Goal: Task Accomplishment & Management: Manage account settings

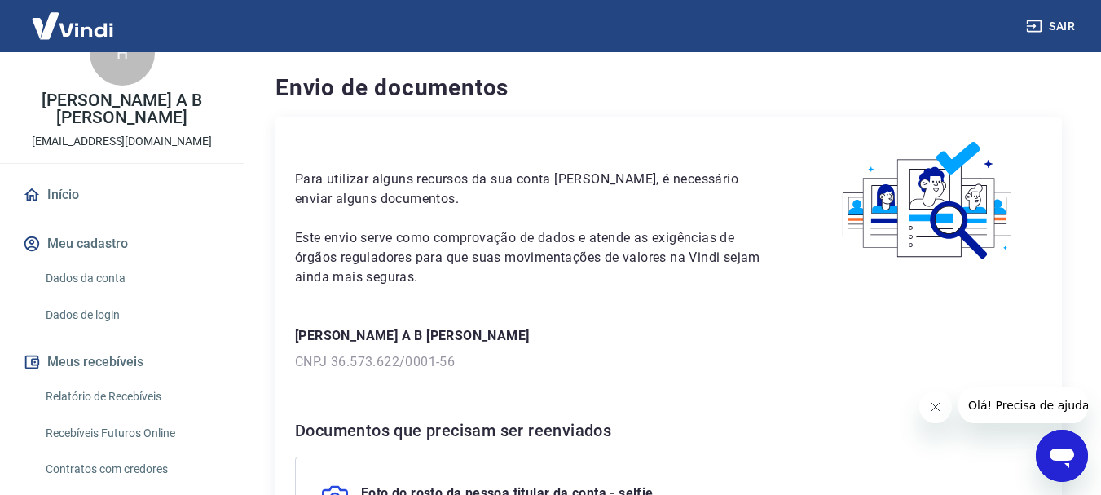
scroll to position [82, 0]
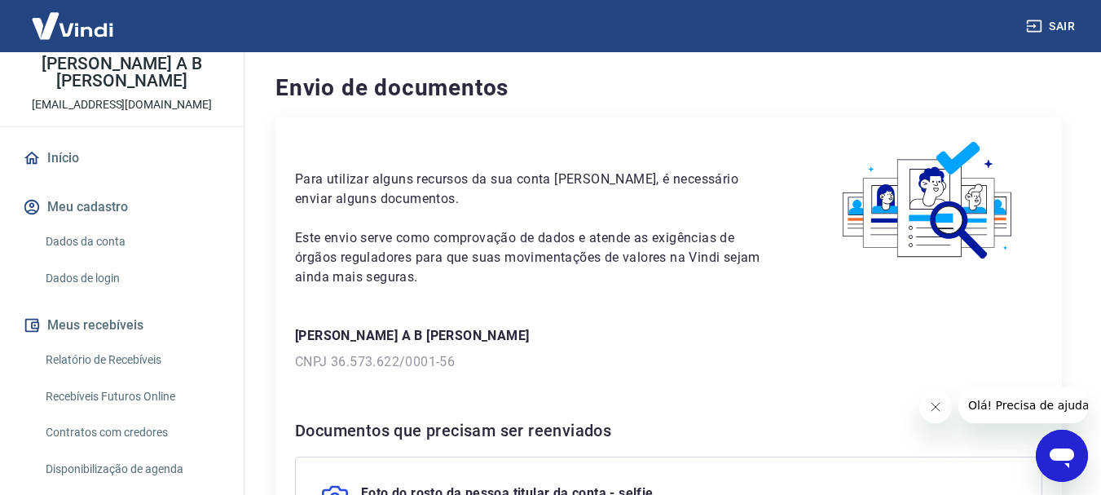
click at [117, 225] on link "Dados da conta" at bounding box center [131, 241] width 185 height 33
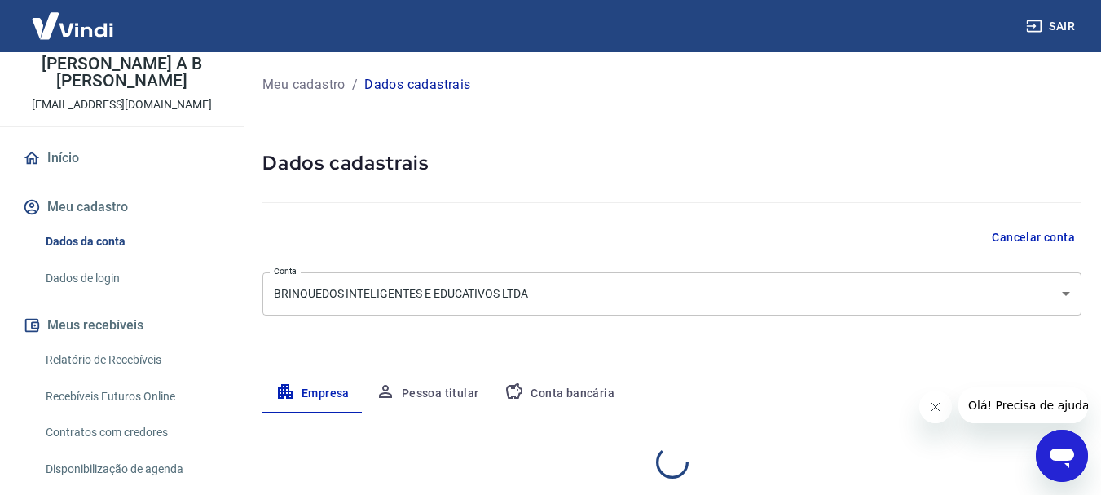
select select "SP"
click at [98, 189] on button "Meu cadastro" at bounding box center [122, 207] width 205 height 36
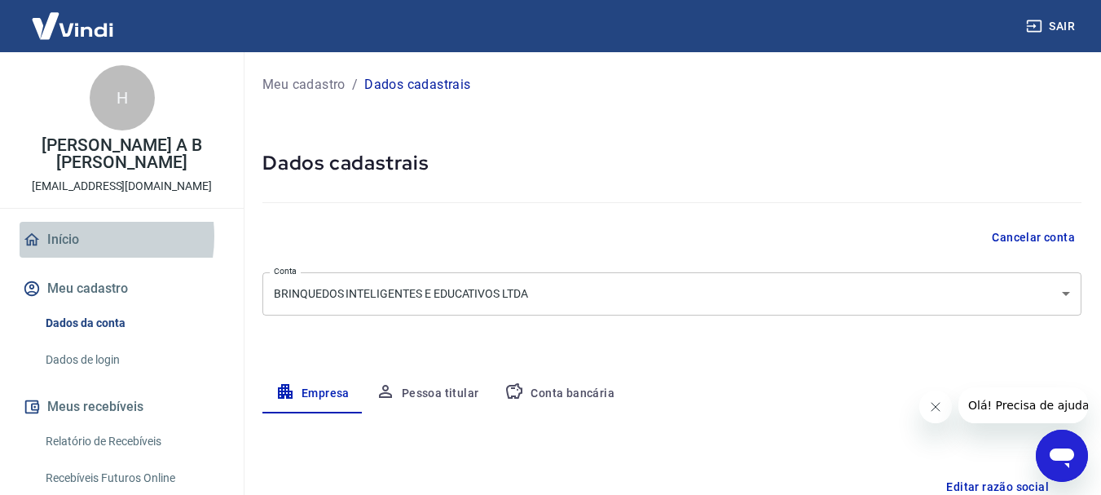
click at [66, 222] on link "Início" at bounding box center [122, 240] width 205 height 36
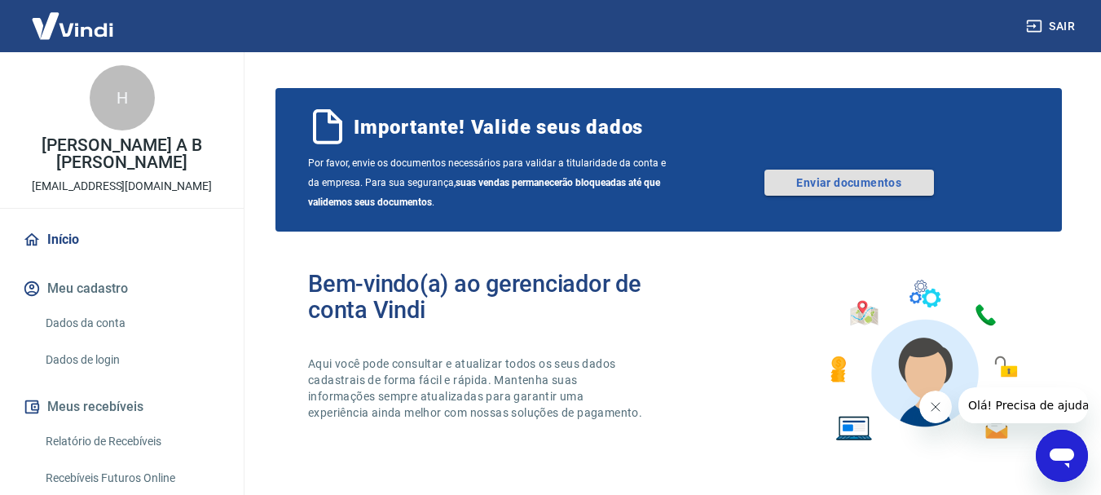
click at [870, 183] on link "Enviar documentos" at bounding box center [850, 183] width 170 height 26
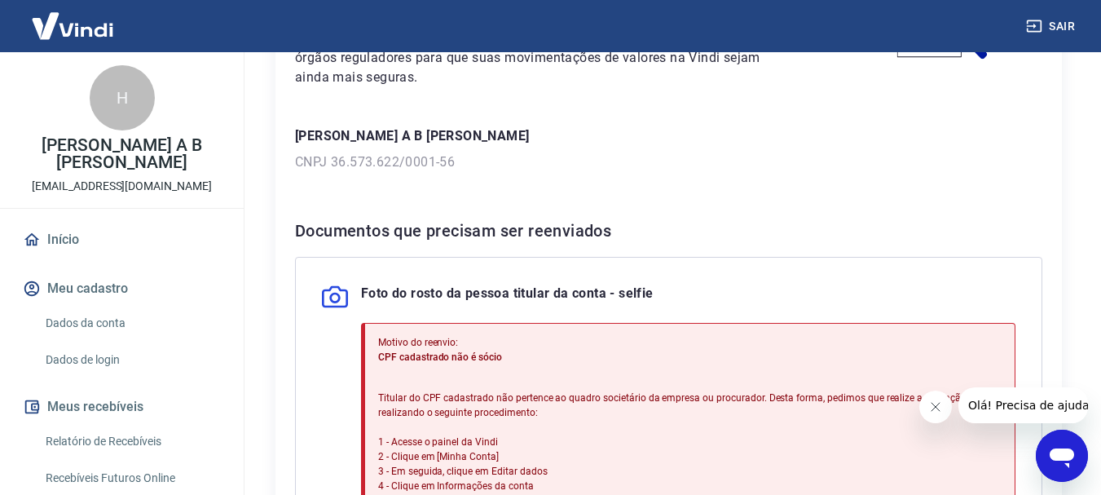
scroll to position [527, 0]
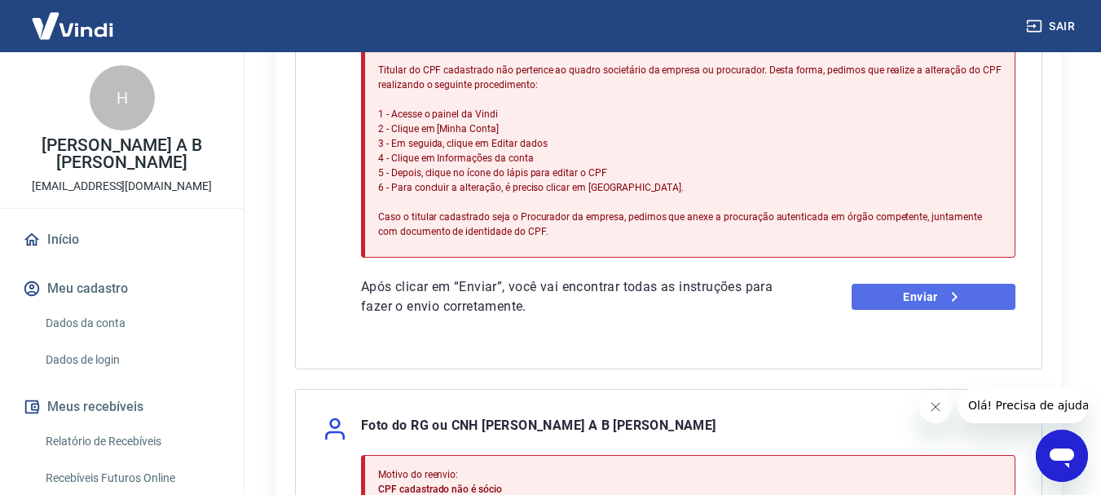
click at [935, 295] on link "Enviar" at bounding box center [934, 297] width 164 height 26
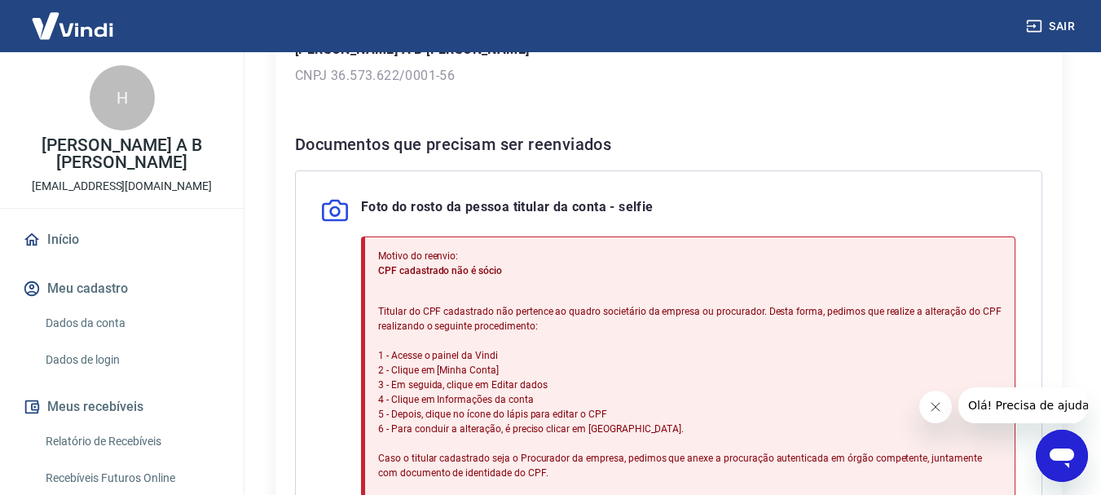
scroll to position [326, 0]
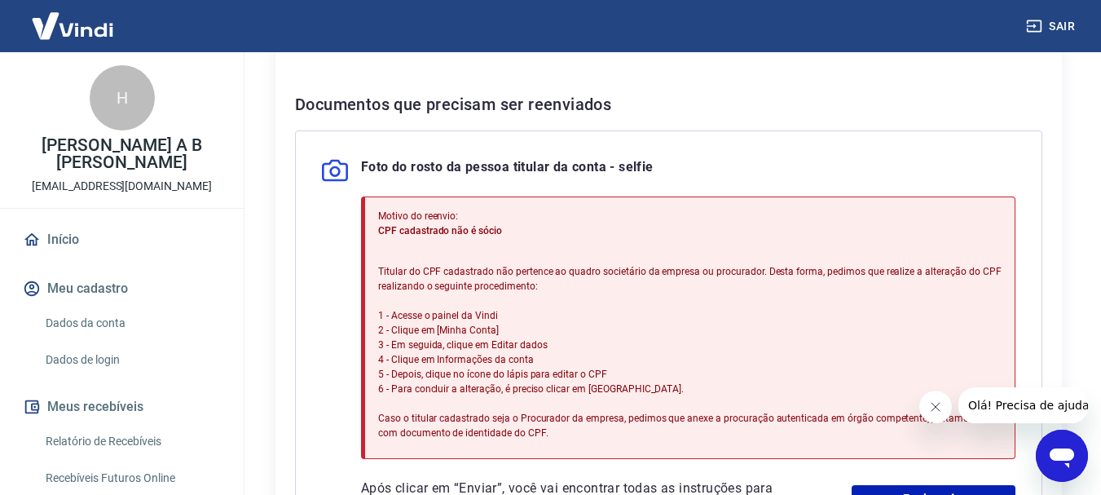
click at [95, 306] on link "Dados da conta" at bounding box center [131, 322] width 185 height 33
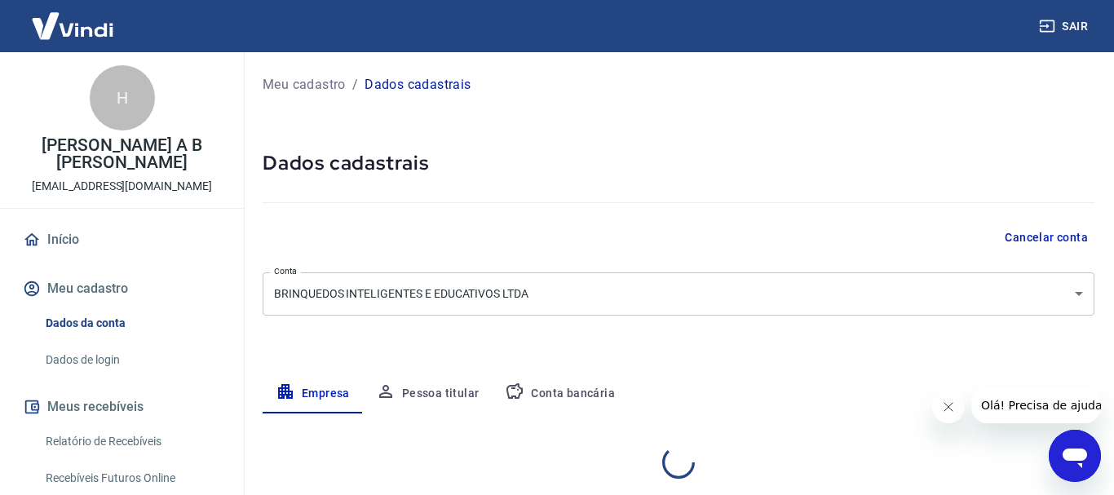
select select "SP"
click at [1068, 291] on body "Sair H Homero A B de Souza tollytola@hotmail.com Início Meu cadastro Dados da c…" at bounding box center [550, 247] width 1101 height 495
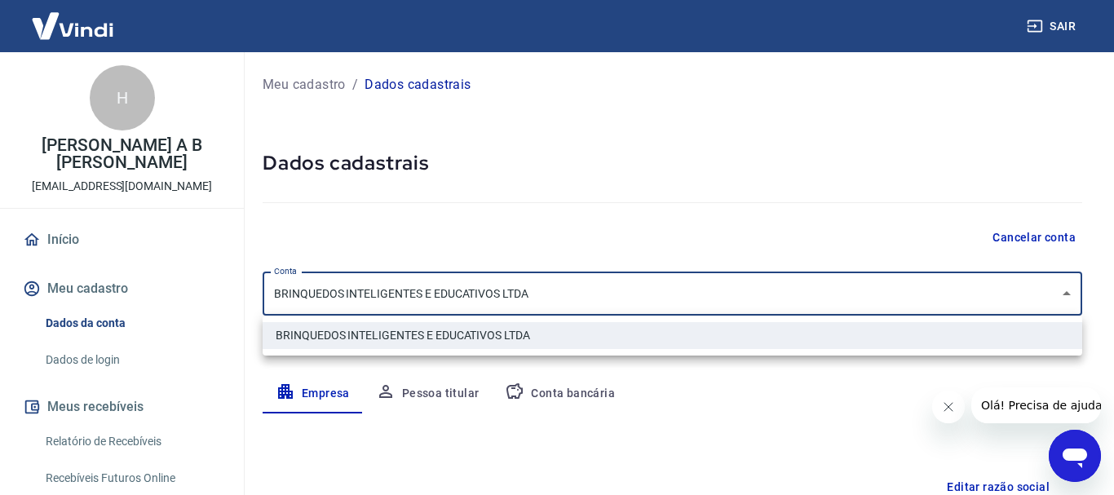
click at [933, 217] on div at bounding box center [557, 247] width 1114 height 495
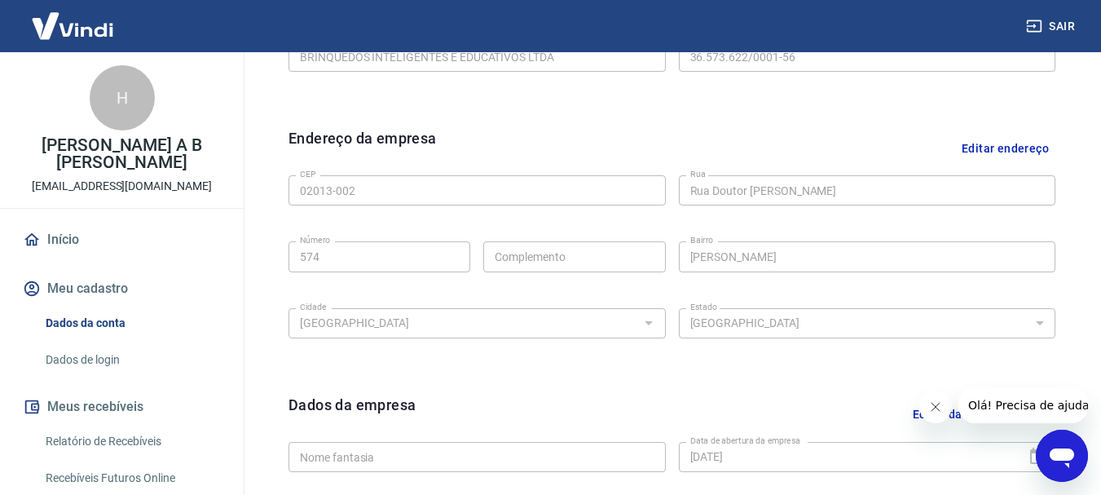
scroll to position [489, 0]
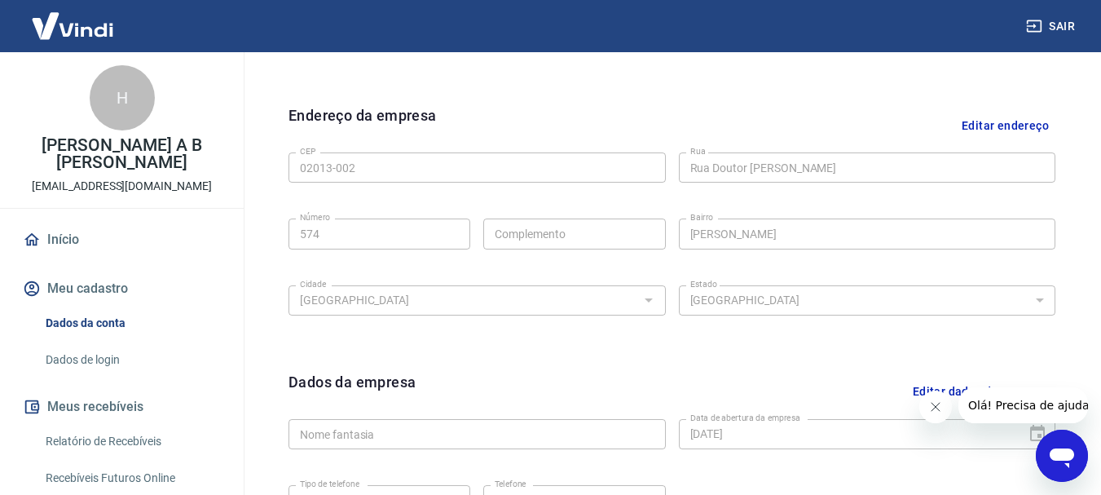
click at [326, 412] on form "Dados da empresa Editar dados da empresa Nome fantasia Nome fantasia Data de ab…" at bounding box center [672, 458] width 767 height 174
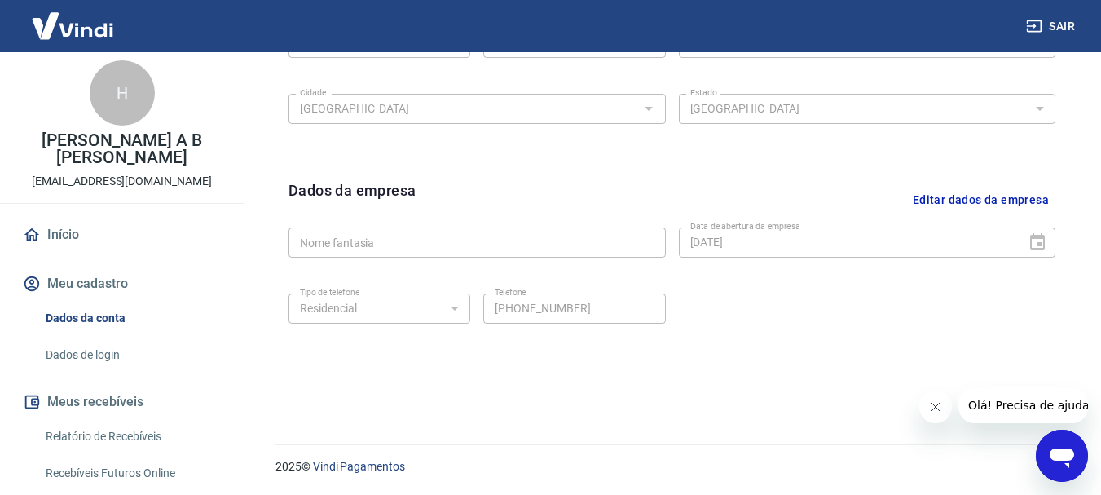
scroll to position [0, 0]
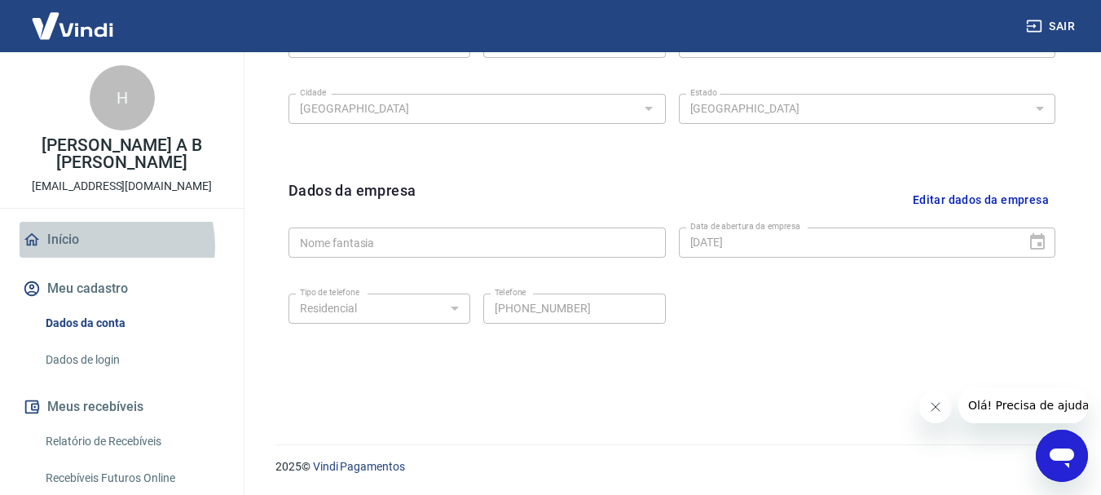
click at [105, 228] on link "Início" at bounding box center [122, 240] width 205 height 36
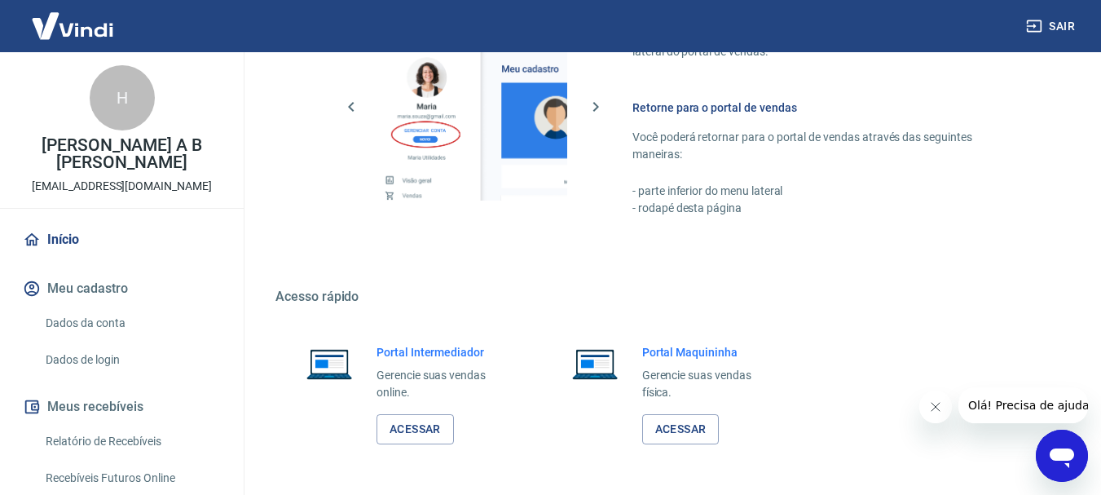
scroll to position [990, 0]
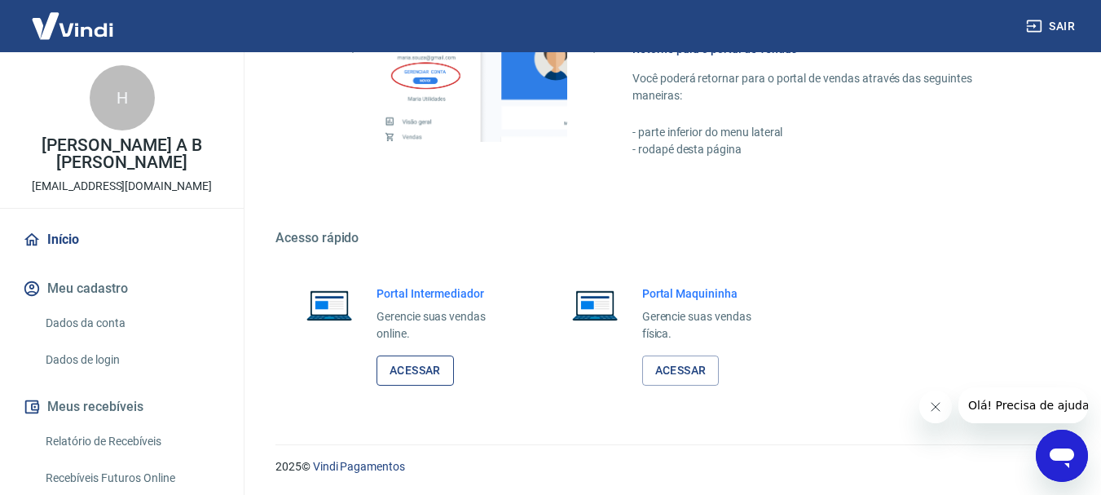
click at [400, 373] on link "Acessar" at bounding box center [415, 370] width 77 height 30
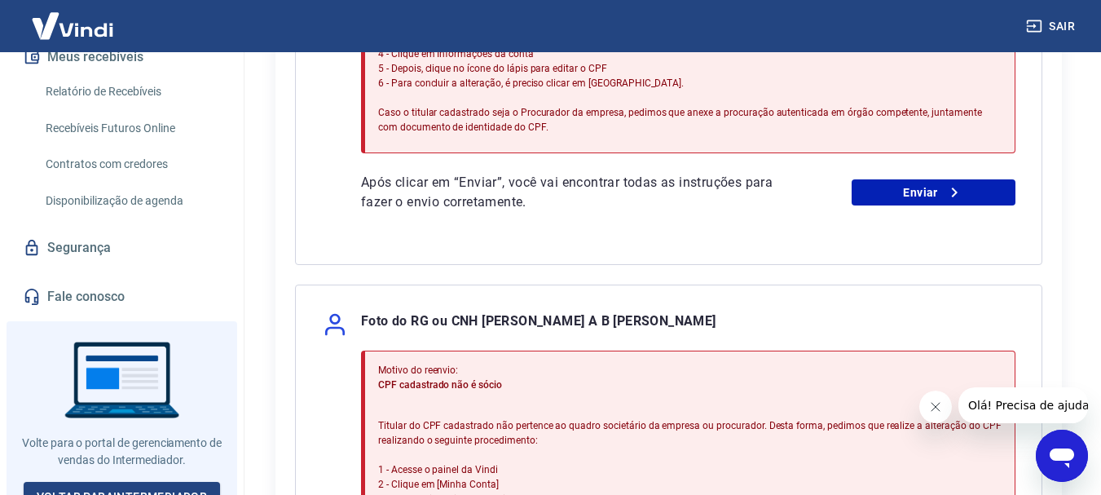
scroll to position [652, 0]
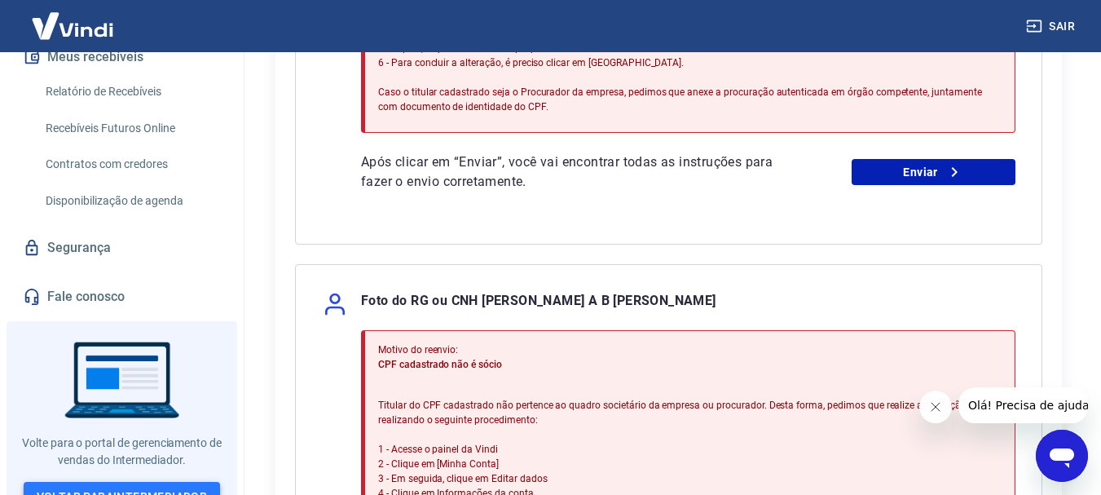
click at [132, 482] on link "Voltar para Intermediador" at bounding box center [122, 497] width 197 height 30
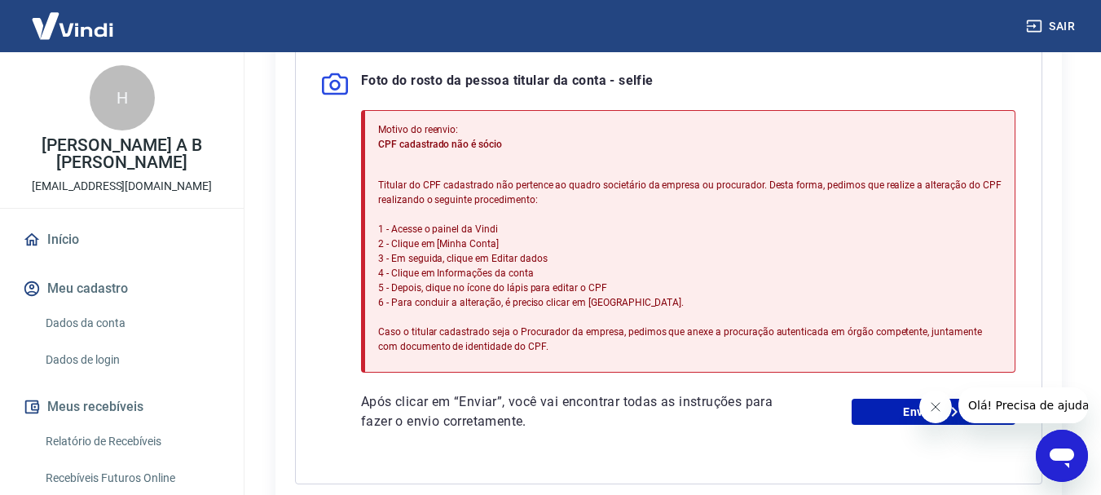
scroll to position [489, 0]
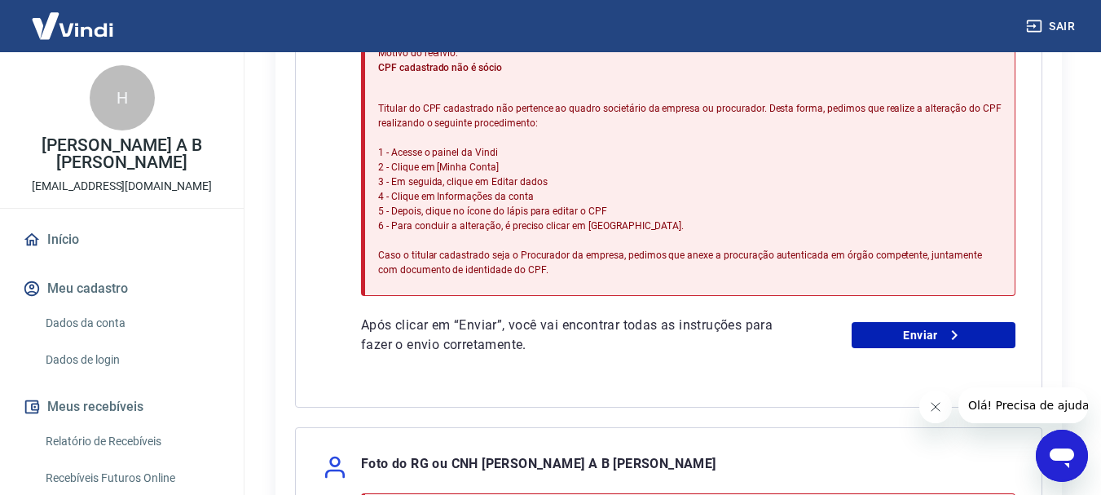
click at [52, 222] on link "Início" at bounding box center [122, 240] width 205 height 36
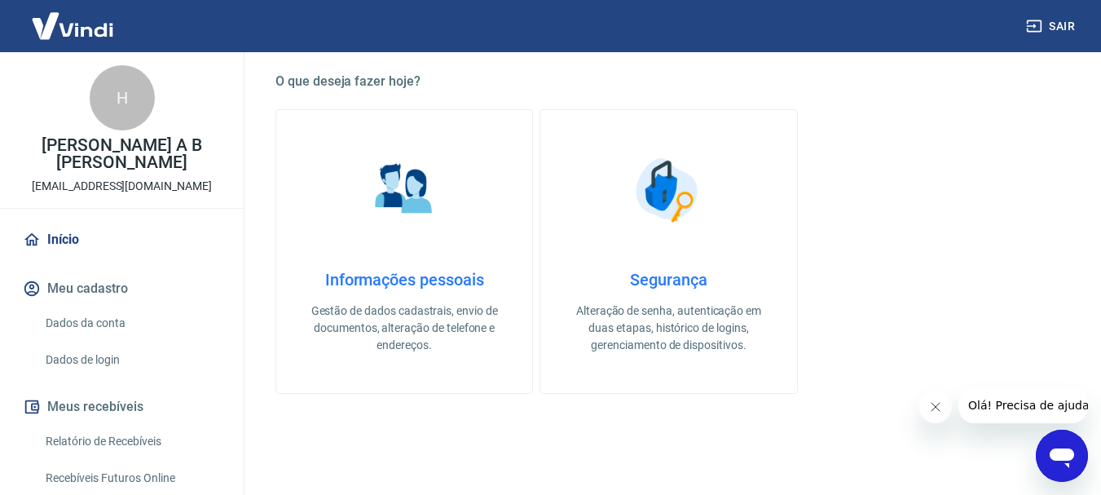
scroll to position [489, 0]
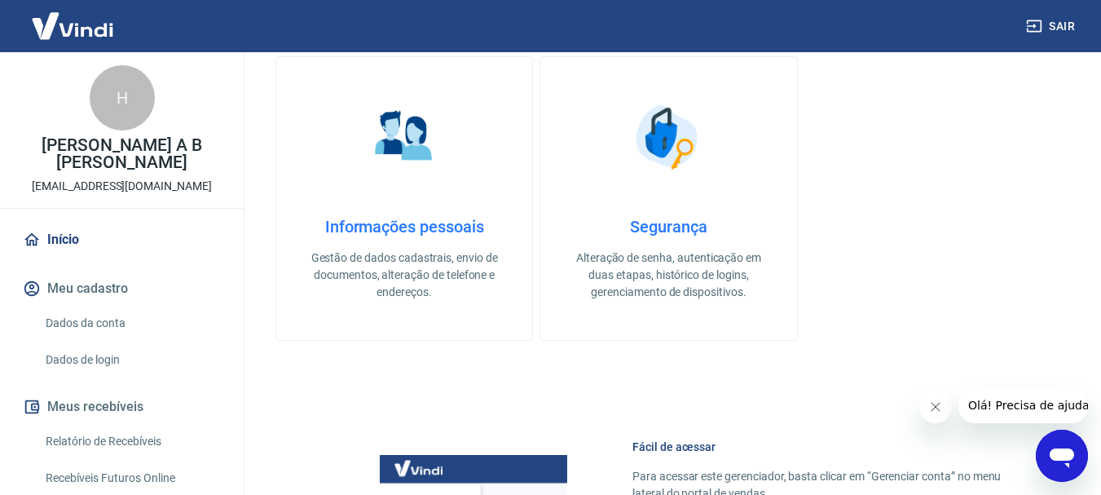
click at [421, 223] on h4 "Informações pessoais" at bounding box center [404, 227] width 204 height 20
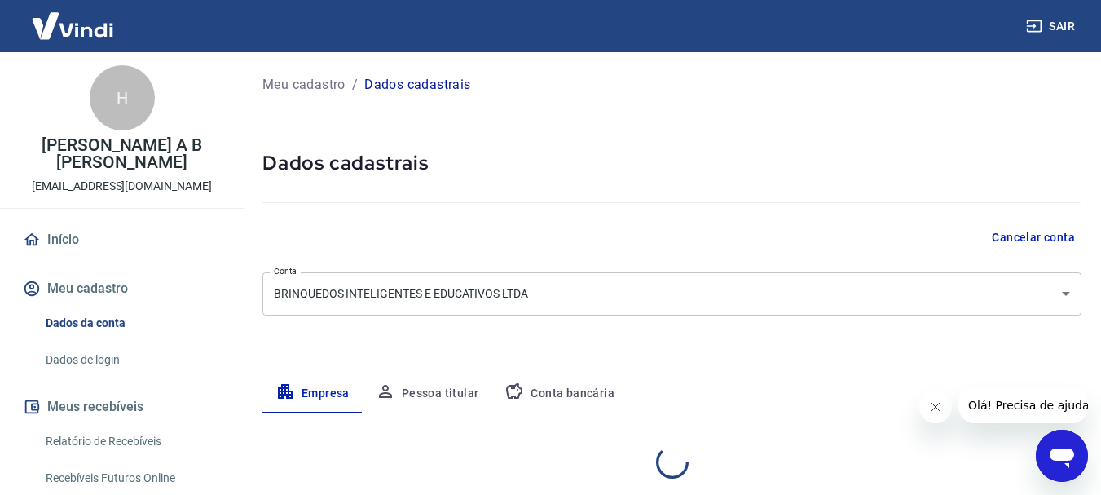
select select "SP"
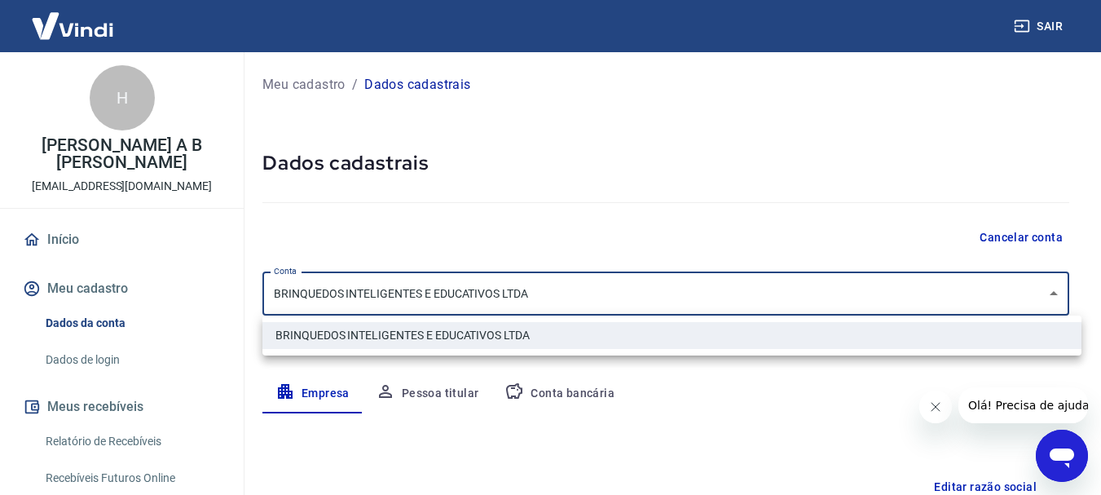
click at [570, 295] on body "Sair H Homero A B de Souza tollytola@hotmail.com Início Meu cadastro Dados da c…" at bounding box center [550, 247] width 1101 height 495
click at [507, 338] on li "BRINQUEDOS INTELIGENTES E EDUCATIVOS LTDA" at bounding box center [671, 335] width 819 height 27
click at [501, 298] on body "Sair H Homero A B de Souza tollytola@hotmail.com Início Meu cadastro Dados da c…" at bounding box center [557, 247] width 1114 height 495
click at [467, 430] on div at bounding box center [557, 247] width 1114 height 495
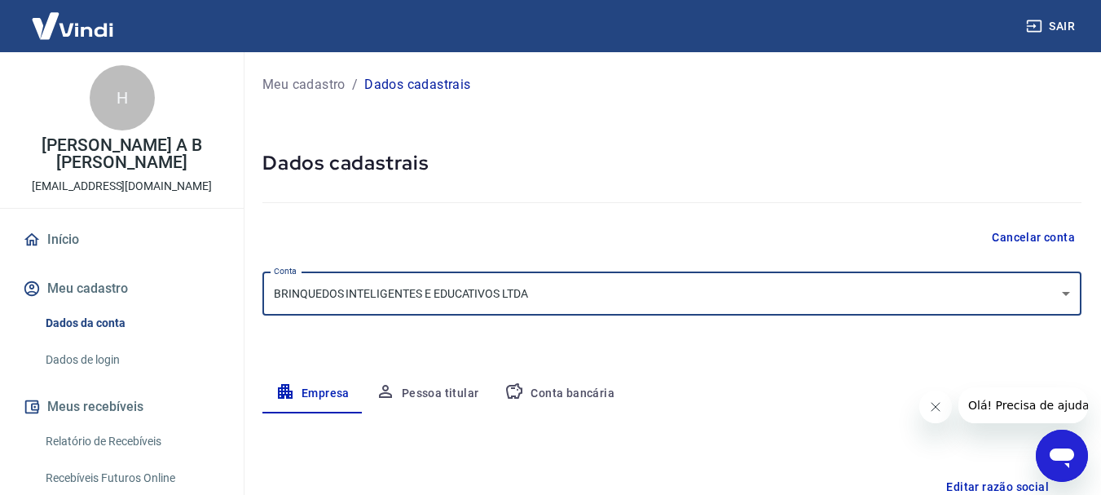
click at [973, 485] on button "Editar razão social" at bounding box center [998, 487] width 116 height 30
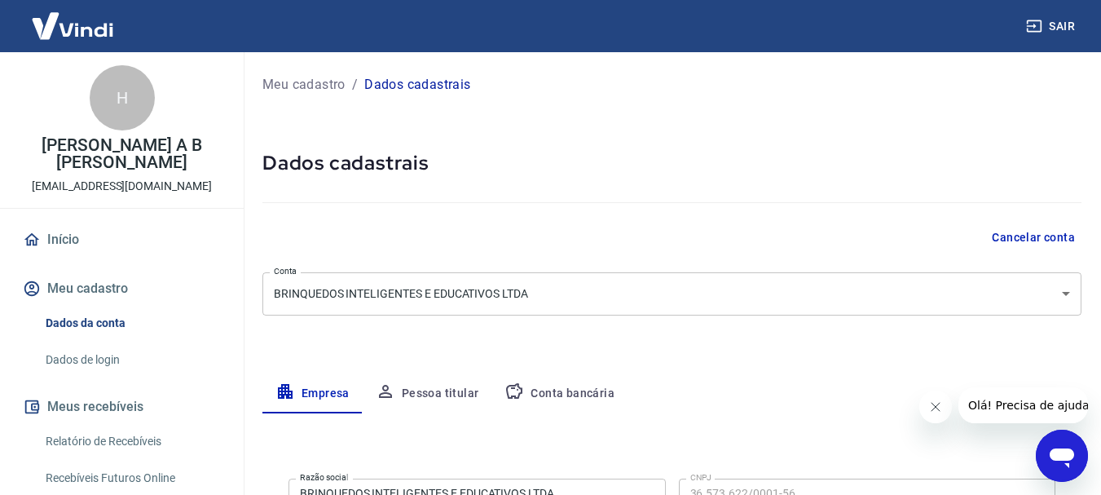
click at [555, 295] on body "Sair H Homero A B de Souza tollytola@hotmail.com Início Meu cadastro Dados da c…" at bounding box center [550, 247] width 1101 height 495
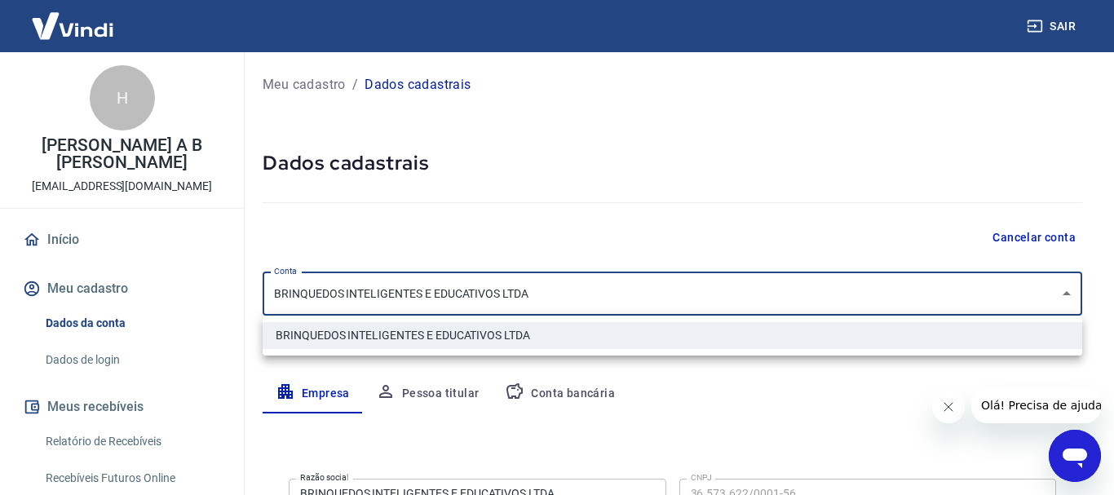
click at [555, 295] on div at bounding box center [557, 247] width 1114 height 495
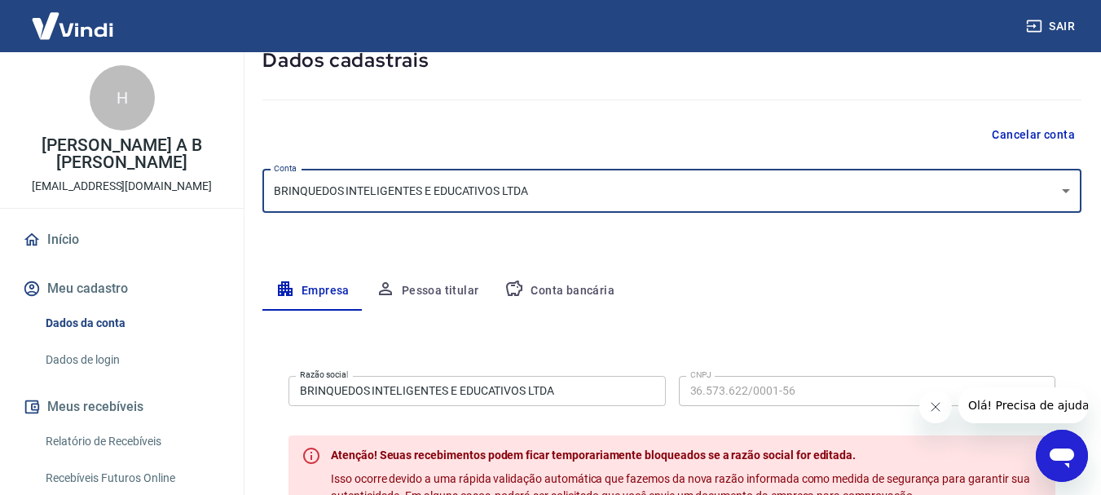
scroll to position [163, 0]
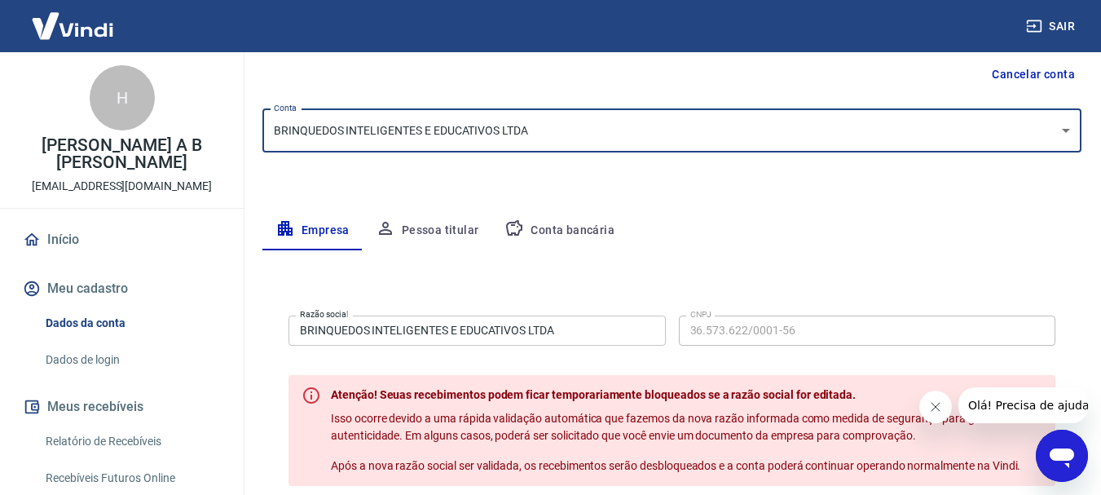
click at [581, 328] on input "BRINQUEDOS INTELIGENTES E EDUCATIVOS LTDA" at bounding box center [477, 330] width 377 height 30
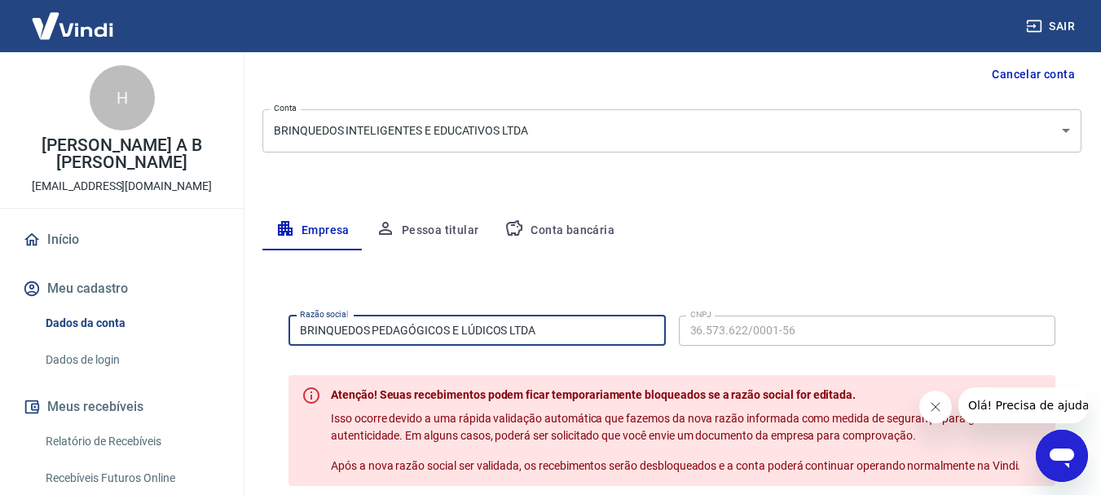
type input "BRINQUEDOS PEDAGÓGICOS E LÚDICOS LTDA"
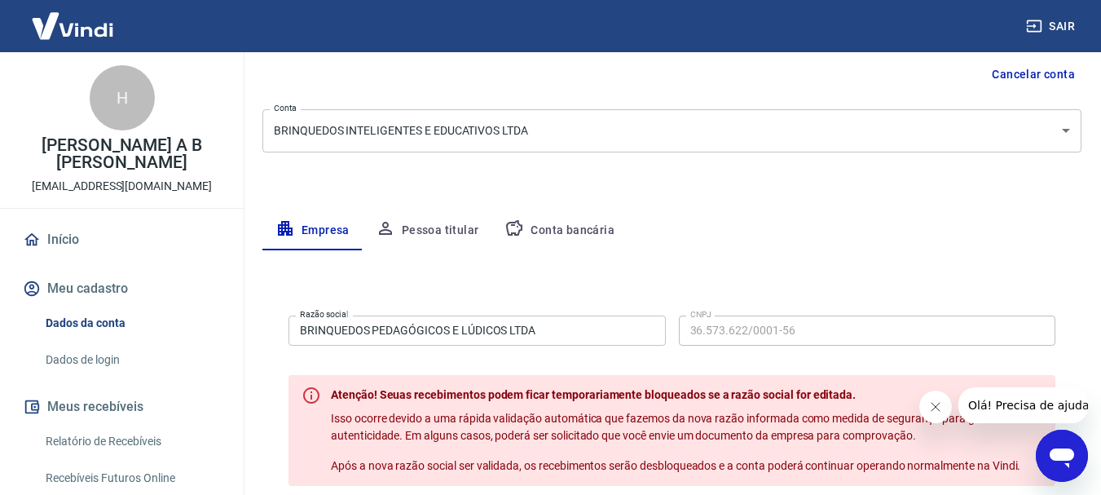
click at [938, 407] on icon "Fechar mensagem da empresa" at bounding box center [934, 406] width 13 height 13
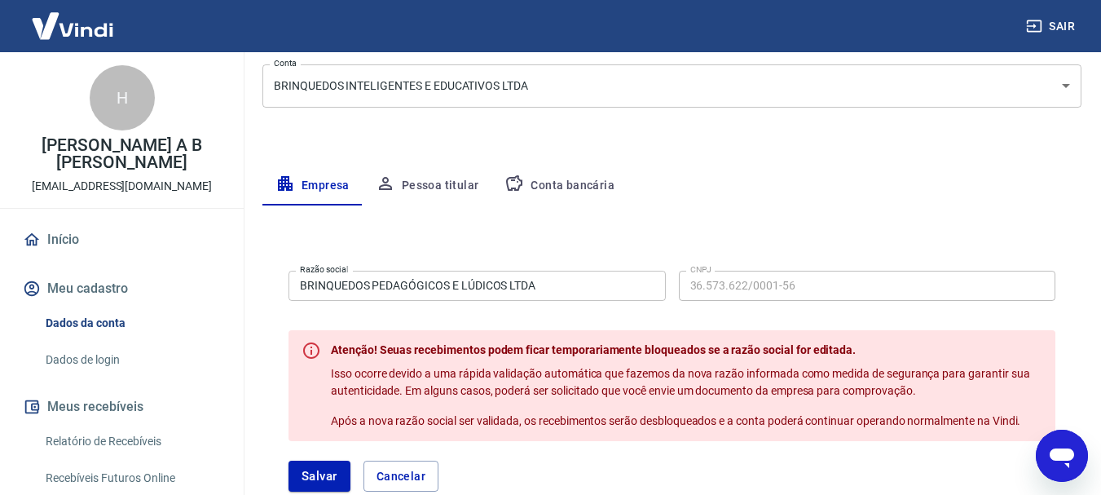
scroll to position [245, 0]
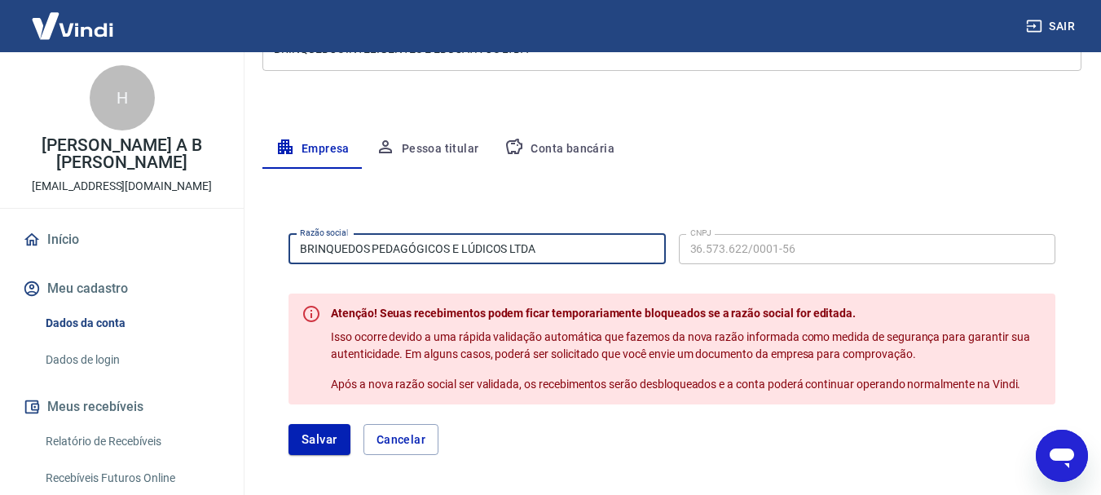
click at [558, 245] on input "BRINQUEDOS PEDAGÓGICOS E LÚDICOS LTDA" at bounding box center [477, 249] width 377 height 30
drag, startPoint x: 699, startPoint y: 443, endPoint x: 709, endPoint y: 410, distance: 34.0
click at [699, 438] on div "Salvar Cancelar" at bounding box center [672, 439] width 767 height 31
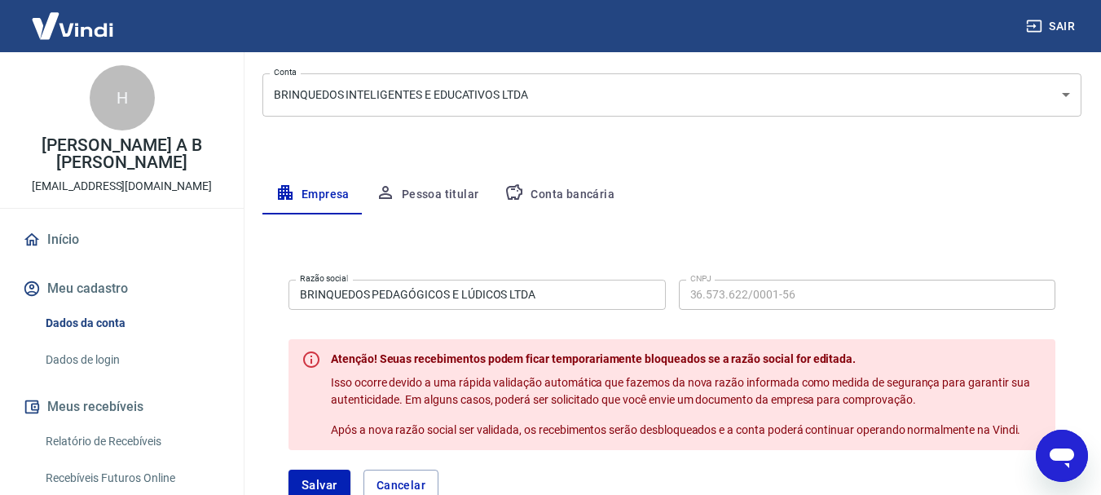
scroll to position [163, 0]
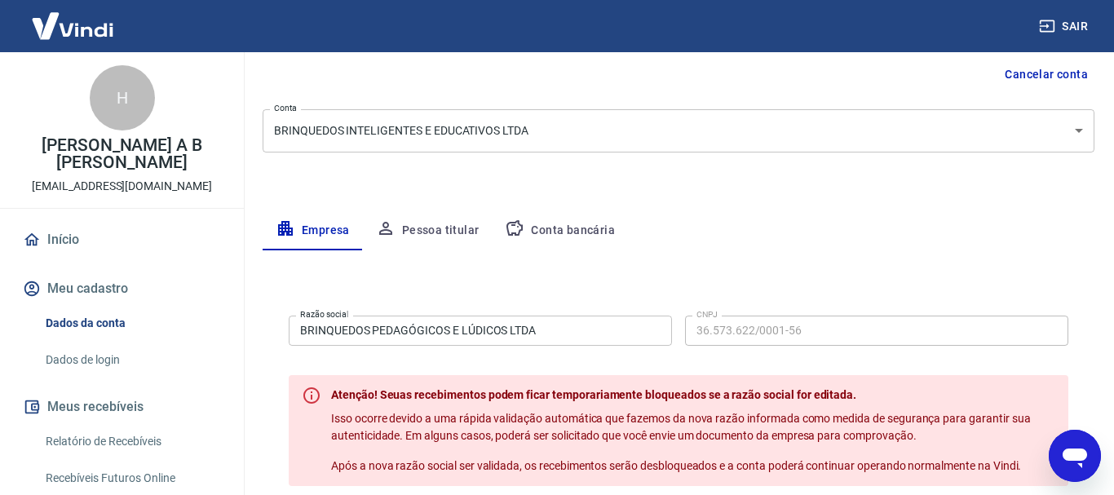
click at [1068, 134] on body "Sair H Homero A B de Souza tollytola@hotmail.com Início Meu cadastro Dados da c…" at bounding box center [557, 84] width 1114 height 495
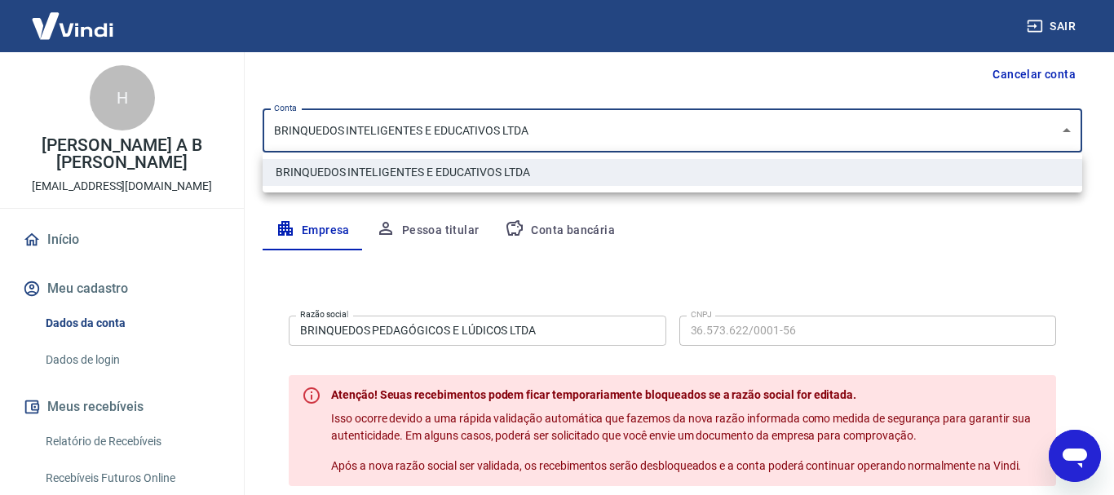
click at [930, 221] on div at bounding box center [557, 247] width 1114 height 495
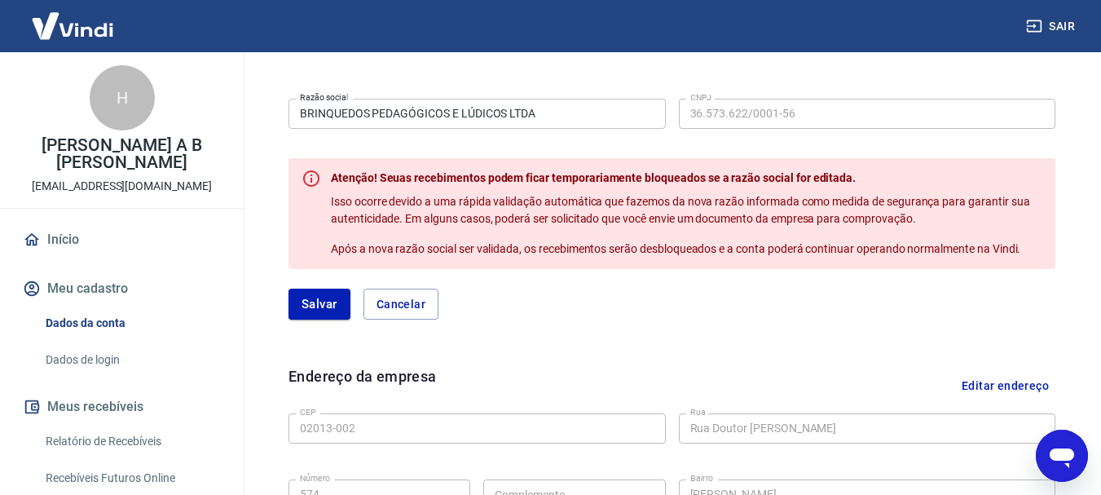
scroll to position [342, 0]
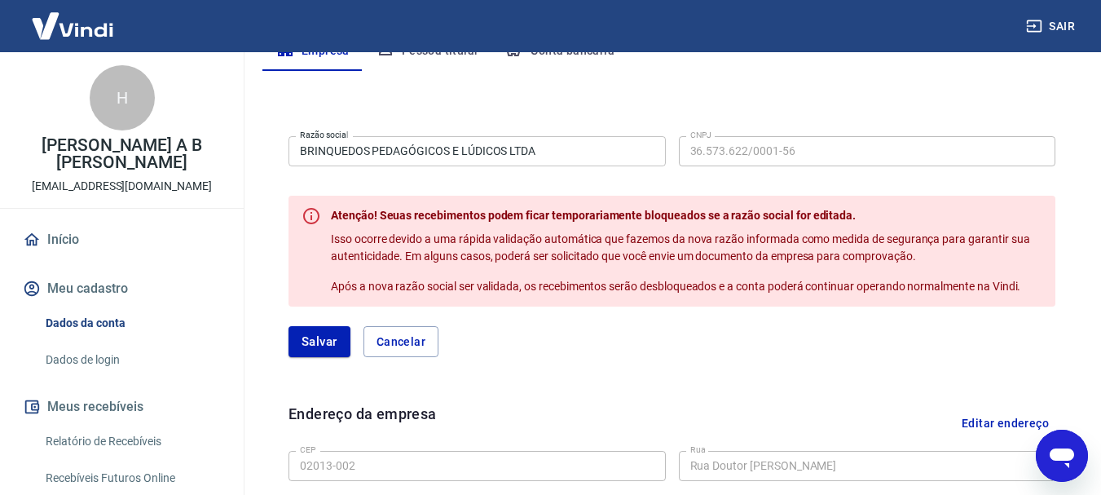
click at [836, 175] on form "Razão social BRINQUEDOS PEDAGÓGICOS E LÚDICOS LTDA Razão social CNPJ 36.573.622…" at bounding box center [672, 243] width 767 height 227
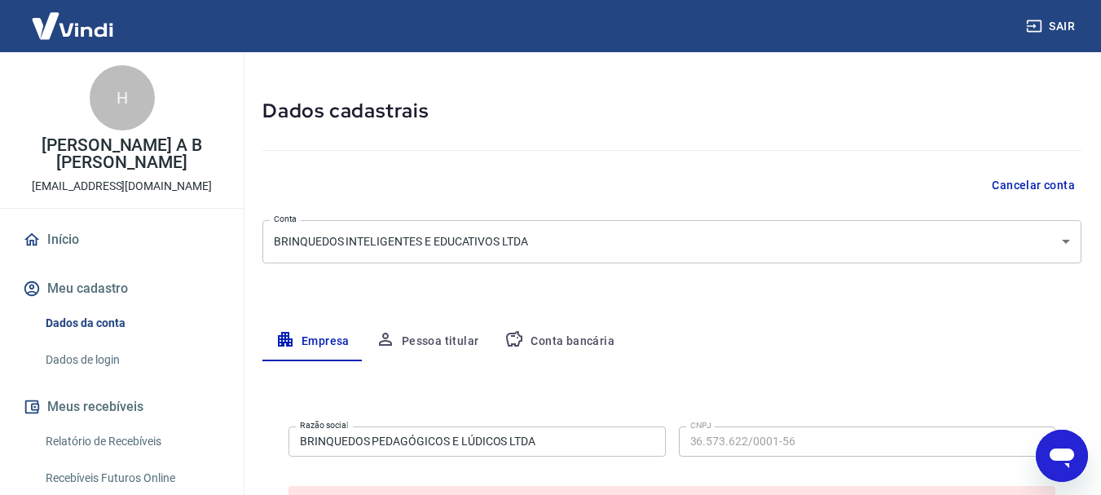
scroll to position [16, 0]
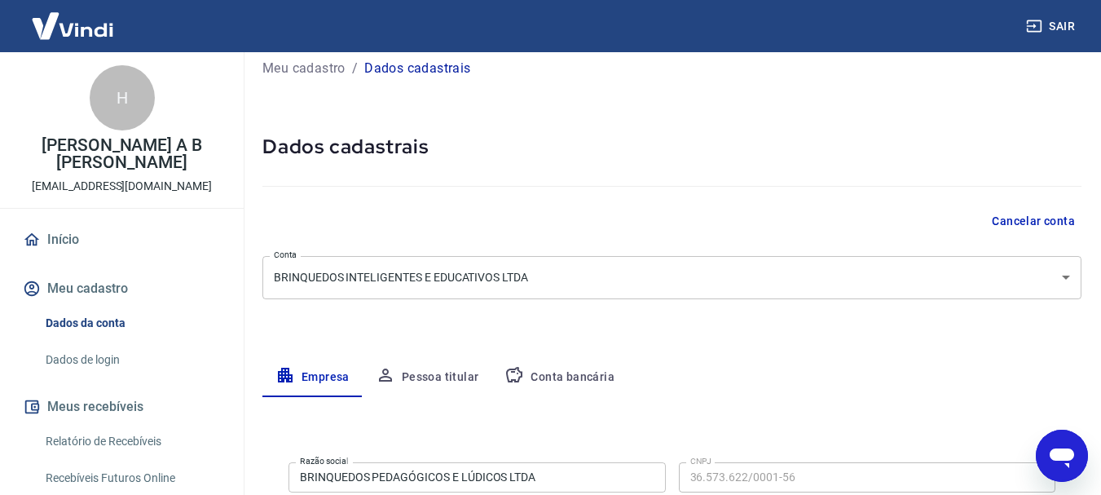
click at [448, 377] on button "Pessoa titular" at bounding box center [428, 377] width 130 height 39
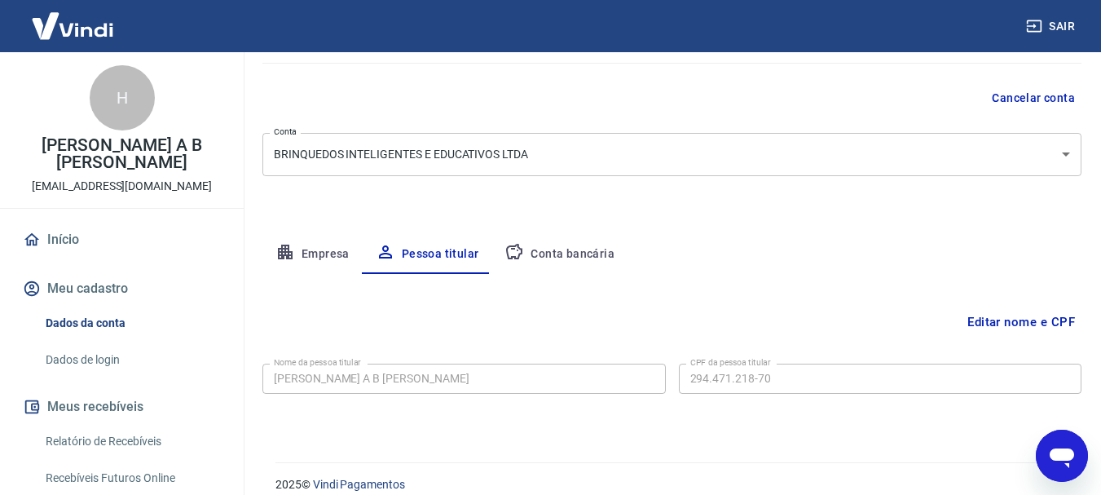
scroll to position [157, 0]
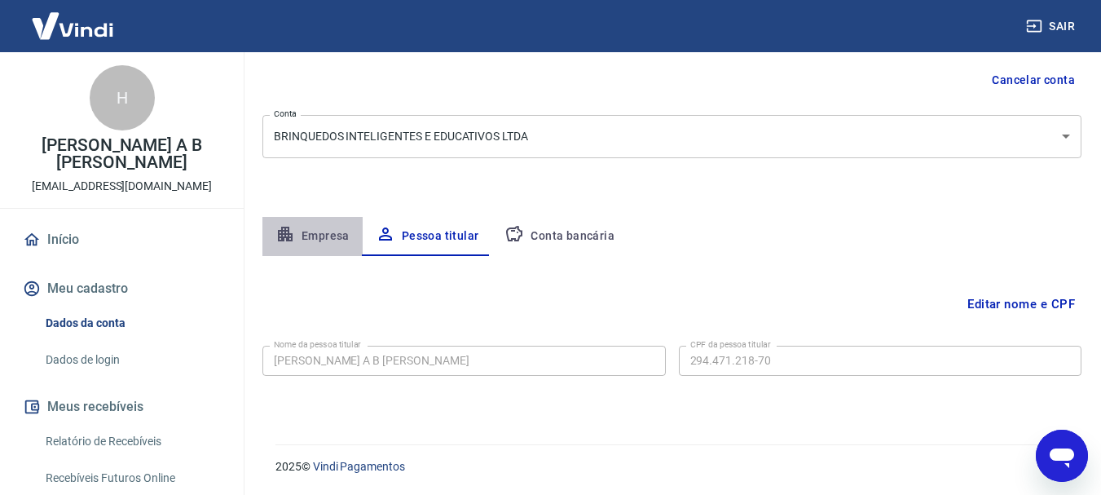
click at [300, 233] on button "Empresa" at bounding box center [312, 236] width 100 height 39
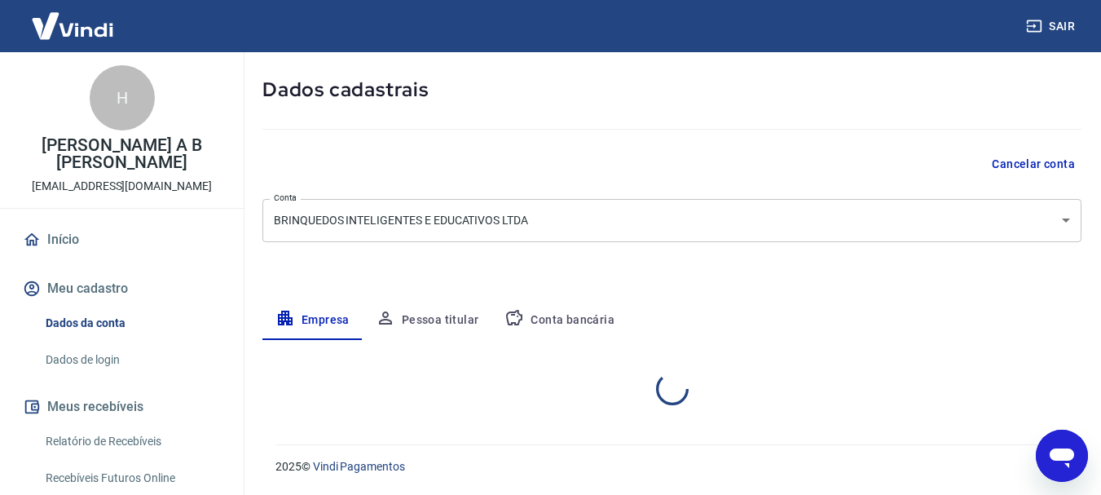
select select "SP"
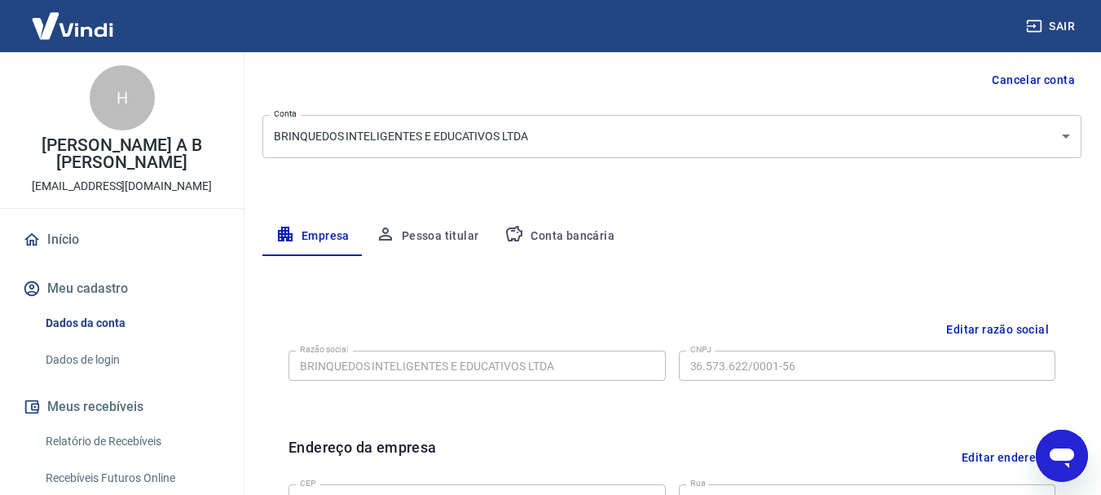
click at [972, 329] on button "Editar razão social" at bounding box center [998, 330] width 116 height 30
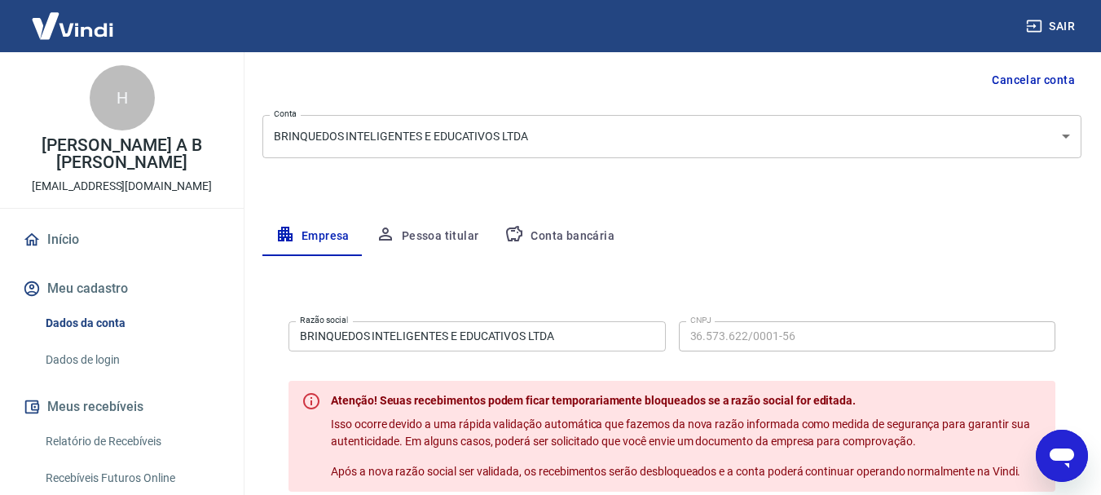
click at [602, 332] on input "BRINQUEDOS INTELIGENTES E EDUCATIVOS LTDA" at bounding box center [477, 336] width 377 height 30
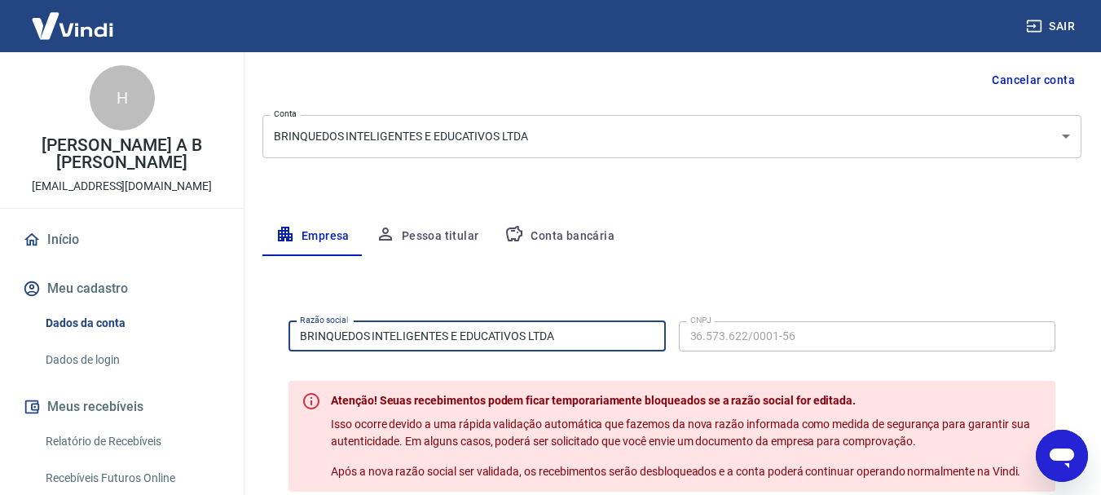
click at [702, 325] on label "CNPJ" at bounding box center [700, 320] width 21 height 12
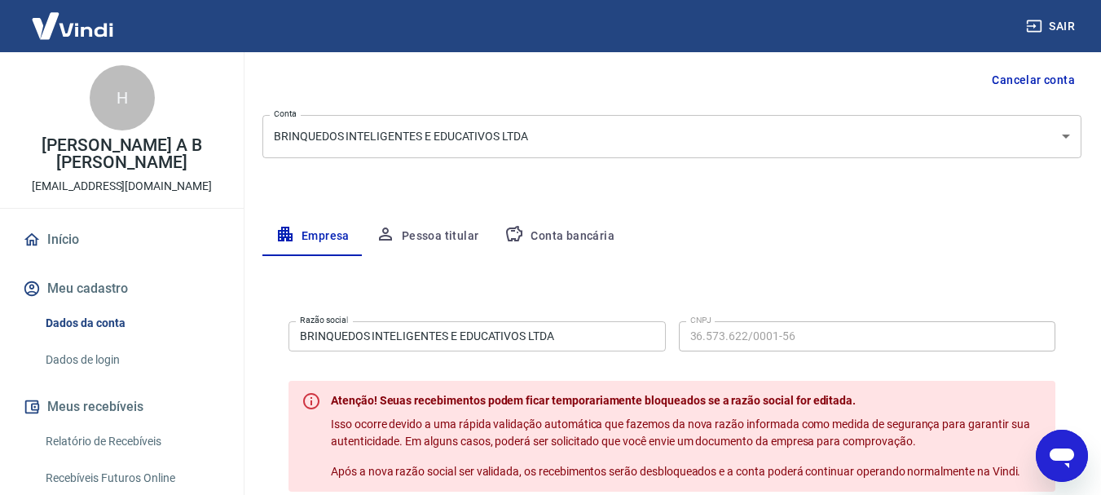
click at [698, 321] on label "CNPJ" at bounding box center [700, 320] width 21 height 12
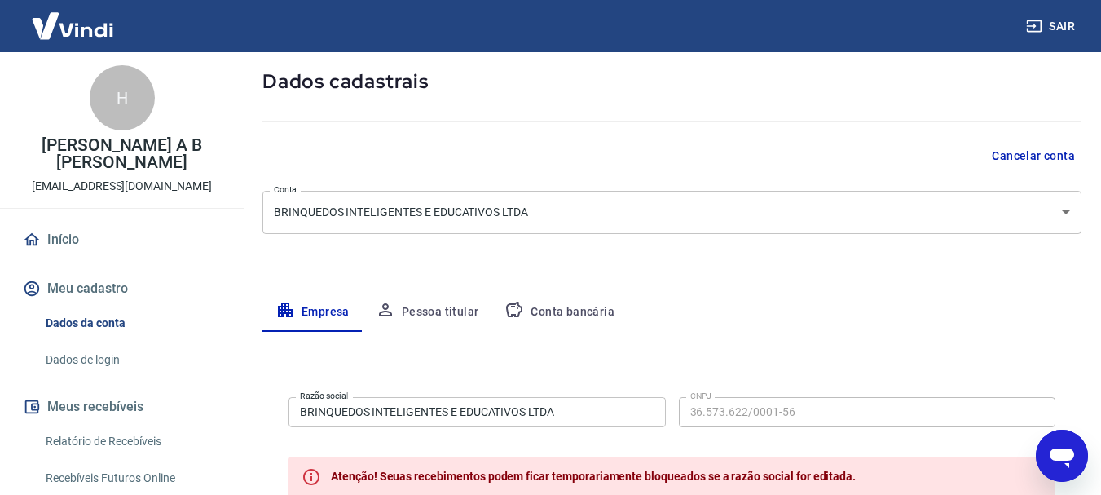
scroll to position [0, 0]
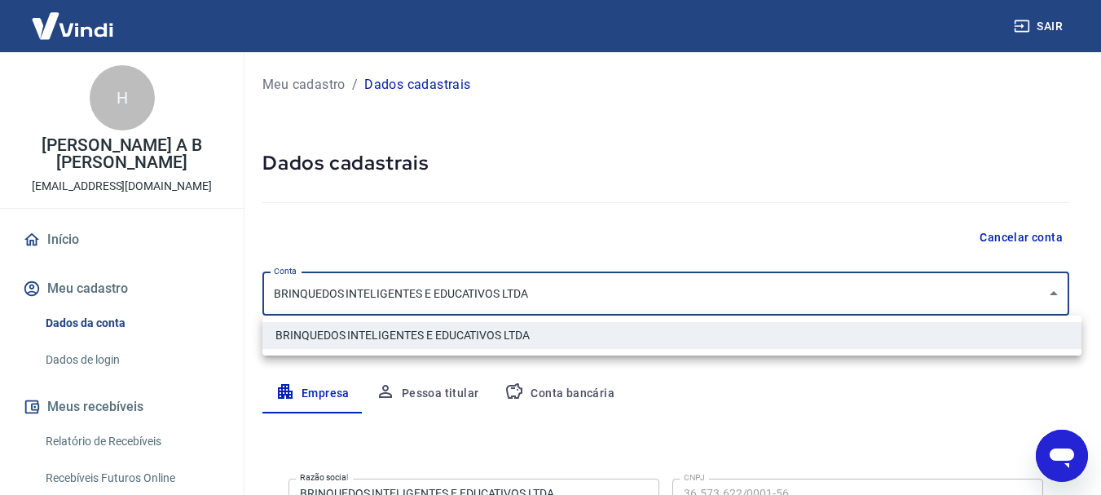
click at [1066, 293] on body "Sair H Homero A B de Souza tollytola@hotmail.com Início Meu cadastro Dados da c…" at bounding box center [550, 247] width 1101 height 495
click at [888, 283] on div at bounding box center [557, 247] width 1114 height 495
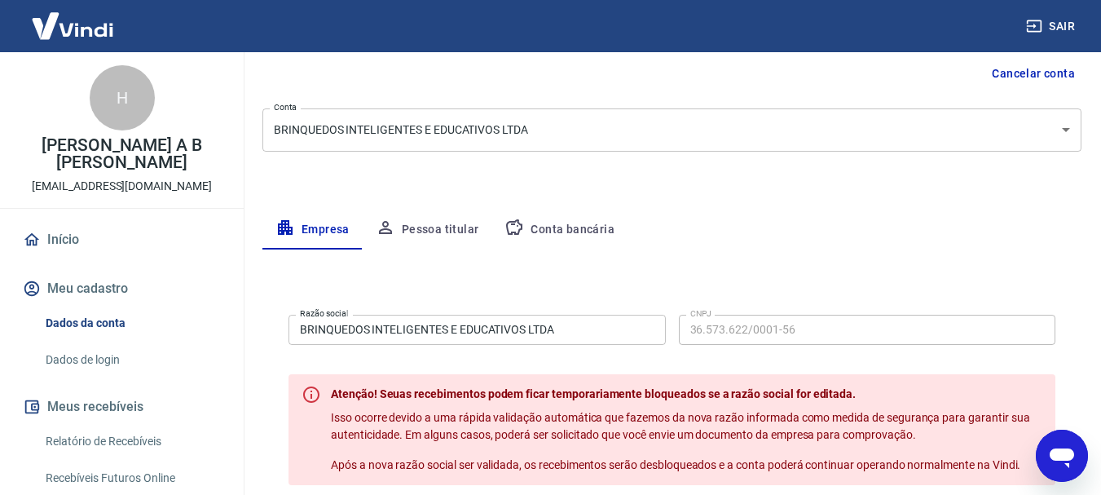
scroll to position [163, 0]
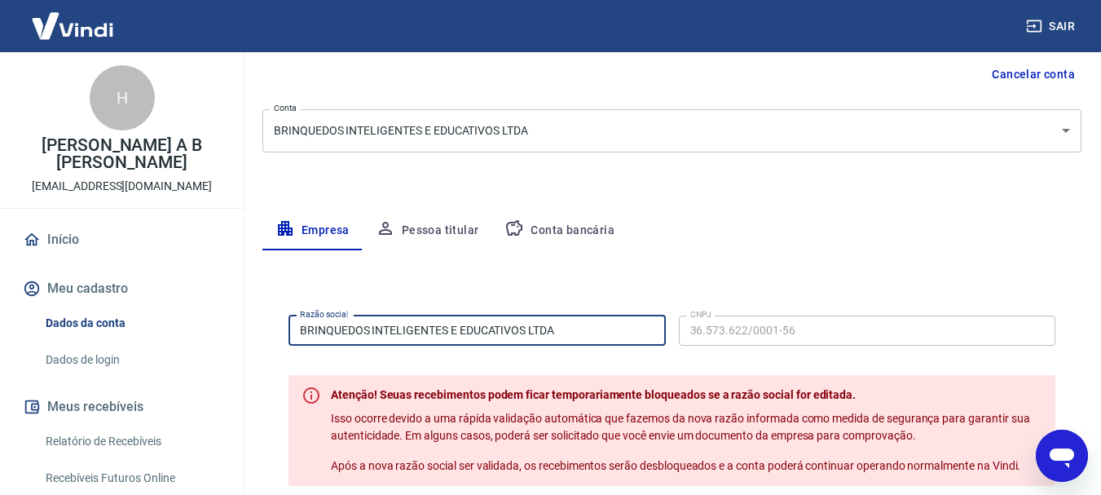
click at [586, 333] on input "BRINQUEDOS INTELIGENTES E EDUCATIVOS LTDA" at bounding box center [477, 330] width 377 height 30
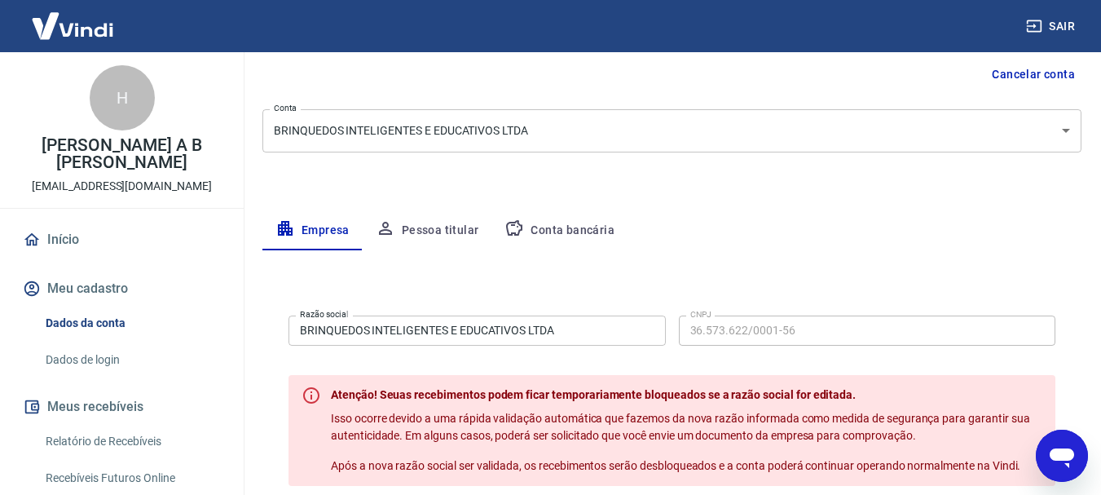
click at [633, 329] on input "BRINQUEDOS INTELIGENTES E EDUCATIVOS LTDA" at bounding box center [477, 330] width 377 height 30
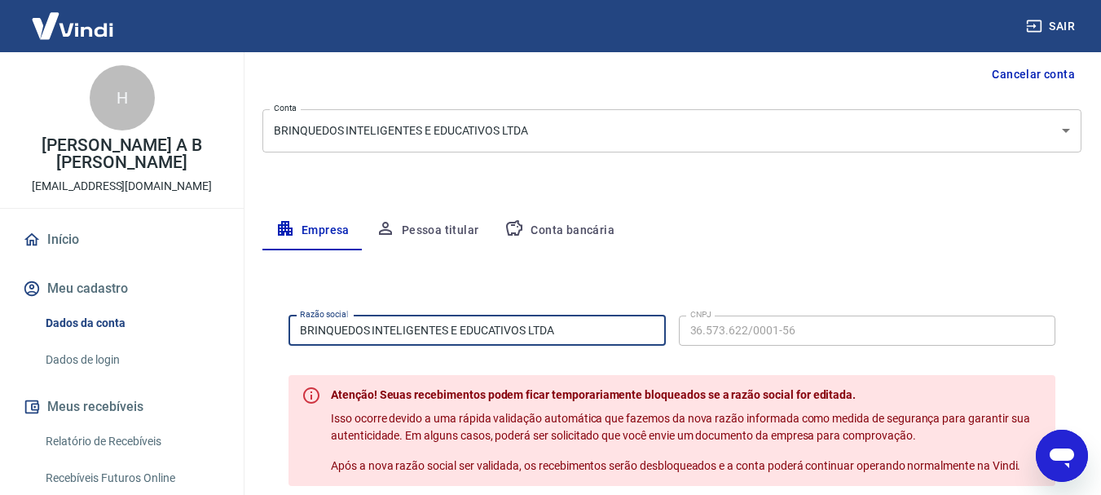
drag, startPoint x: 619, startPoint y: 329, endPoint x: 176, endPoint y: 315, distance: 442.8
click at [148, 332] on div "Sair H Homero A B de Souza tollytola@hotmail.com Início Meu cadastro Dados da c…" at bounding box center [550, 84] width 1101 height 495
type input "BRINQUEDOS PEDAGÓGICOS E LÚDICOS LTDA"
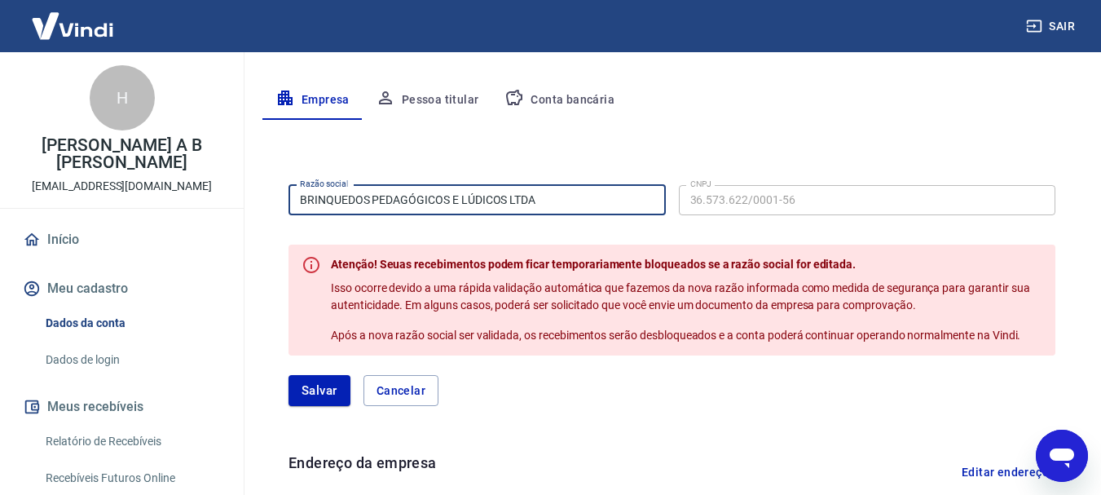
scroll to position [326, 0]
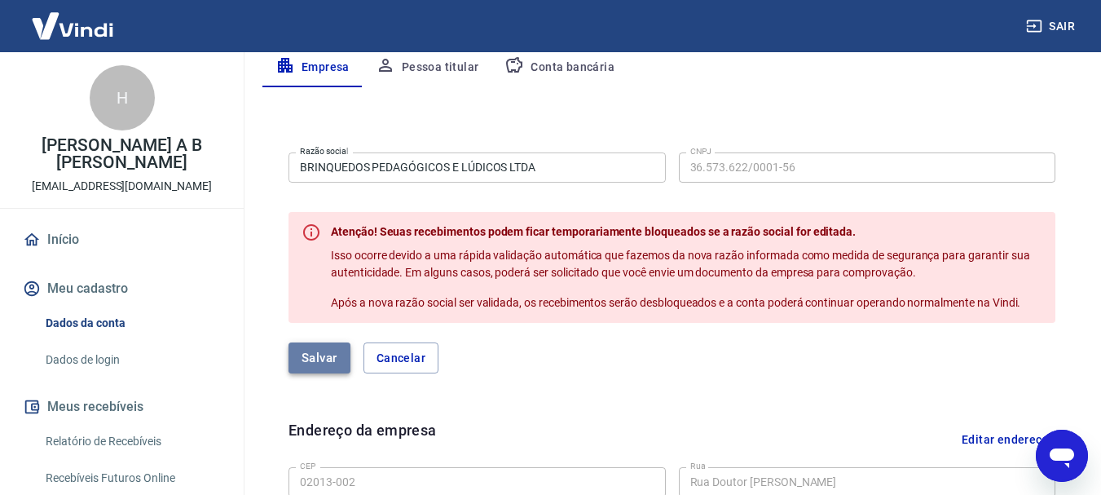
click at [320, 357] on button "Salvar" at bounding box center [320, 357] width 62 height 31
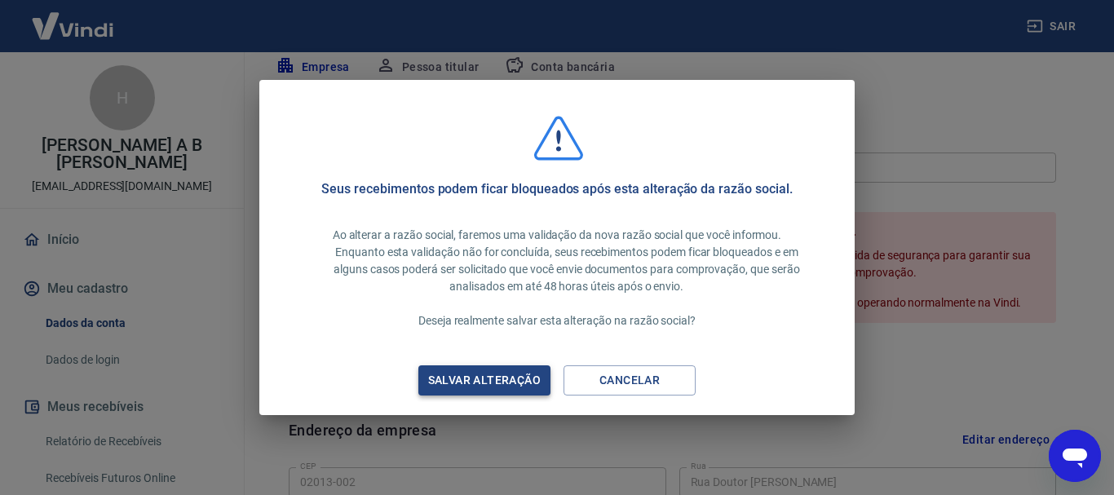
click at [515, 379] on div "Salvar alteração" at bounding box center [484, 380] width 152 height 20
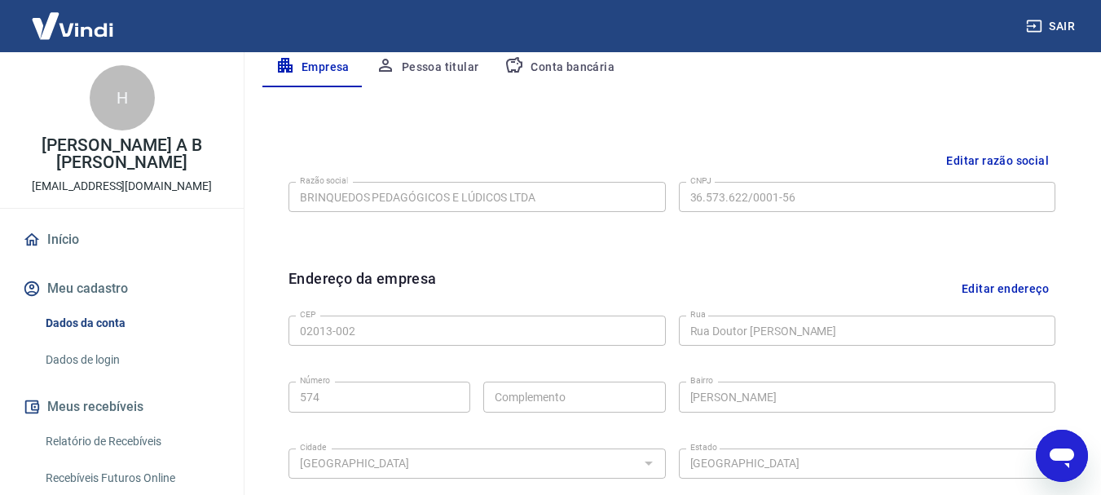
click at [994, 148] on button "Editar razão social" at bounding box center [998, 161] width 116 height 30
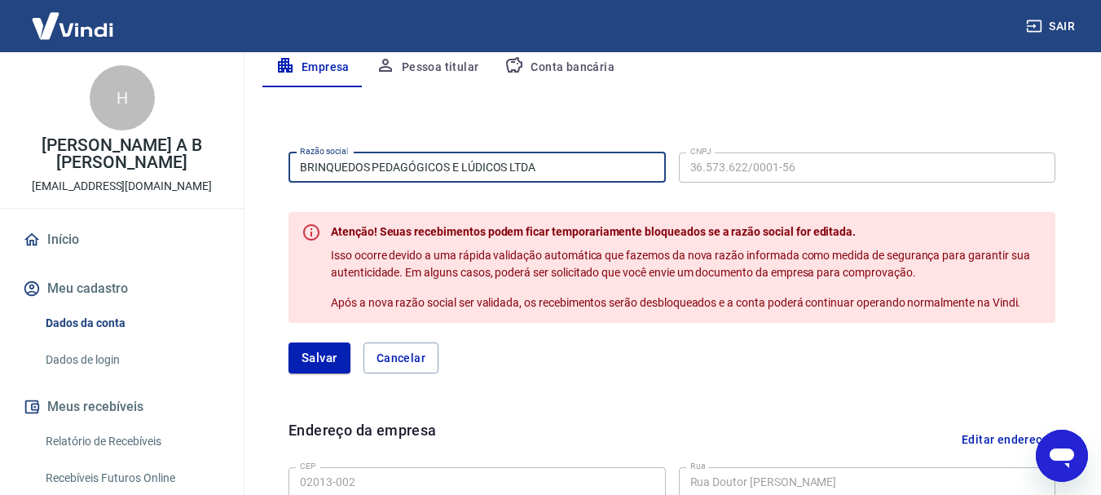
drag, startPoint x: 578, startPoint y: 167, endPoint x: 658, endPoint y: 184, distance: 81.7
click at [584, 168] on input "BRINQUEDOS PEDAGÓGICOS E LÚDICOS LTDA" at bounding box center [477, 167] width 377 height 30
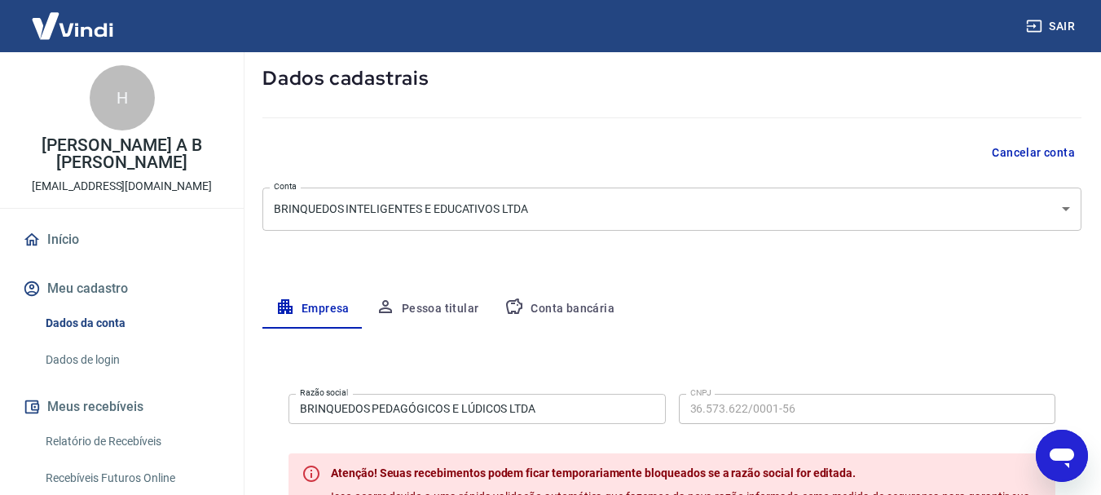
scroll to position [82, 0]
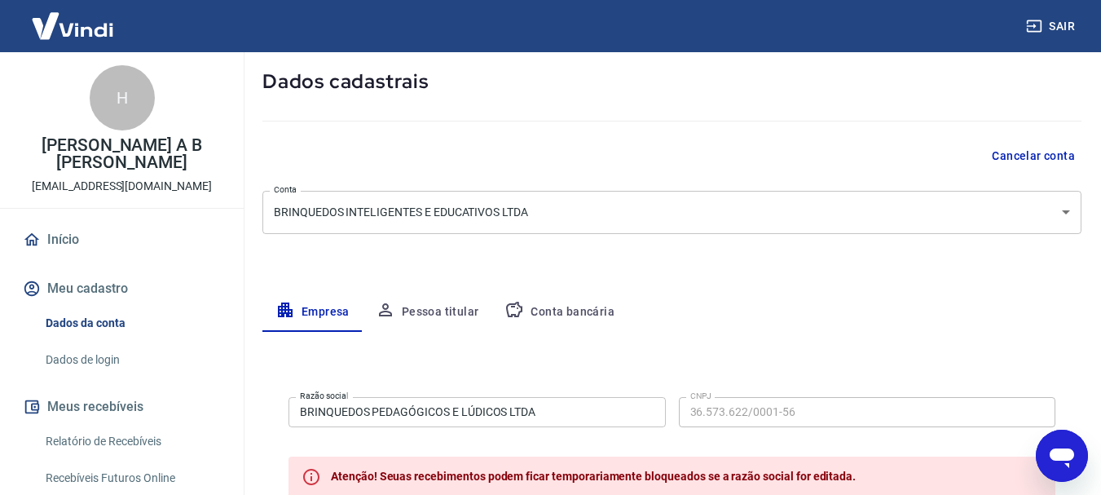
click at [553, 400] on input "BRINQUEDOS PEDAGÓGICOS E LÚDICOS LTDA" at bounding box center [477, 412] width 377 height 30
click at [844, 437] on form "Razão social BRINQUEDOS PEDAGÓGICOS E LÚDICOS LTDA Razão social CNPJ 36.573.622…" at bounding box center [672, 503] width 767 height 227
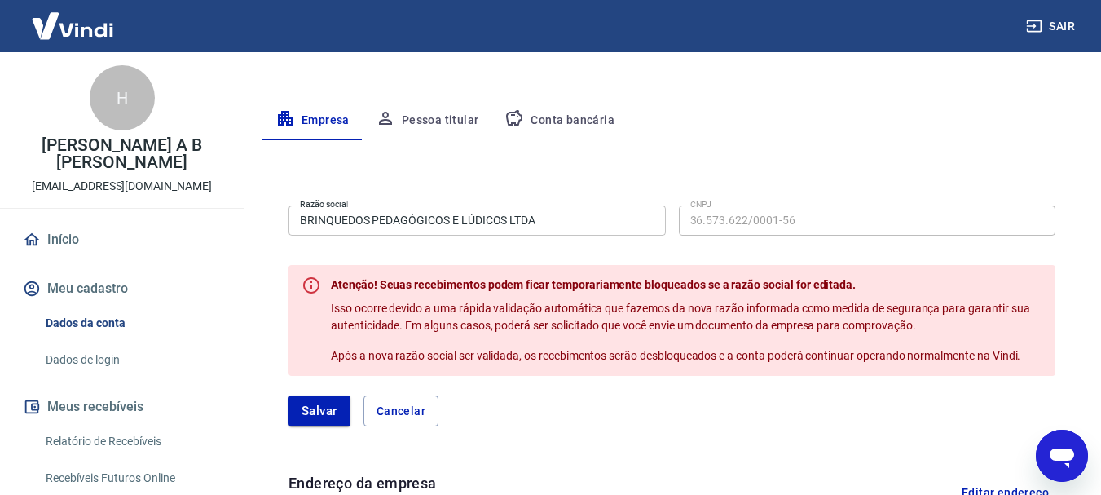
scroll to position [245, 0]
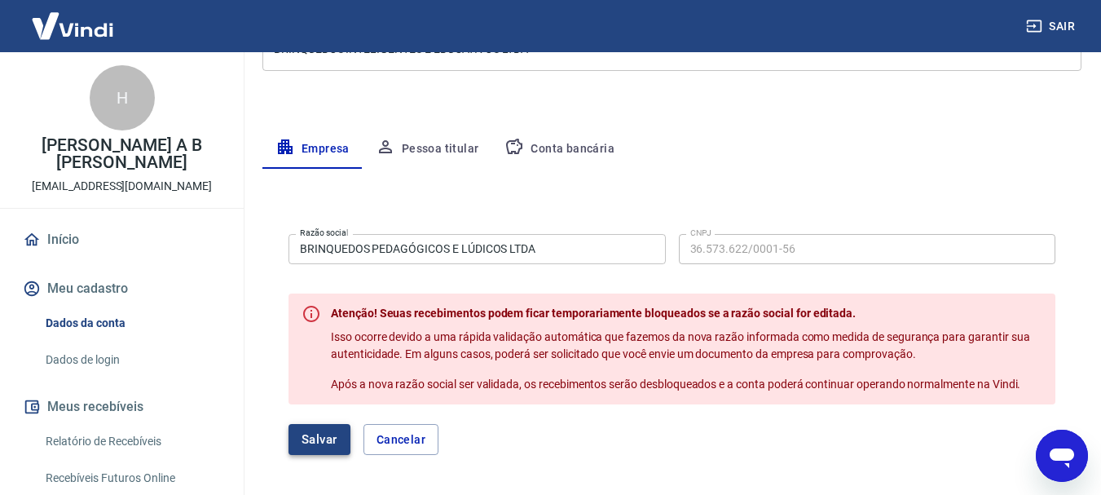
click at [329, 442] on button "Salvar" at bounding box center [320, 439] width 62 height 31
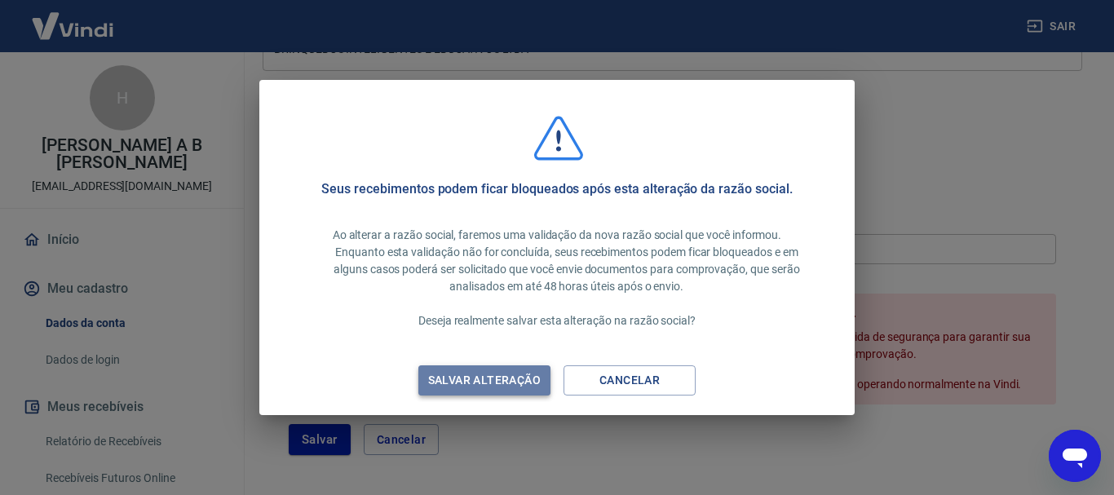
click at [495, 379] on div "Salvar alteração" at bounding box center [484, 380] width 152 height 20
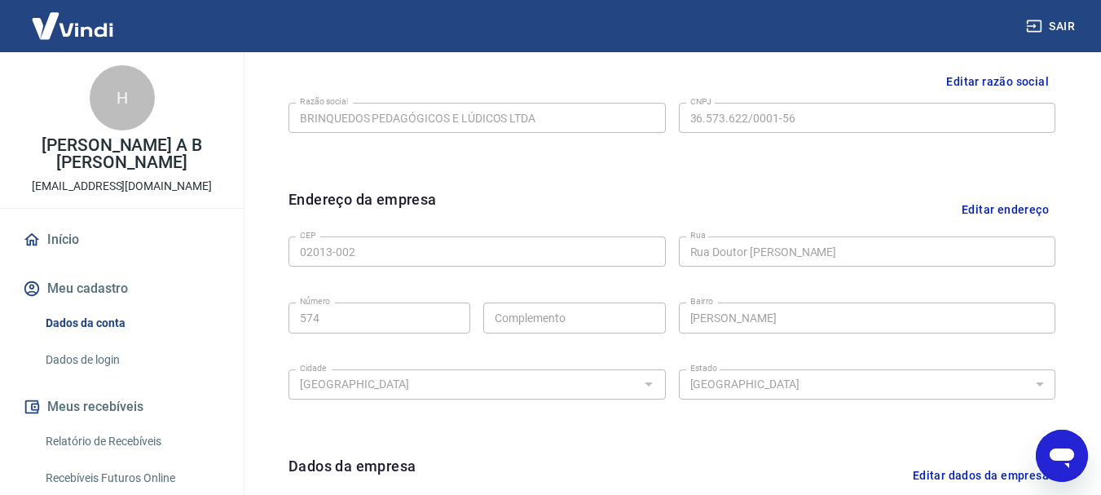
scroll to position [408, 0]
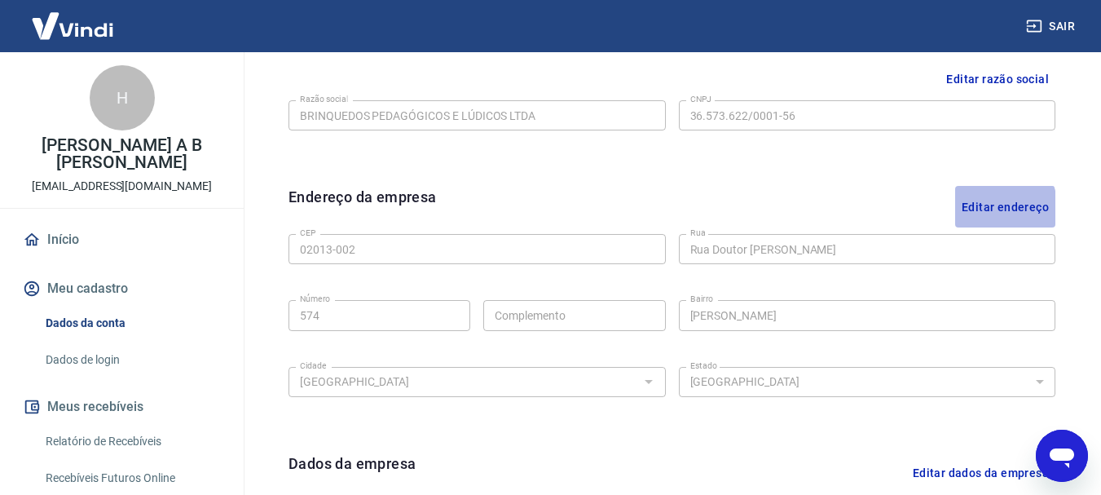
click at [986, 209] on button "Editar endereço" at bounding box center [1005, 207] width 100 height 42
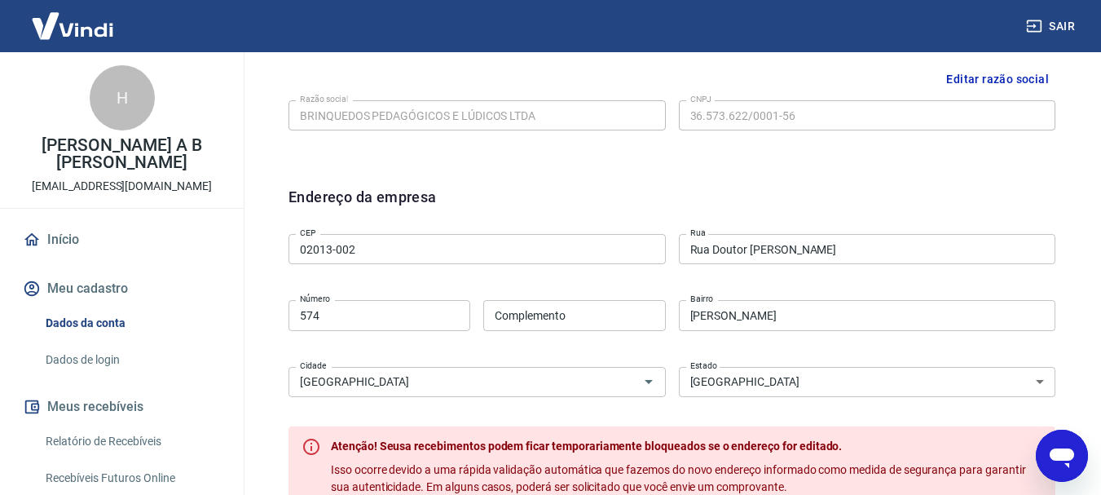
click at [390, 251] on input "02013-002" at bounding box center [477, 249] width 377 height 30
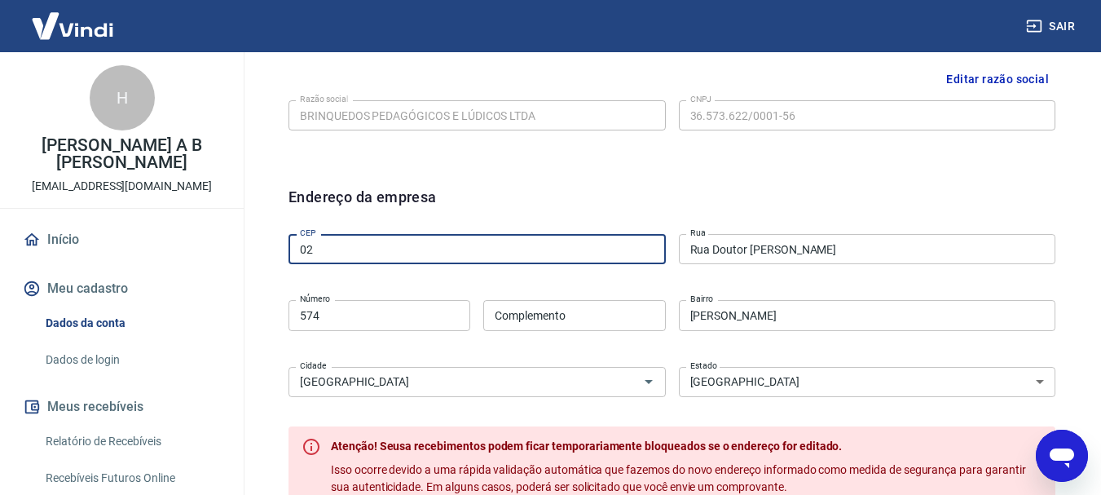
type input "0"
type input "07073-000"
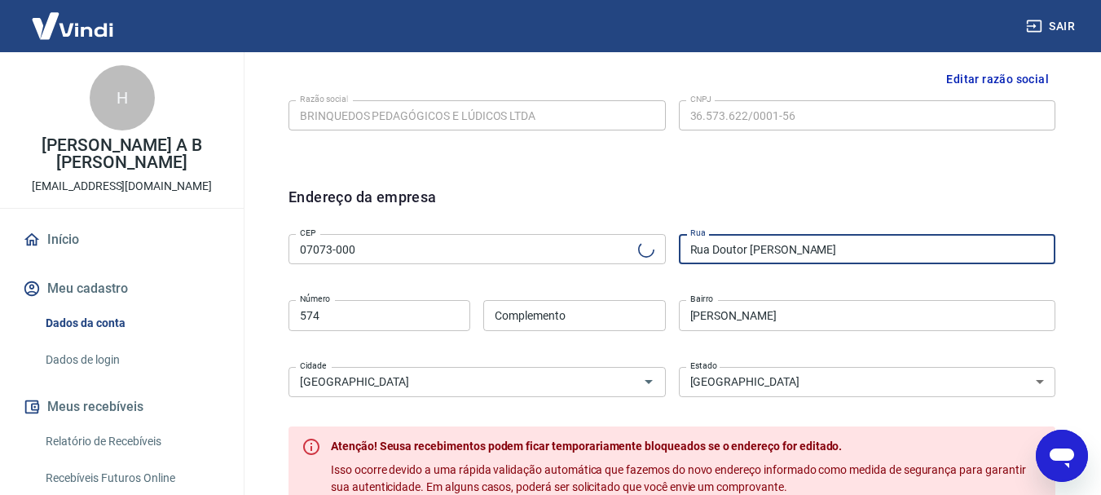
click at [804, 240] on input "Rua Doutor César" at bounding box center [867, 249] width 377 height 30
type input "Rua São Maurício"
type input "Vila Galvão"
type input "Guarulhos"
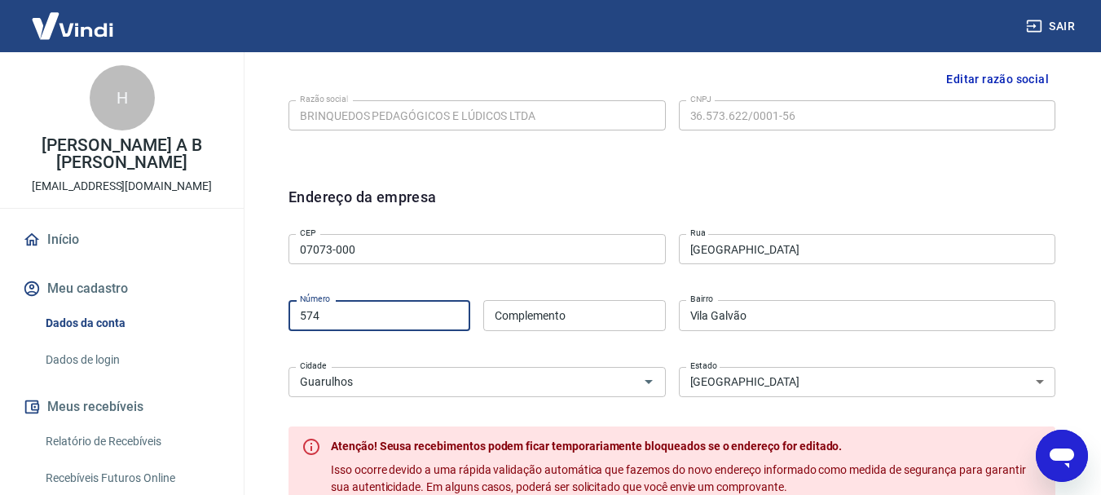
drag, startPoint x: 352, startPoint y: 319, endPoint x: 382, endPoint y: 302, distance: 34.3
click at [377, 305] on input "574" at bounding box center [380, 315] width 182 height 30
type input "5"
type input "1020"
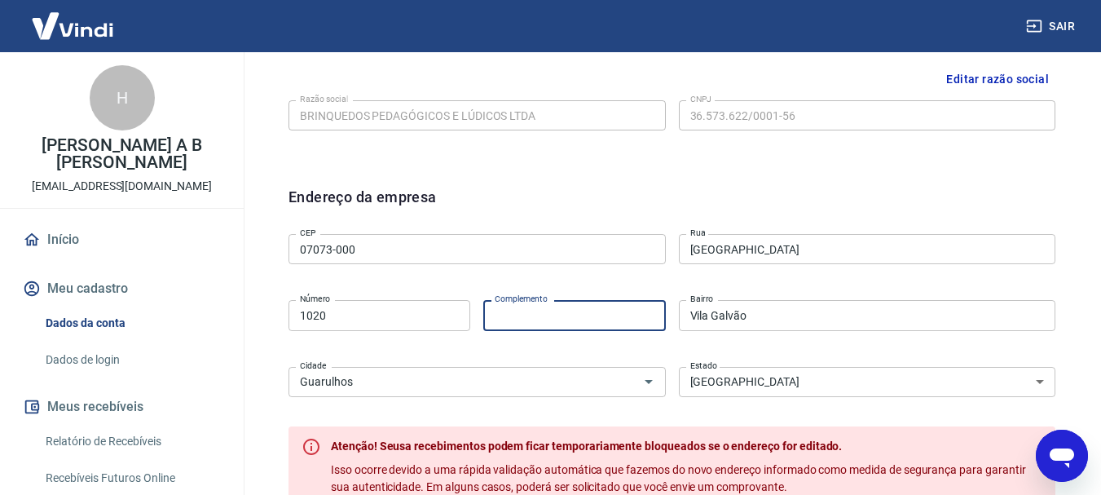
click at [628, 315] on input "Complemento" at bounding box center [574, 315] width 182 height 30
type input "CASA 3"
click at [814, 315] on input "Vila Galvão" at bounding box center [867, 315] width 377 height 30
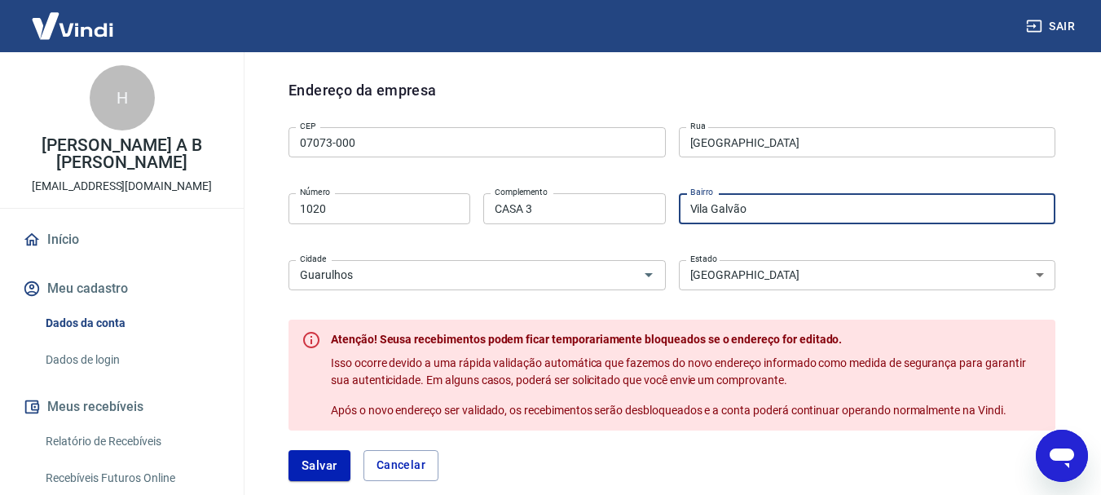
scroll to position [571, 0]
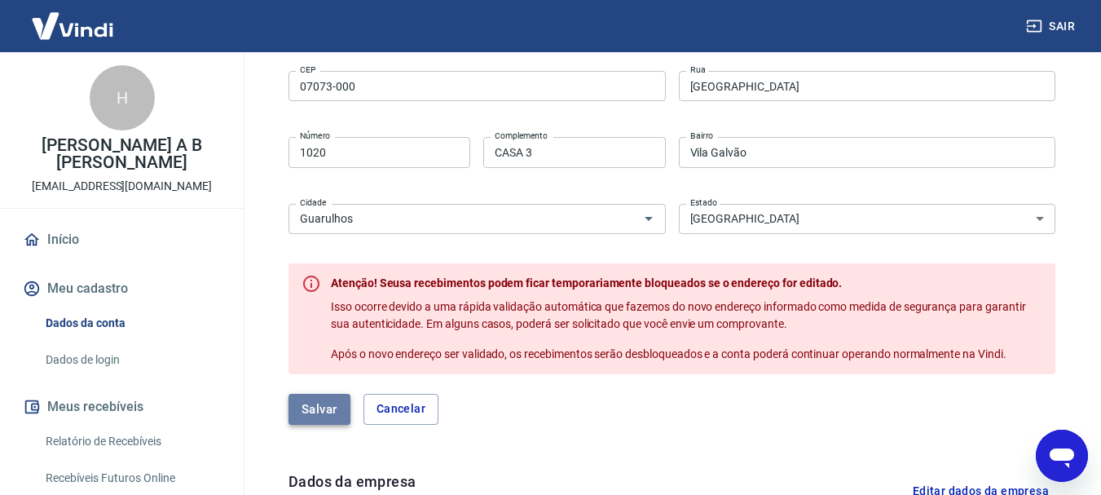
click at [308, 408] on button "Salvar" at bounding box center [320, 409] width 62 height 31
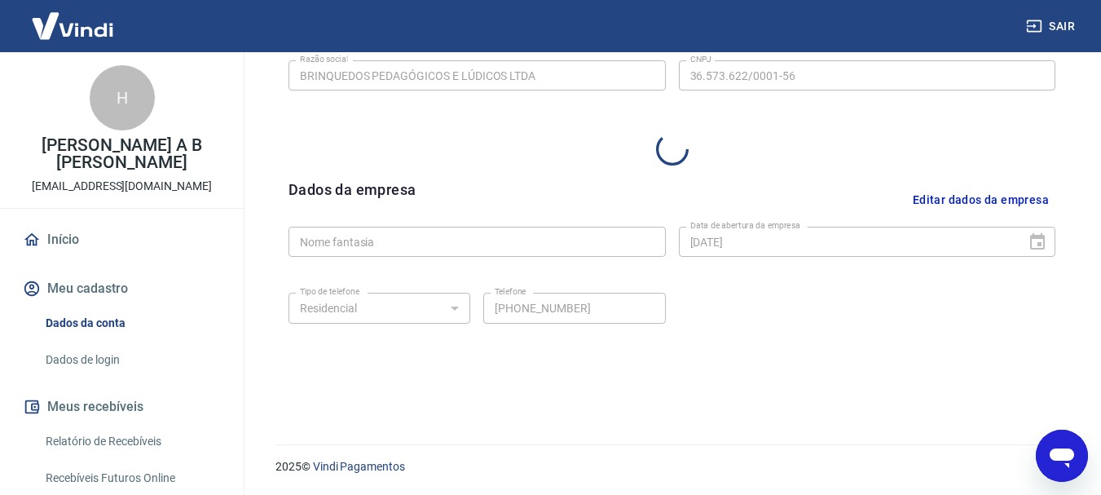
select select "SP"
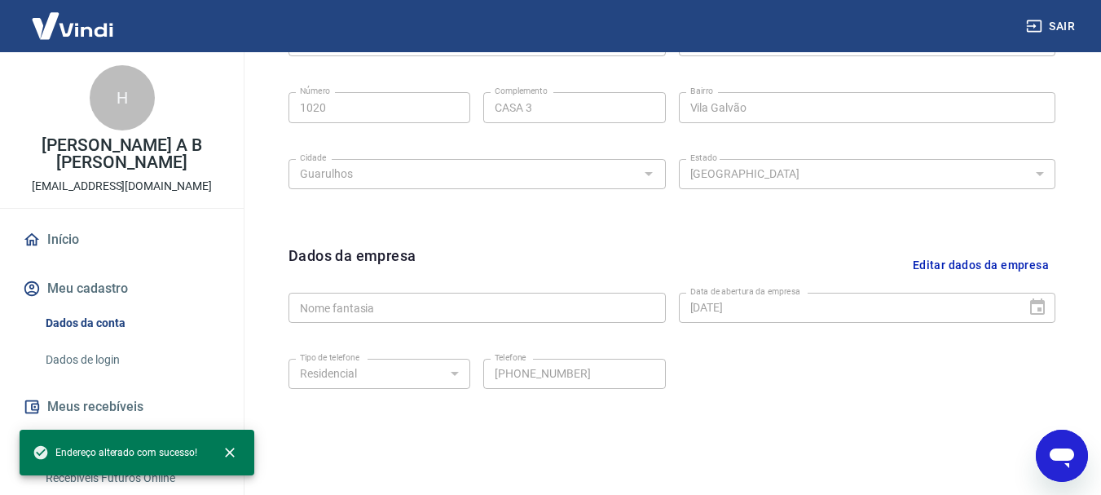
scroll to position [652, 0]
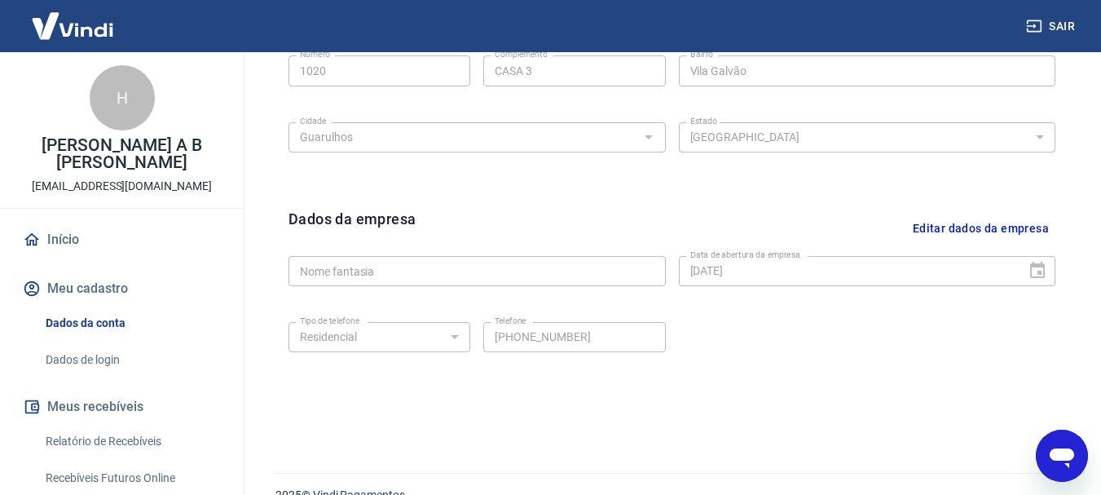
click at [985, 232] on button "Editar dados da empresa" at bounding box center [980, 229] width 149 height 42
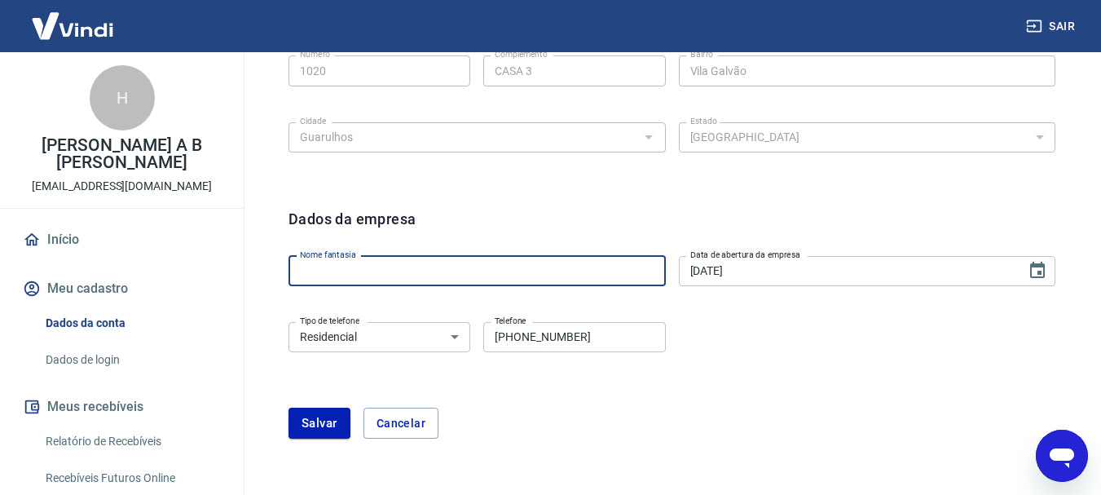
click at [506, 276] on input "Nome fantasia" at bounding box center [477, 271] width 377 height 30
type input "BRINQUEDOS PEDAGOGICOS E LUDICOS LTDA"
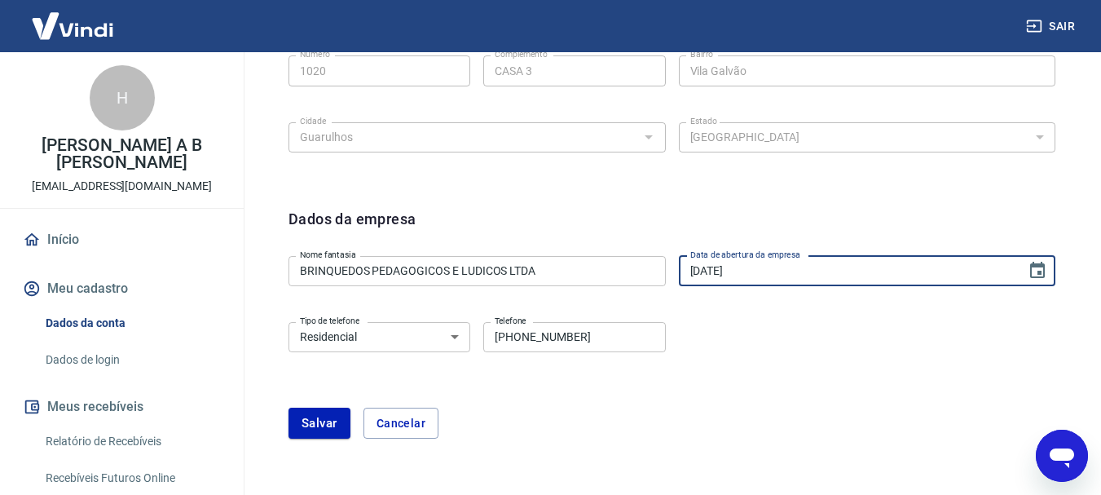
click at [761, 275] on input "05/03/2020" at bounding box center [847, 271] width 337 height 30
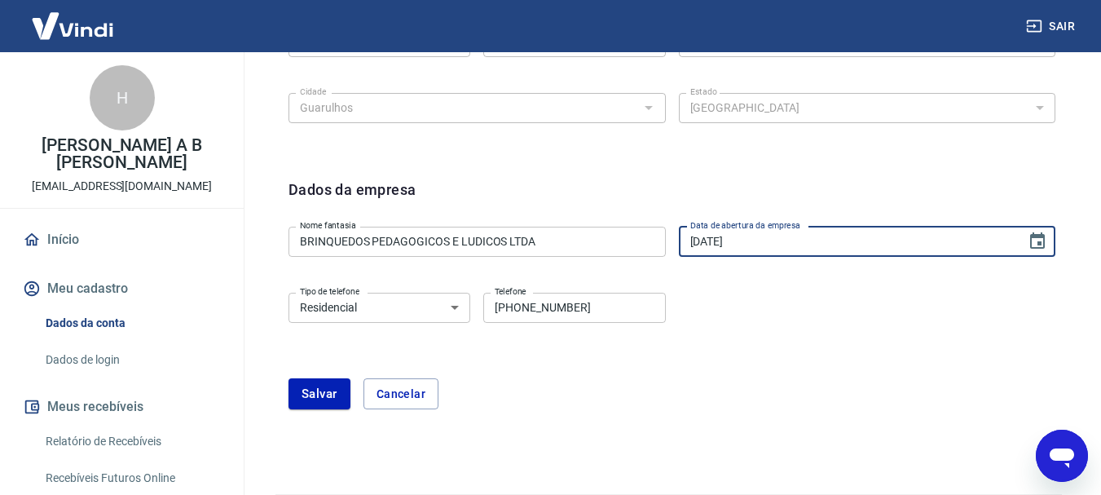
scroll to position [731, 0]
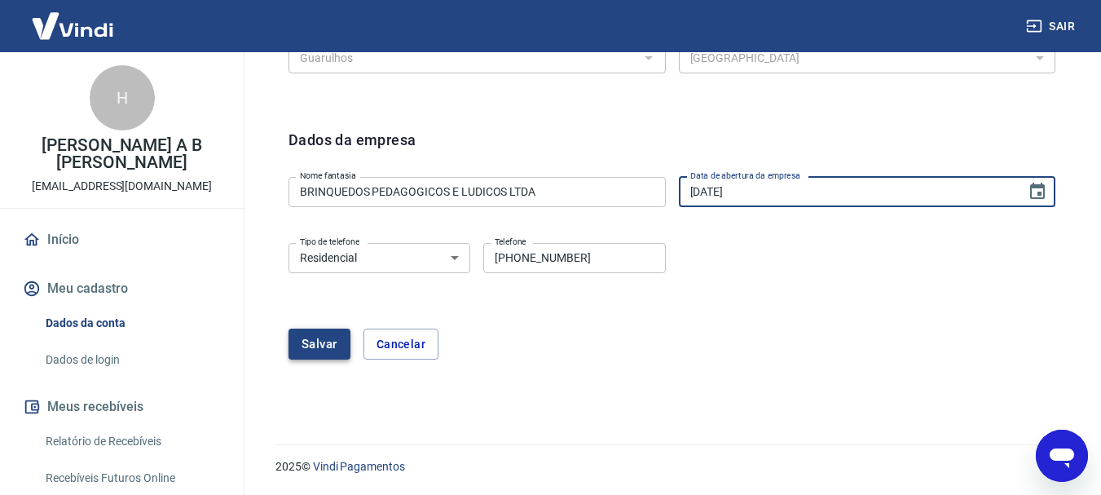
type input "29/07/2024"
click at [306, 343] on button "Salvar" at bounding box center [320, 344] width 62 height 31
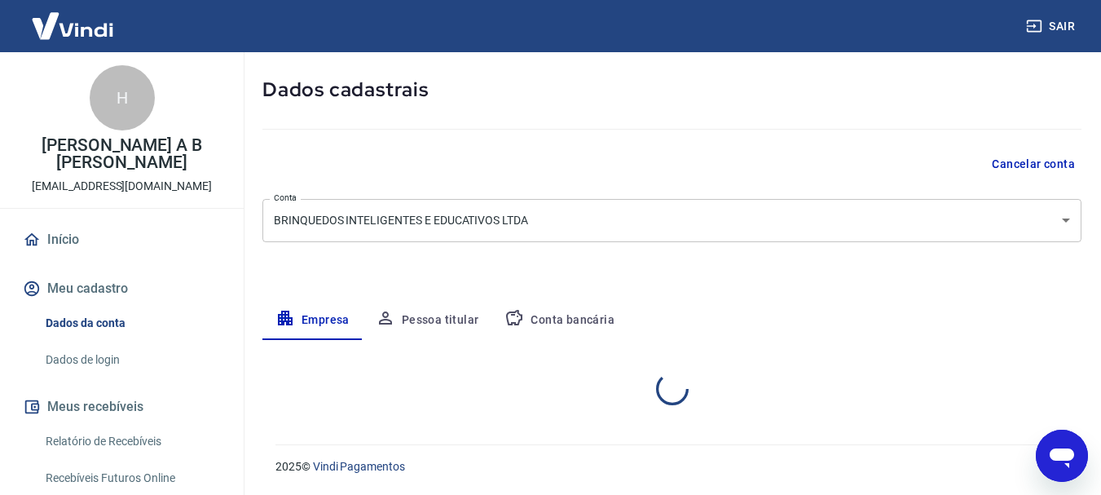
select select "SP"
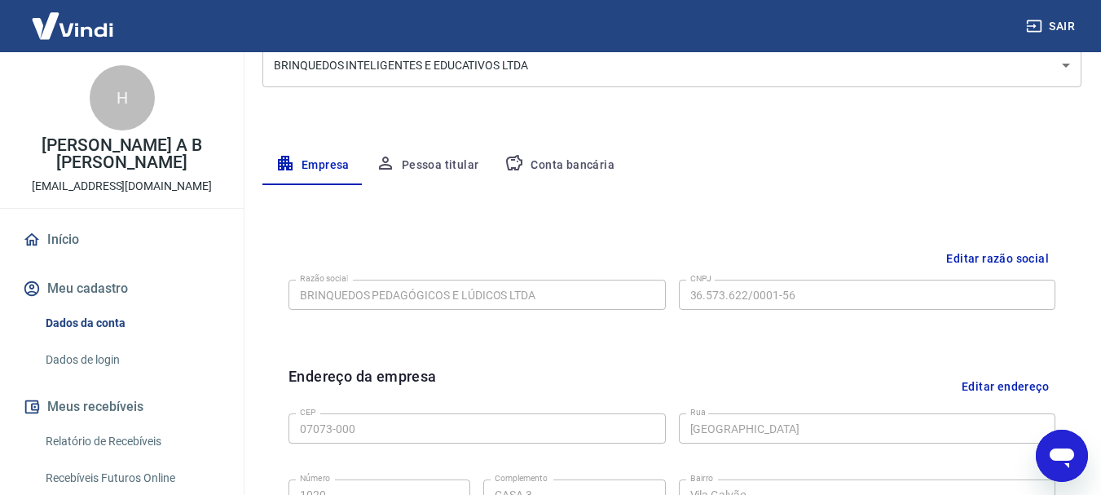
scroll to position [245, 0]
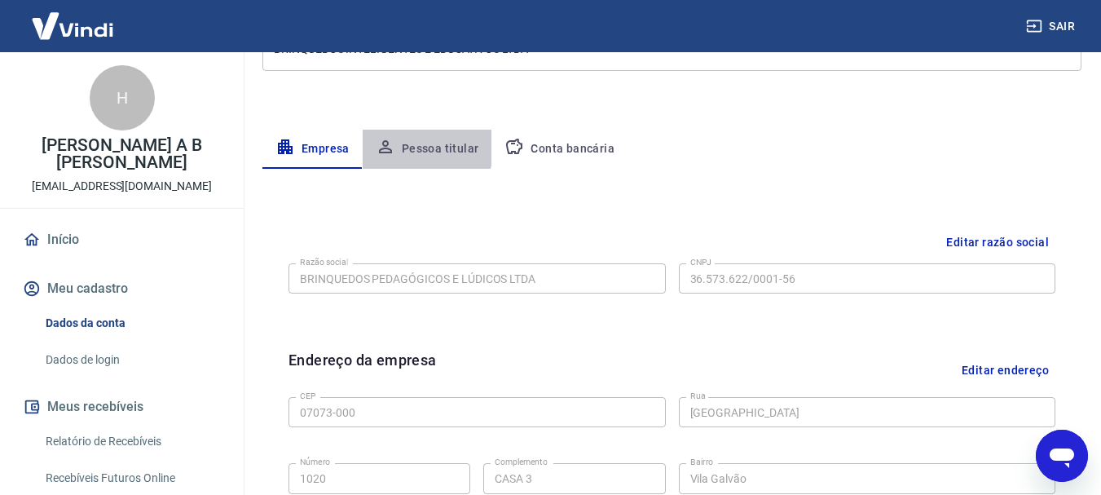
click at [424, 143] on button "Pessoa titular" at bounding box center [428, 149] width 130 height 39
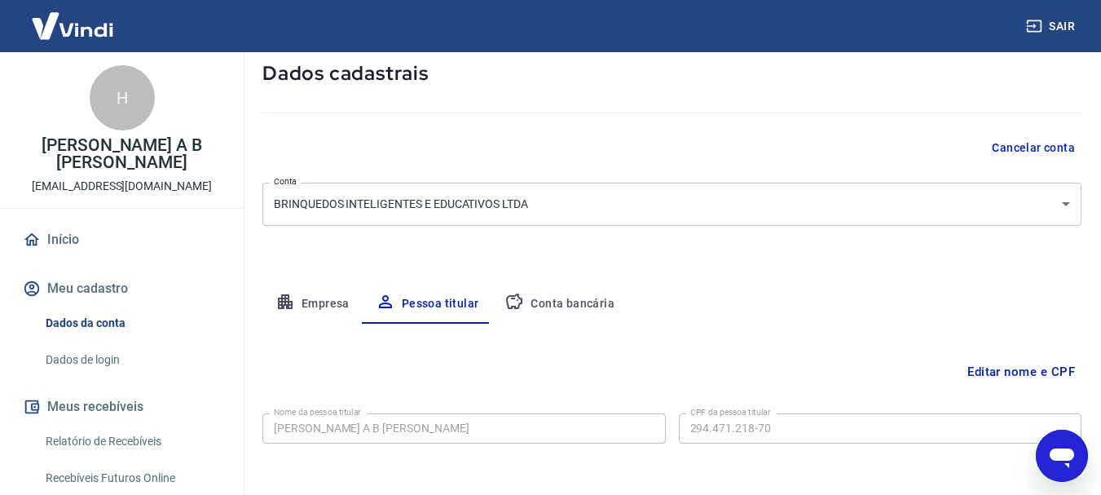
scroll to position [157, 0]
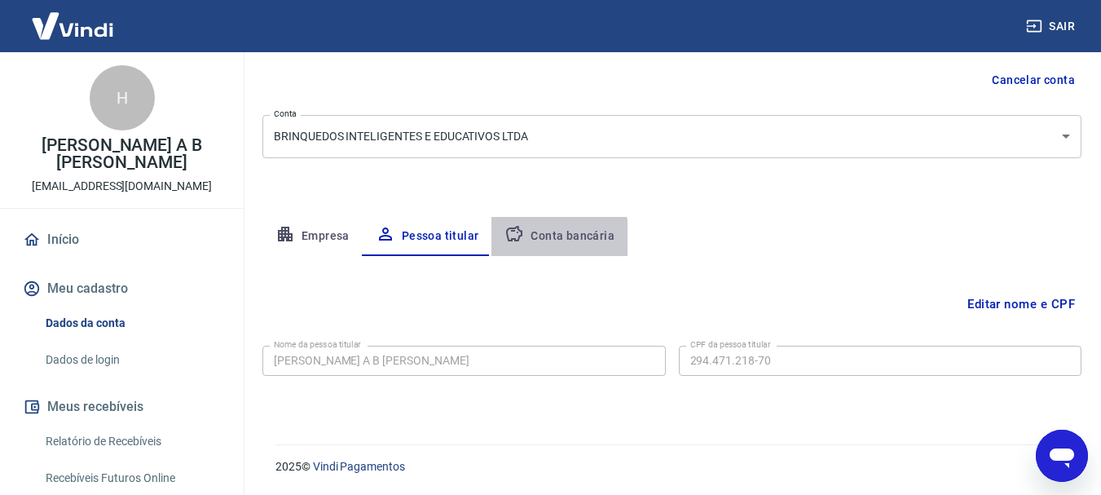
click at [543, 240] on button "Conta bancária" at bounding box center [560, 236] width 136 height 39
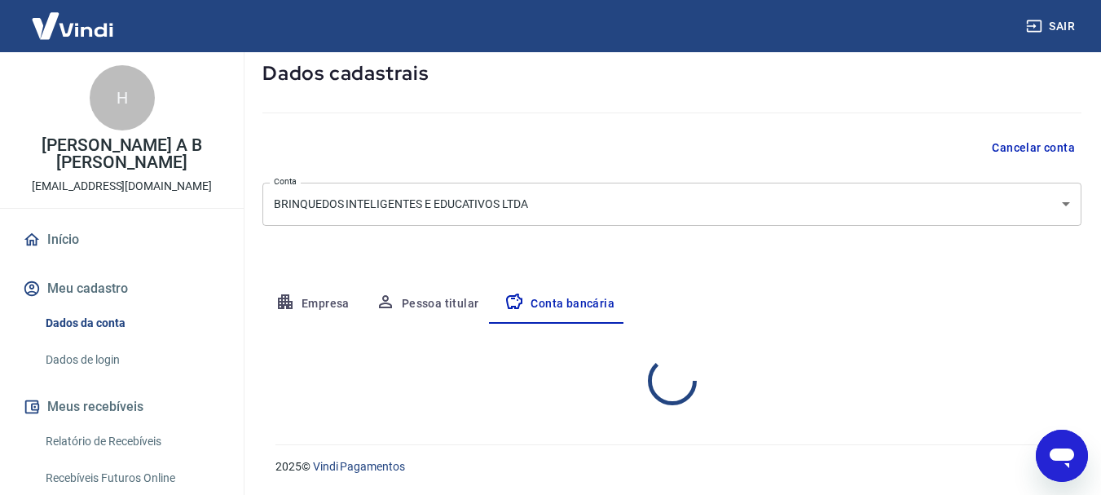
select select "1"
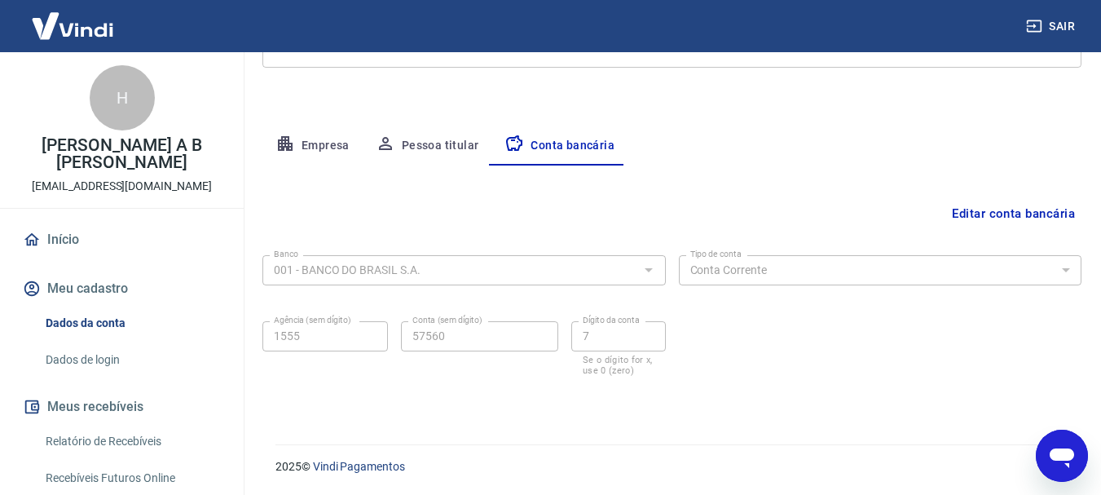
scroll to position [0, 0]
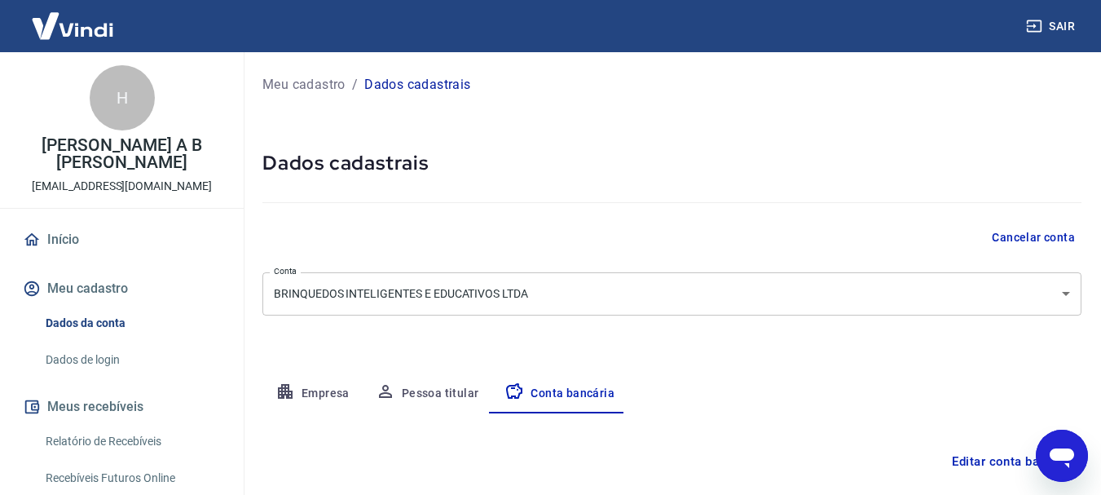
click at [307, 393] on button "Empresa" at bounding box center [312, 393] width 100 height 39
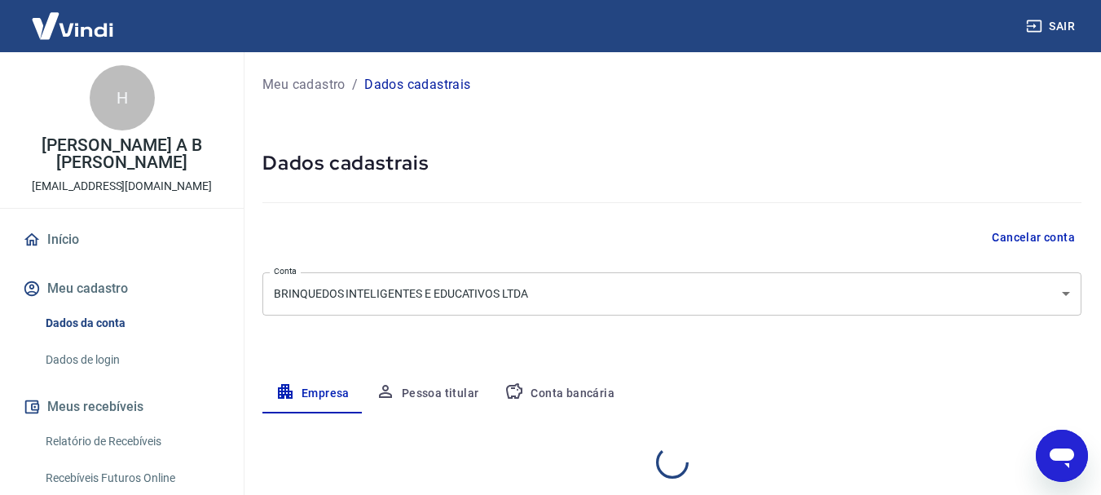
select select "SP"
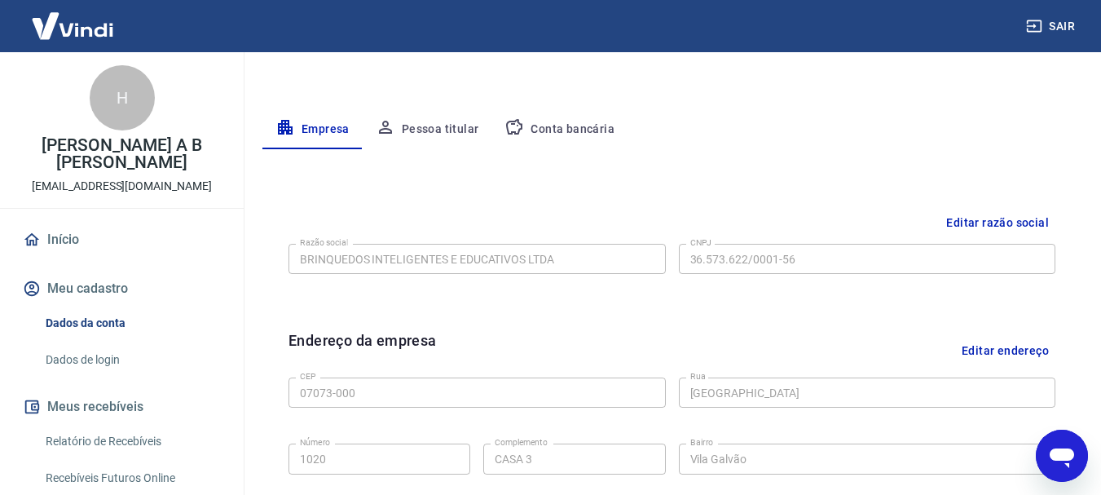
scroll to position [326, 0]
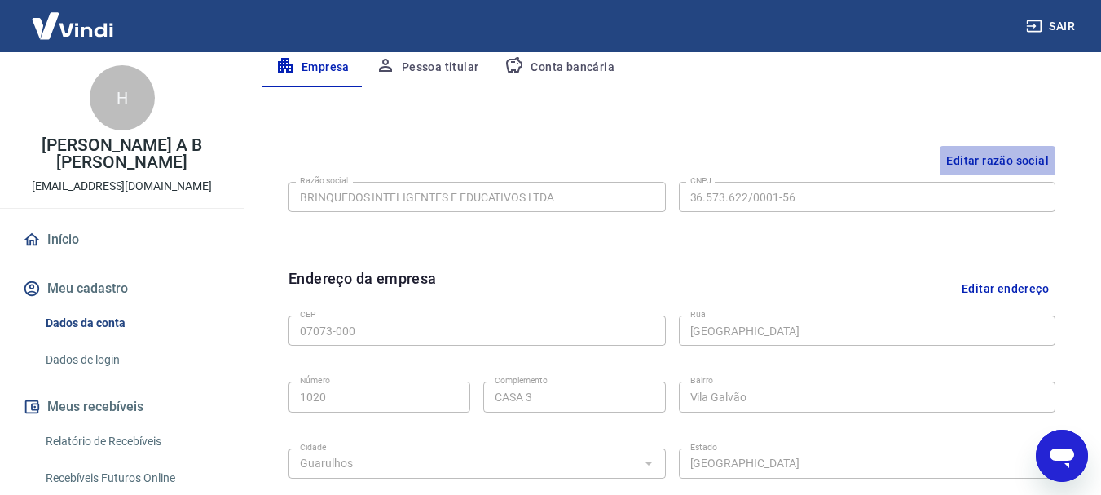
click at [1003, 160] on button "Editar razão social" at bounding box center [998, 161] width 116 height 30
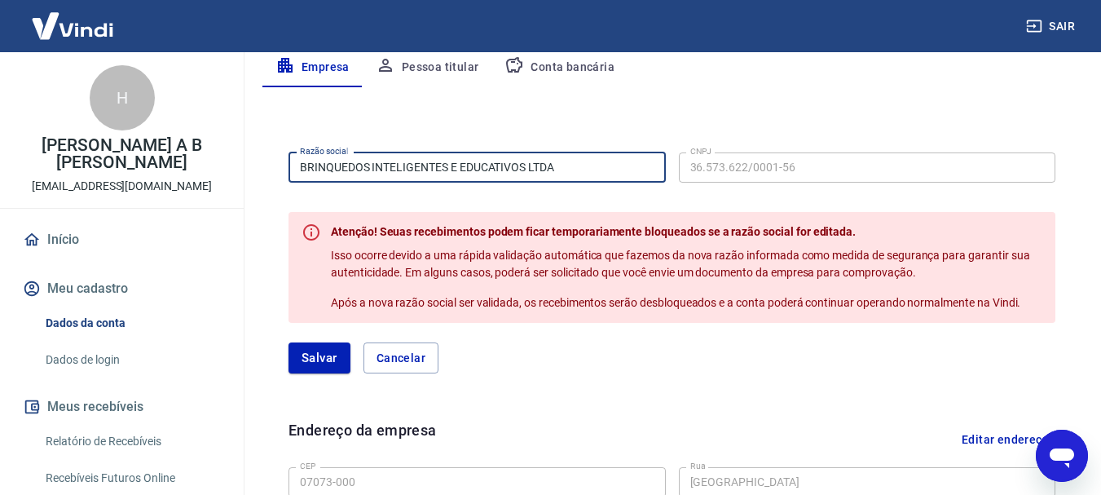
click at [594, 168] on input "BRINQUEDOS INTELIGENTES E EDUCATIVOS LTDA" at bounding box center [477, 167] width 377 height 30
type input "BRINQUEDOS PEDAGÓGICOS E LÚDICOS LTDA"
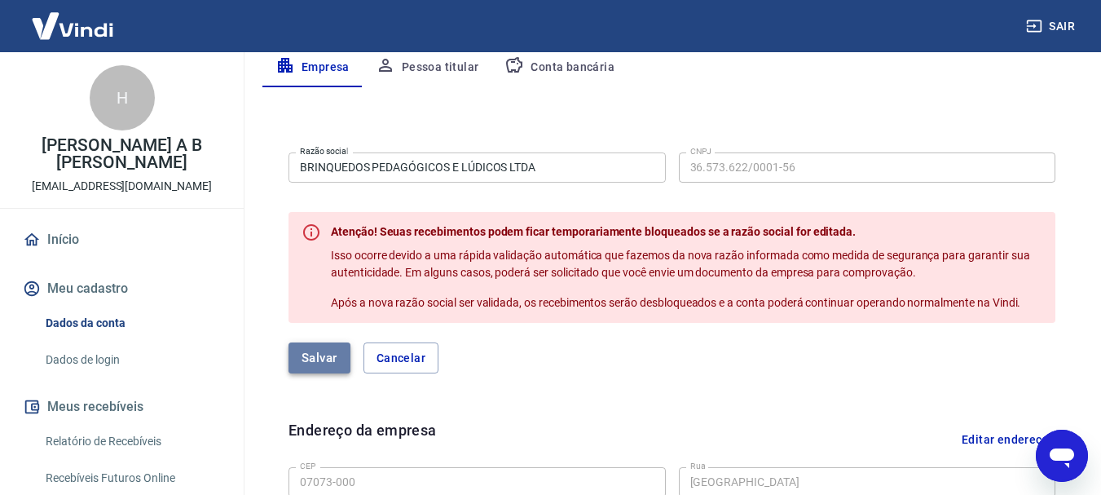
click at [307, 357] on button "Salvar" at bounding box center [320, 357] width 62 height 31
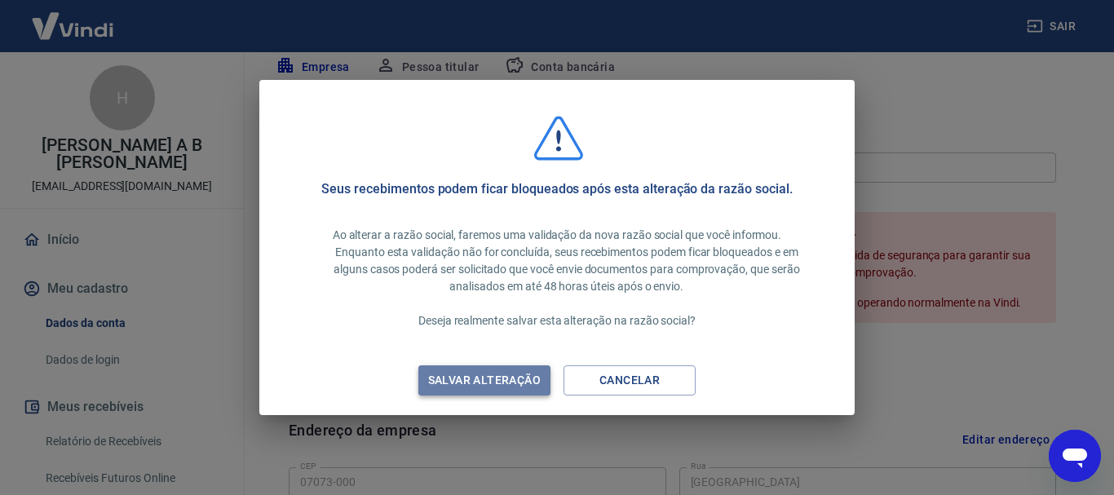
click at [495, 386] on div "Salvar alteração" at bounding box center [484, 380] width 152 height 20
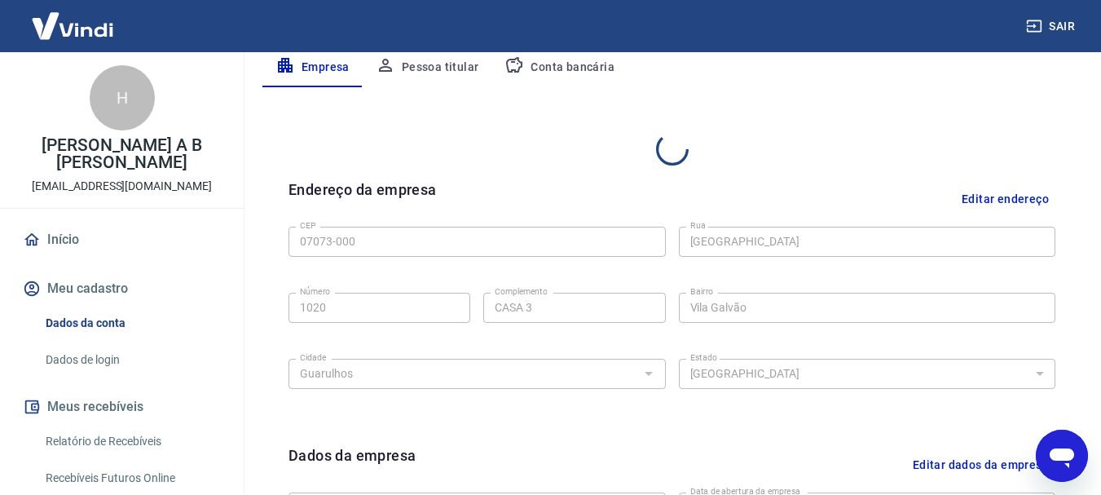
type input "BRINQUEDOS PEDAGOGICOS E LUDICOS LTDA"
type input "29/07/2024"
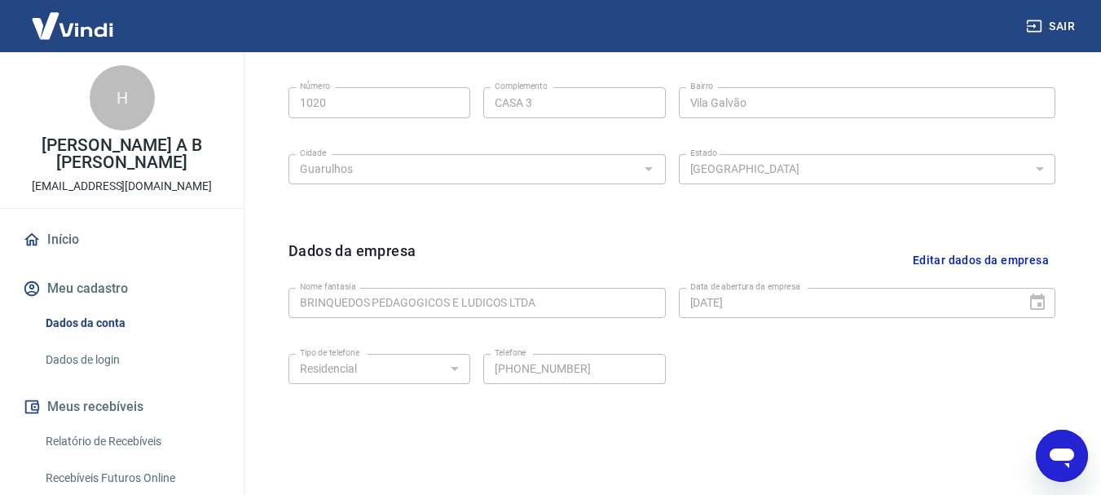
scroll to position [681, 0]
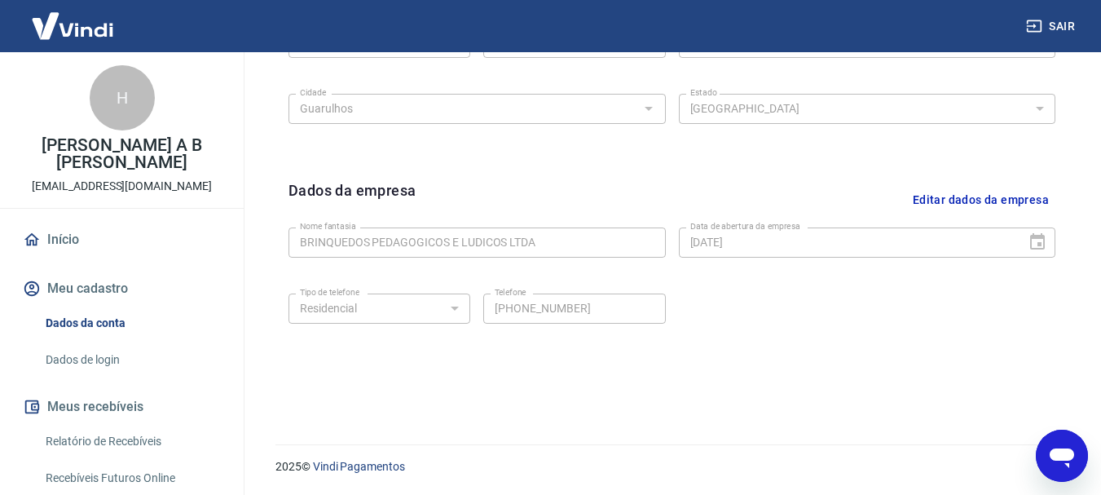
click at [60, 223] on link "Início" at bounding box center [122, 240] width 205 height 36
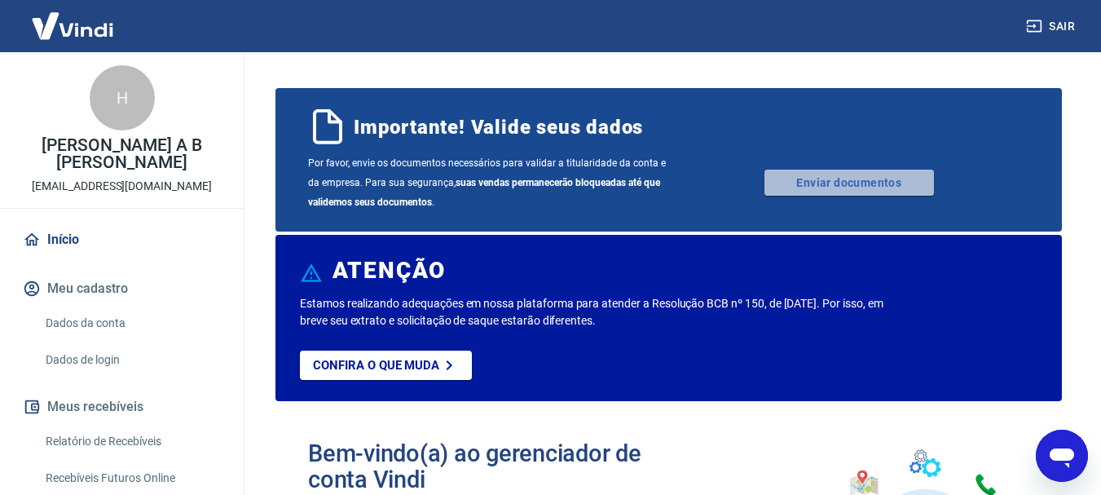
click at [840, 179] on link "Enviar documentos" at bounding box center [850, 183] width 170 height 26
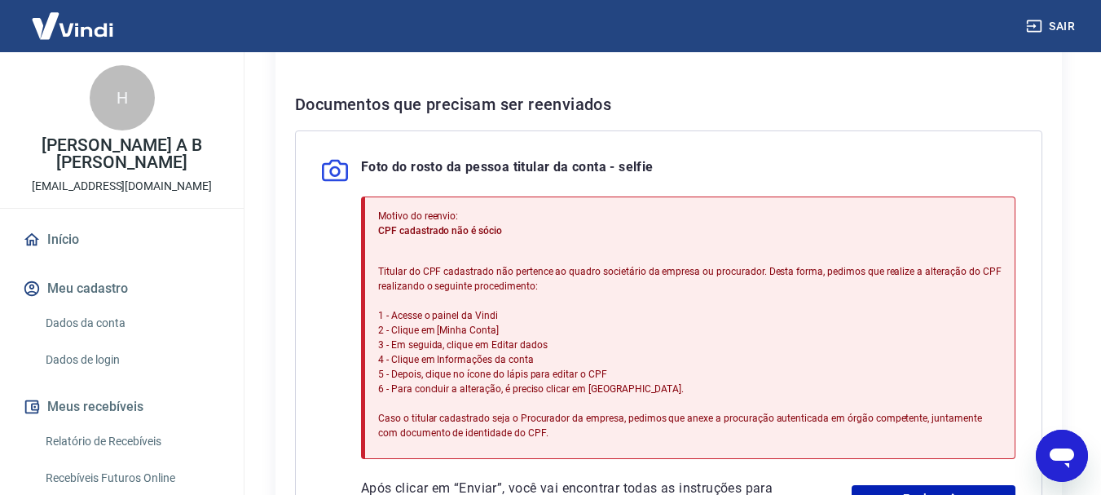
scroll to position [489, 0]
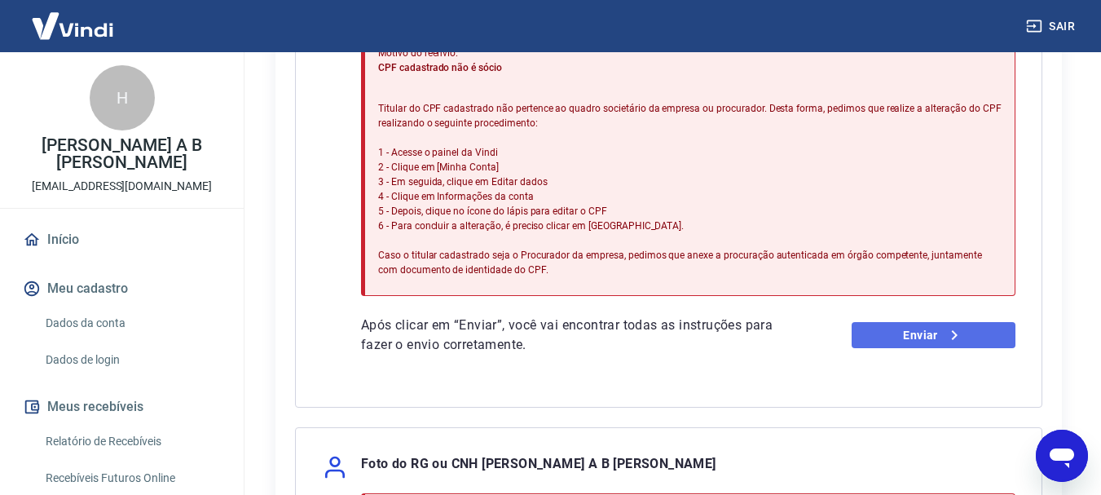
click at [924, 329] on link "Enviar" at bounding box center [934, 335] width 164 height 26
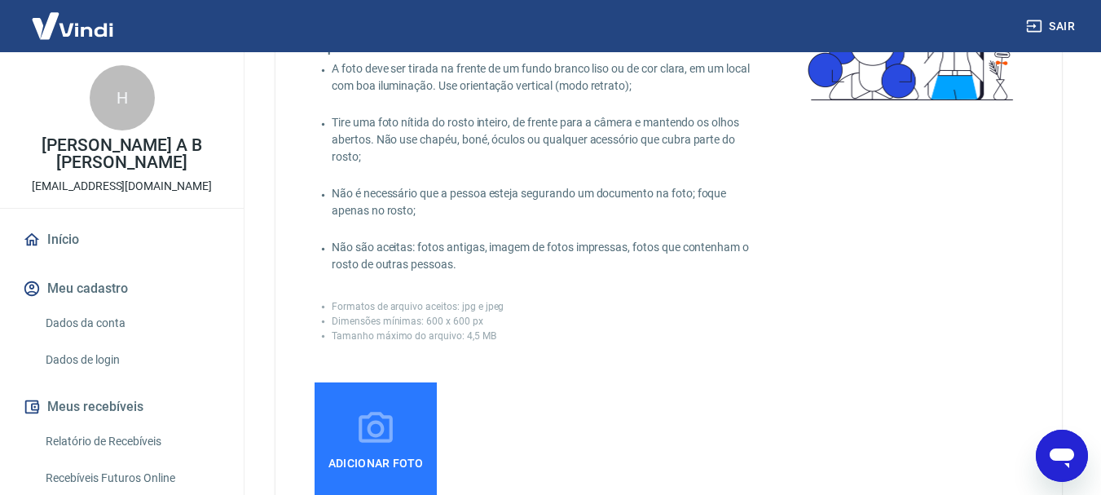
scroll to position [245, 0]
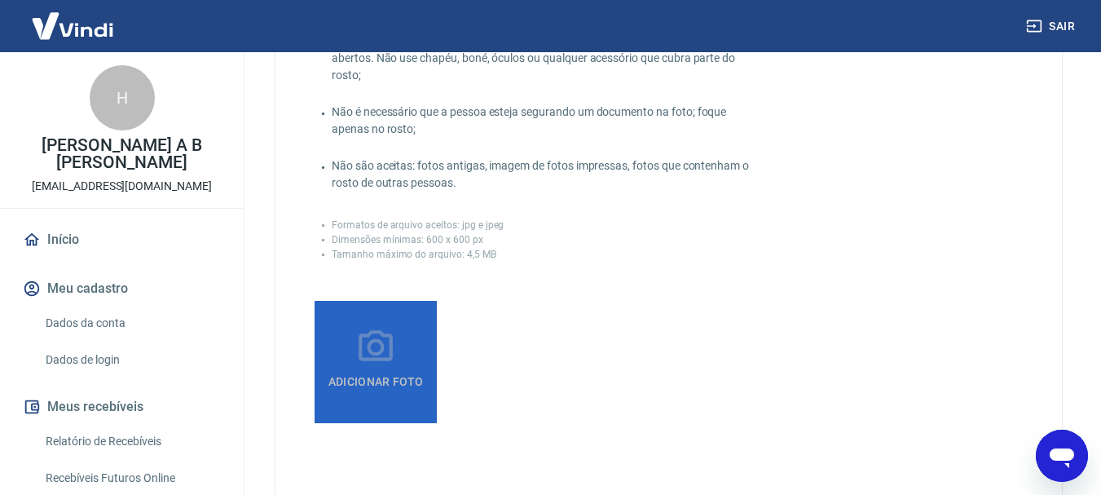
click at [389, 379] on span "Adicionar foto" at bounding box center [376, 382] width 108 height 29
click at [0, 0] on input "Adicionar foto" at bounding box center [0, 0] width 0 height 0
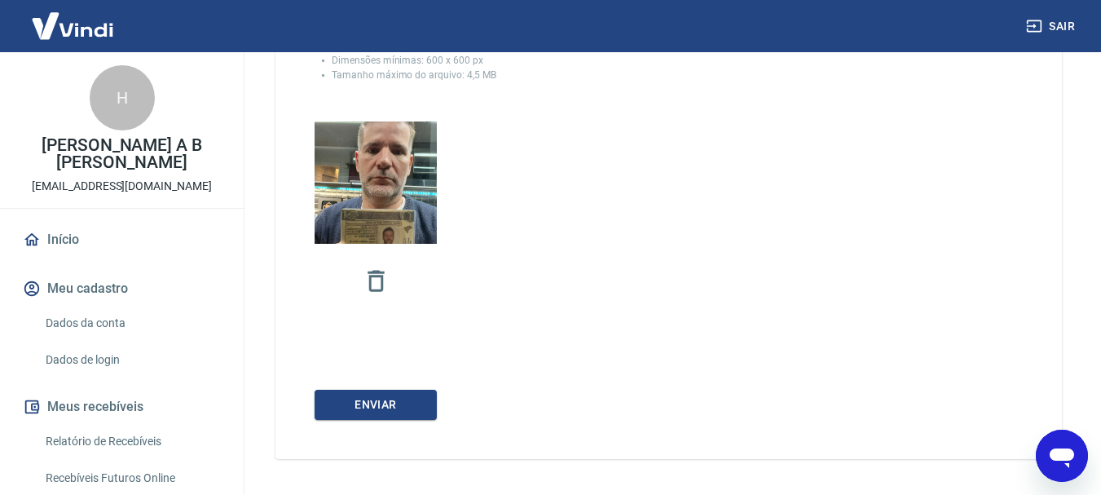
scroll to position [478, 0]
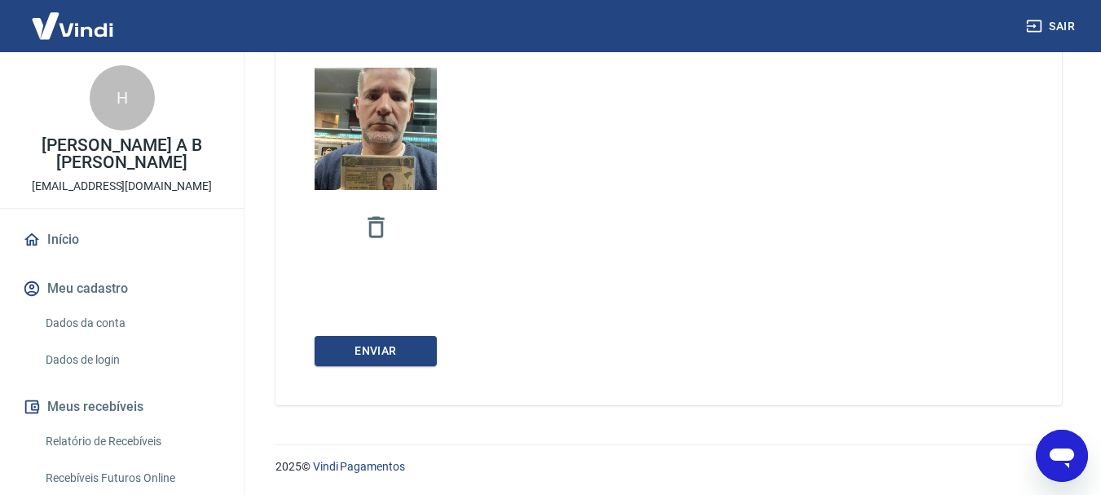
drag, startPoint x: 390, startPoint y: 346, endPoint x: 399, endPoint y: 342, distance: 10.2
click at [396, 345] on button "Enviar" at bounding box center [376, 351] width 122 height 30
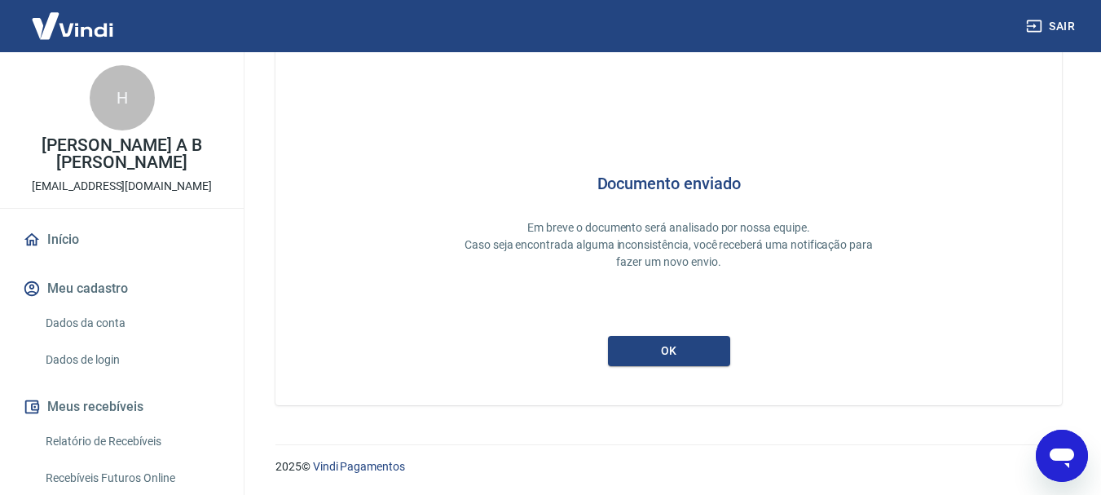
scroll to position [71, 0]
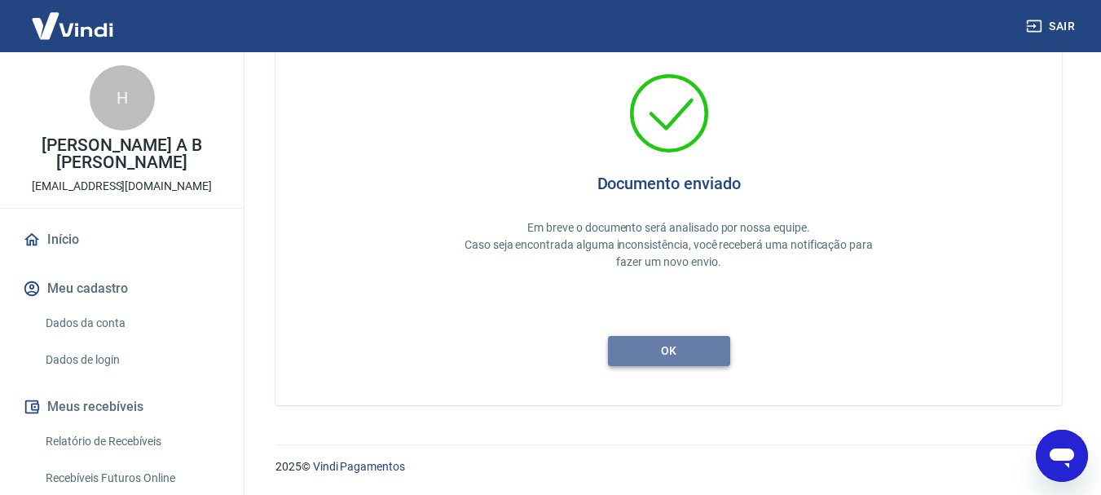
click at [682, 356] on button "ok" at bounding box center [669, 351] width 122 height 30
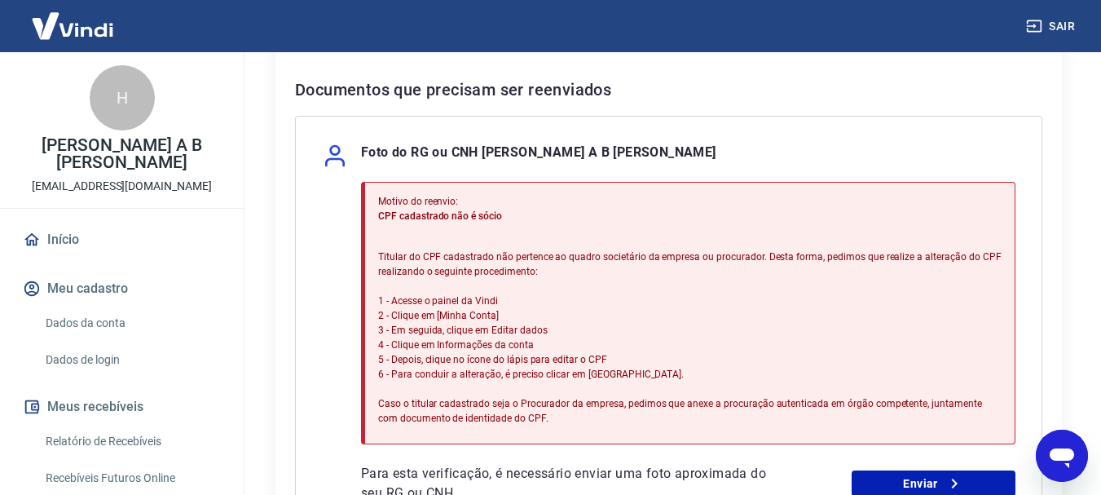
scroll to position [408, 0]
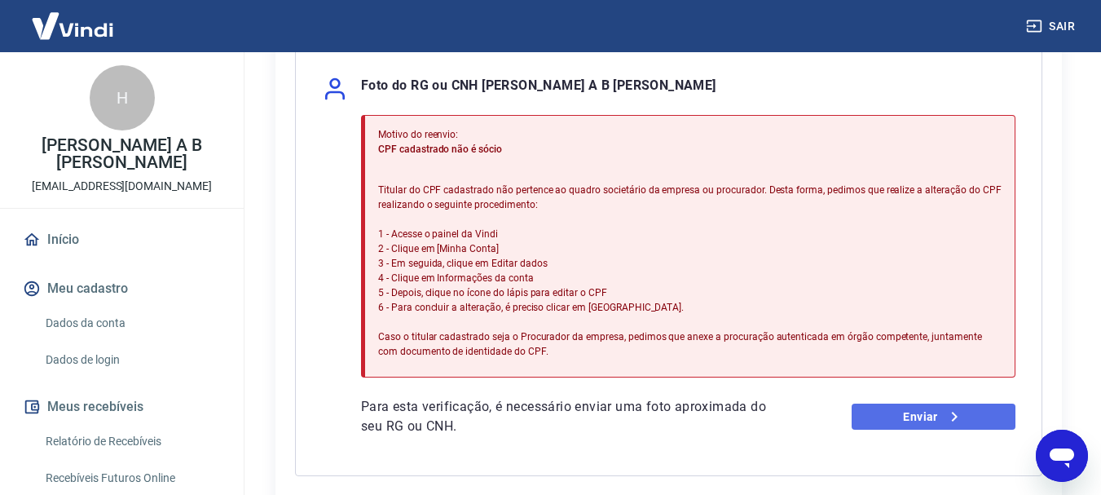
click at [926, 417] on link "Enviar" at bounding box center [934, 417] width 164 height 26
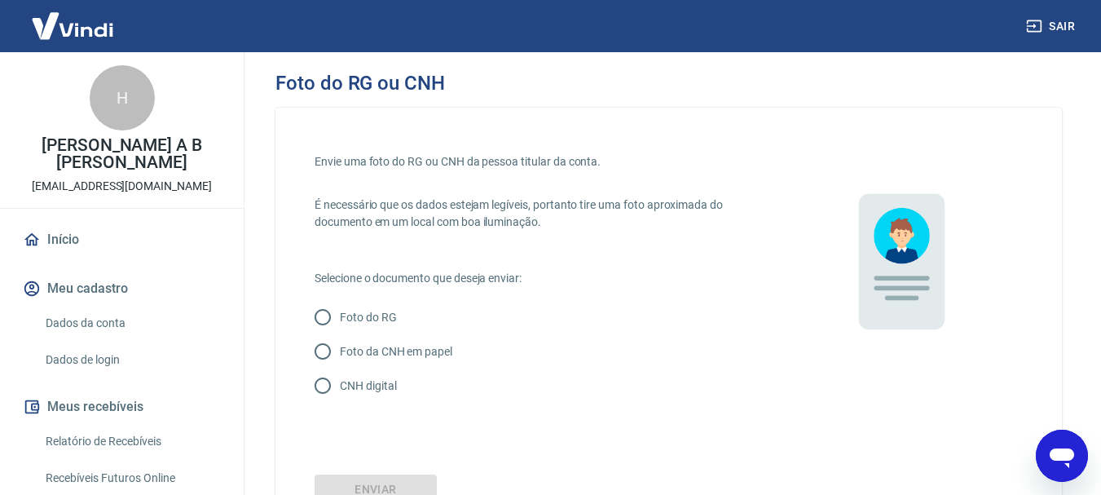
click at [325, 318] on input "Foto do RG" at bounding box center [323, 317] width 34 height 34
radio input "true"
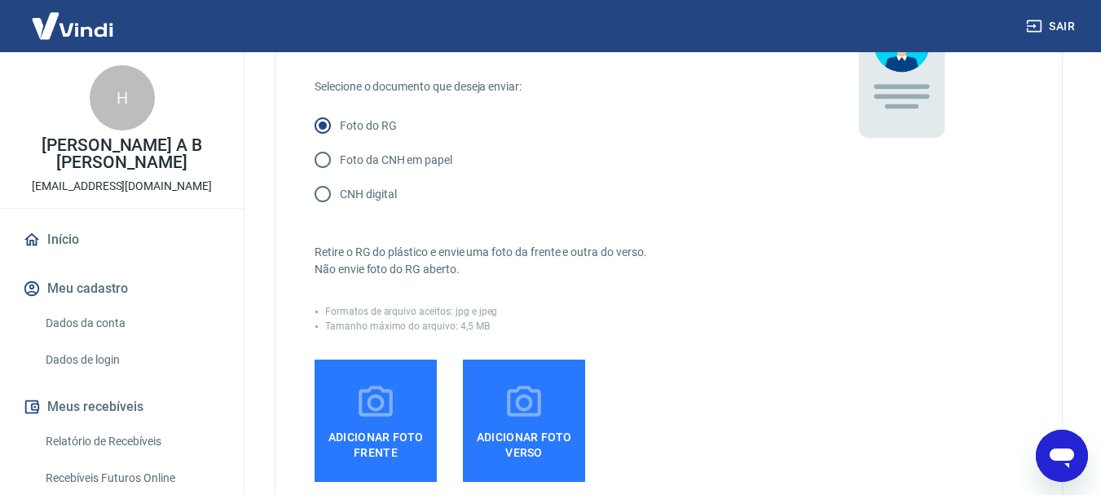
scroll to position [163, 0]
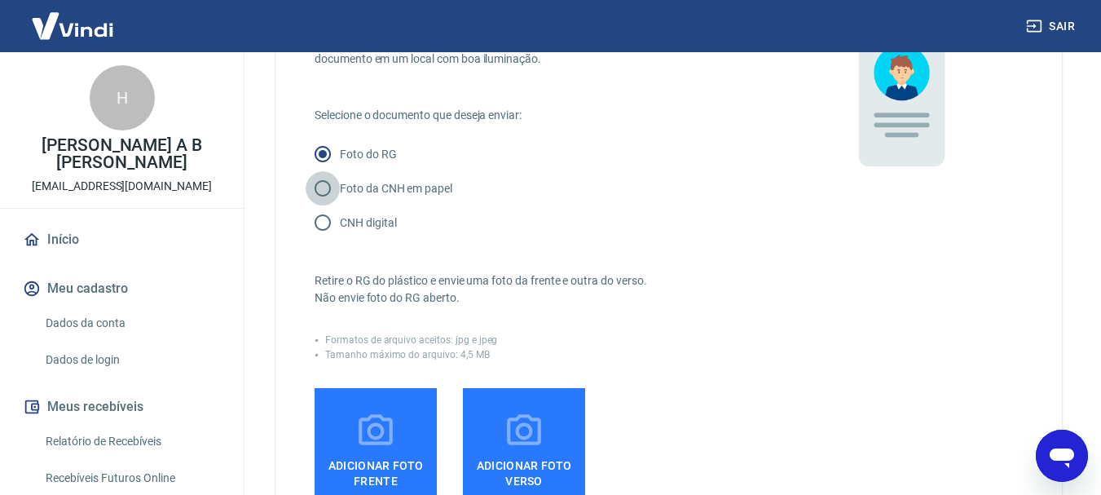
click at [326, 190] on input "Foto da CNH em papel" at bounding box center [323, 188] width 34 height 34
radio input "true"
click at [387, 460] on span "Adicionar foto frente" at bounding box center [375, 470] width 109 height 37
click at [0, 0] on input "Adicionar foto frente" at bounding box center [0, 0] width 0 height 0
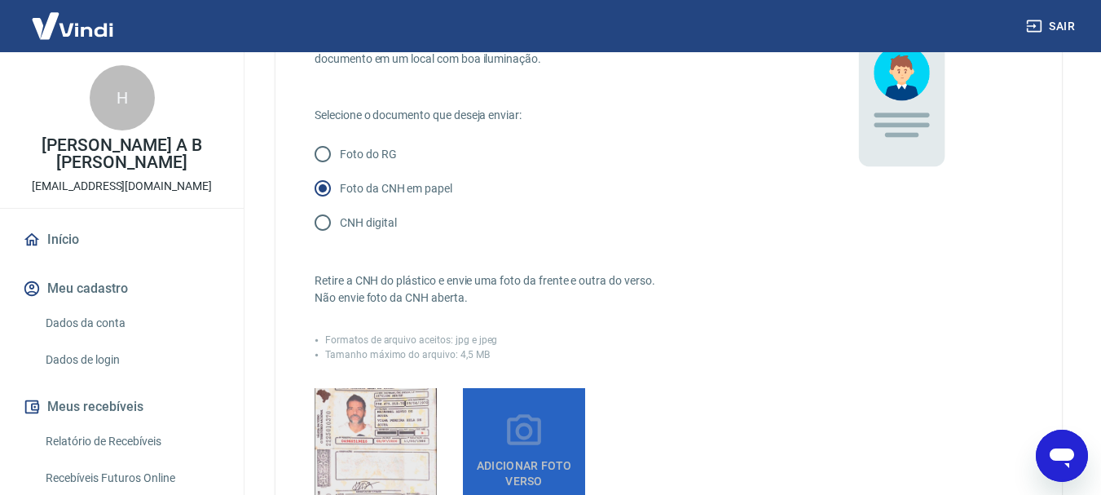
click at [544, 443] on icon at bounding box center [524, 431] width 41 height 41
click at [0, 0] on input "Adicionar foto verso" at bounding box center [0, 0] width 0 height 0
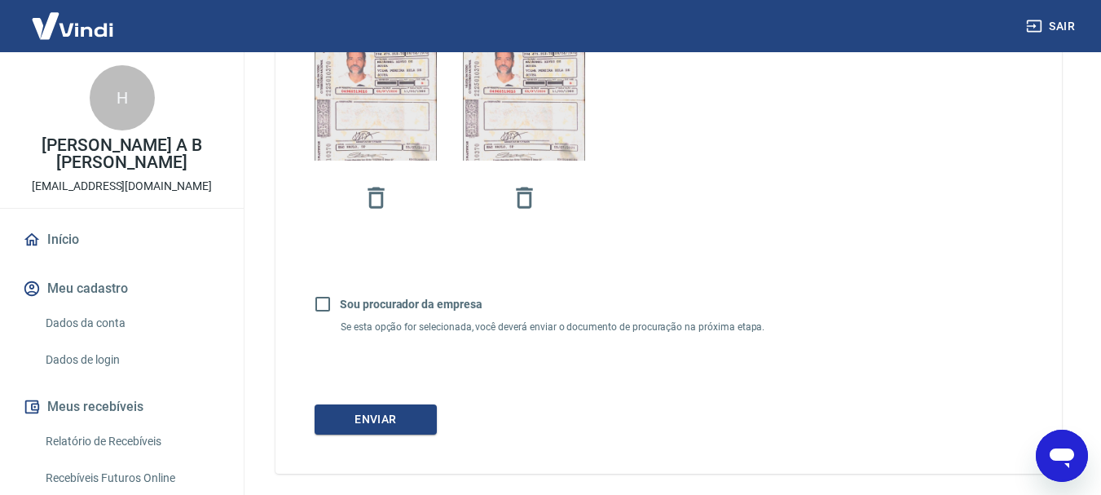
scroll to position [571, 0]
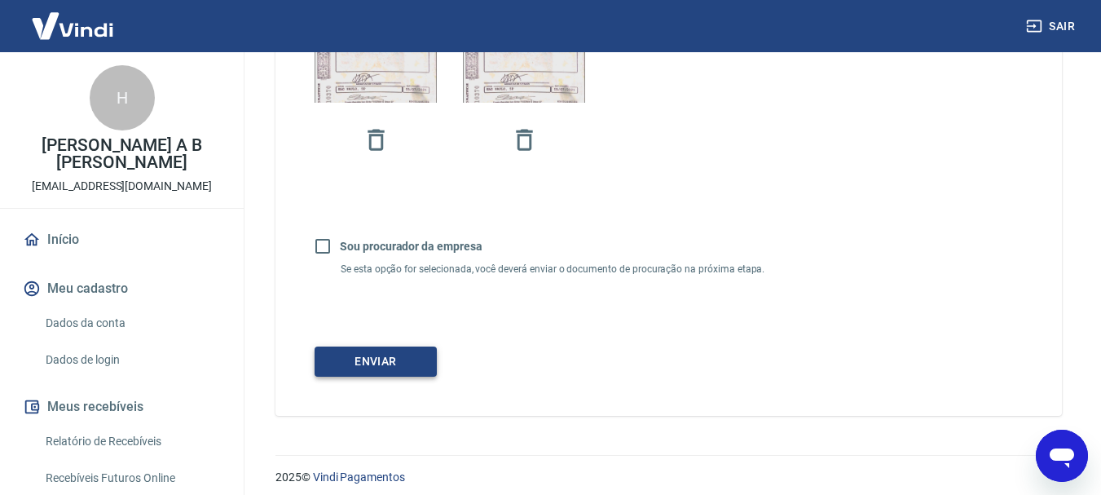
click at [390, 366] on button "Enviar" at bounding box center [376, 361] width 122 height 30
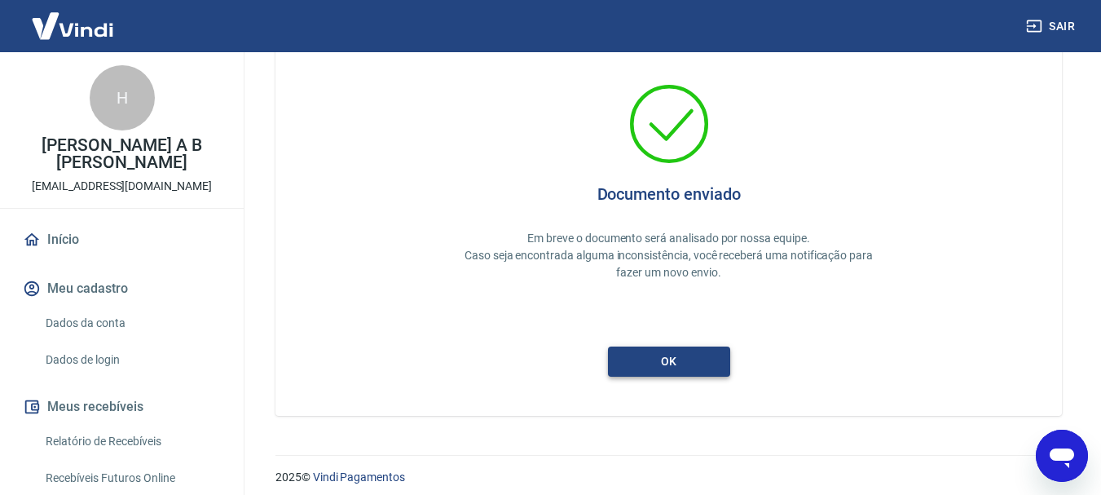
click at [659, 370] on button "ok" at bounding box center [669, 361] width 122 height 30
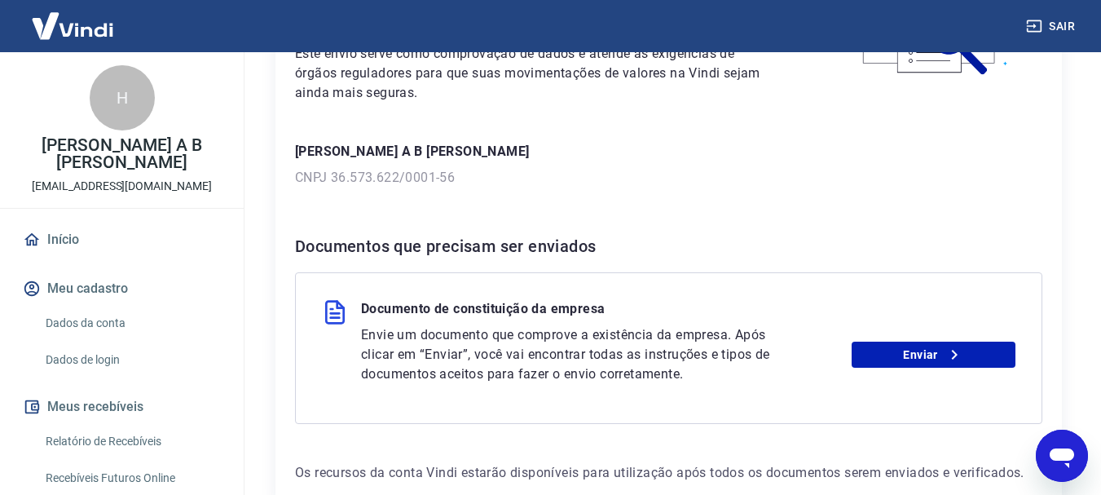
scroll to position [245, 0]
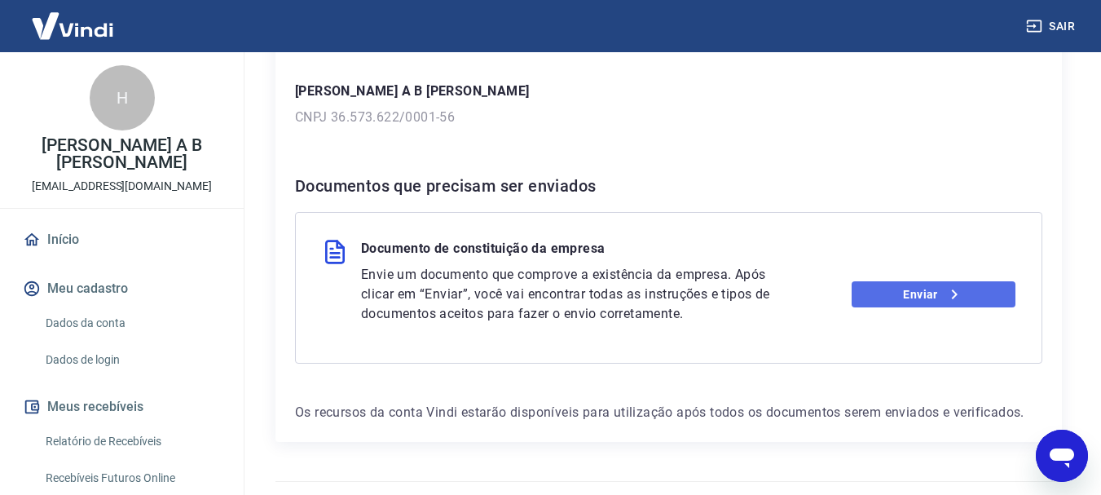
click at [897, 297] on link "Enviar" at bounding box center [934, 294] width 164 height 26
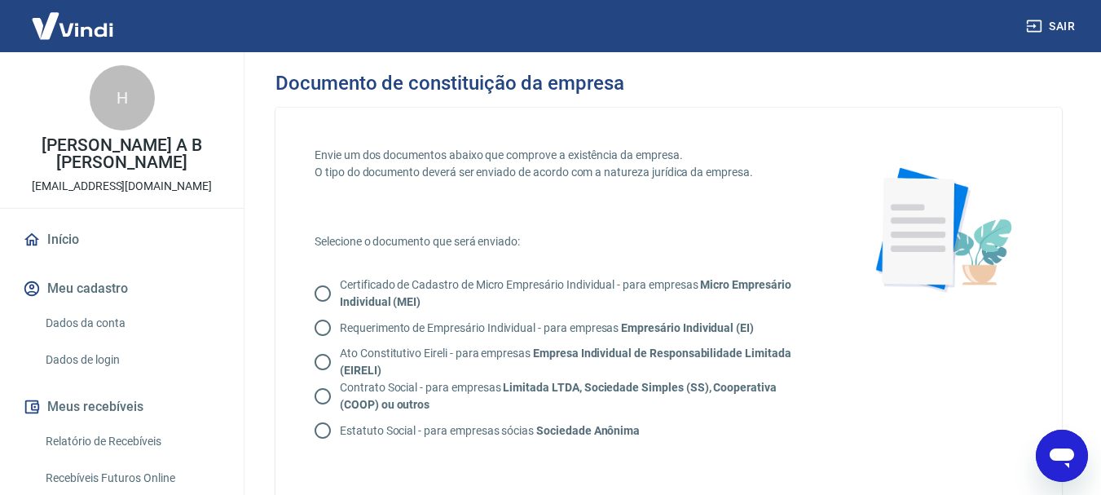
click at [320, 398] on input "Contrato Social - para empresas Limitada LTDA, Sociedade Simples (SS), Cooperat…" at bounding box center [323, 396] width 34 height 34
radio input "true"
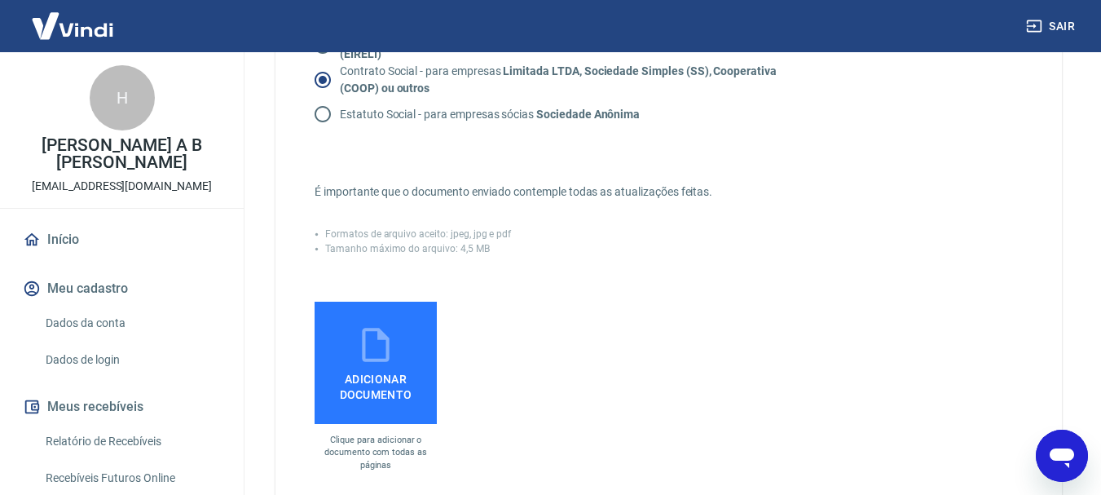
scroll to position [326, 0]
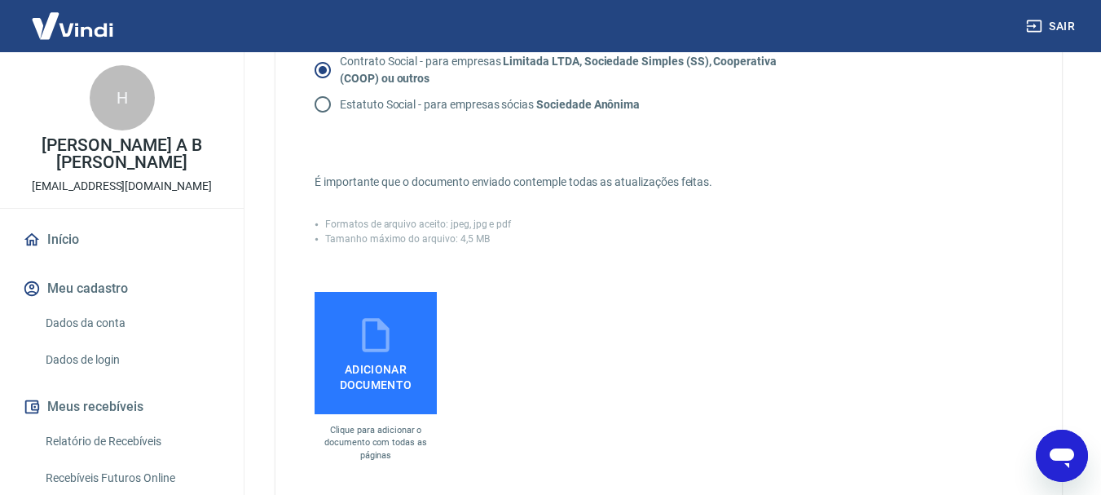
click at [384, 359] on span "Adicionar documento" at bounding box center [375, 373] width 109 height 37
click at [0, 0] on input "Adicionar documento" at bounding box center [0, 0] width 0 height 0
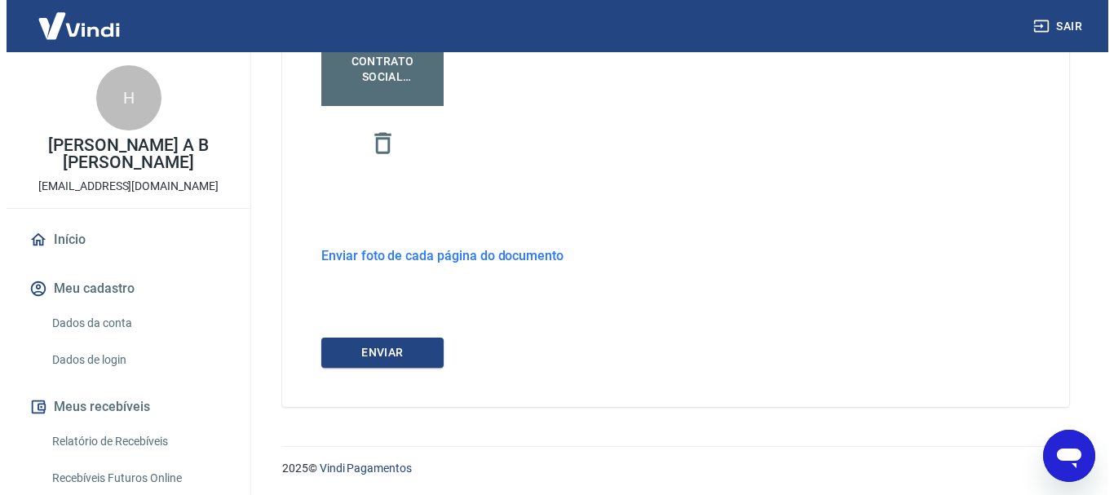
scroll to position [636, 0]
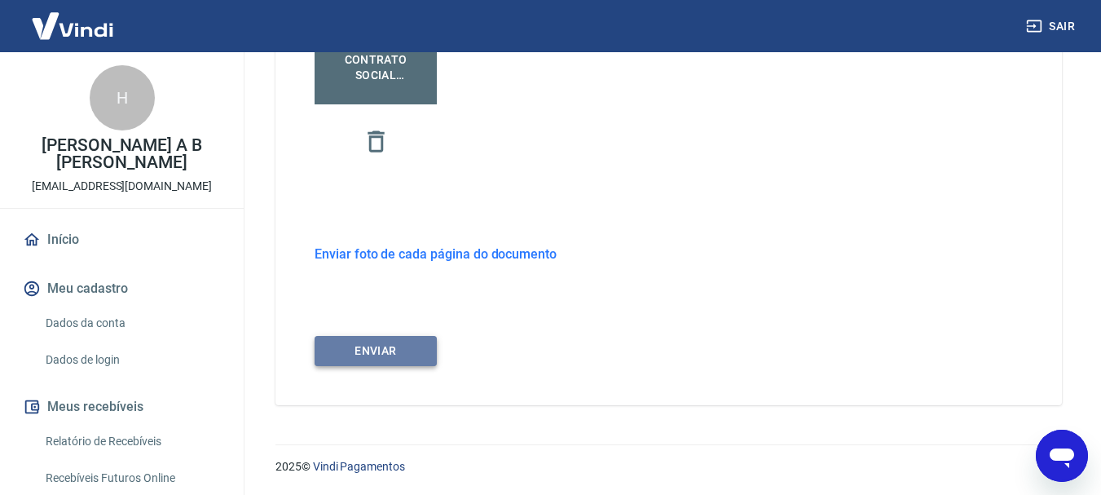
click at [408, 349] on button "ENVIAR" at bounding box center [376, 351] width 122 height 30
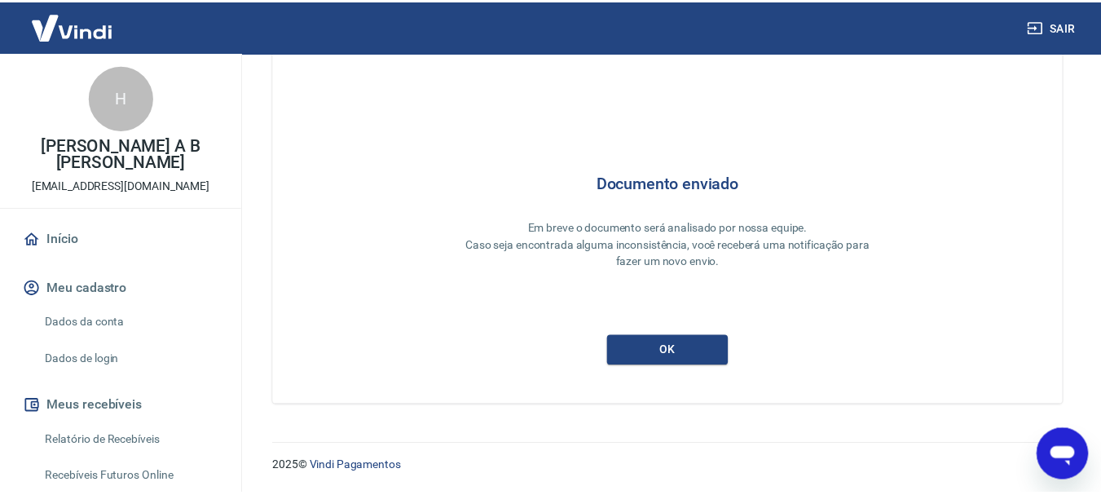
scroll to position [71, 0]
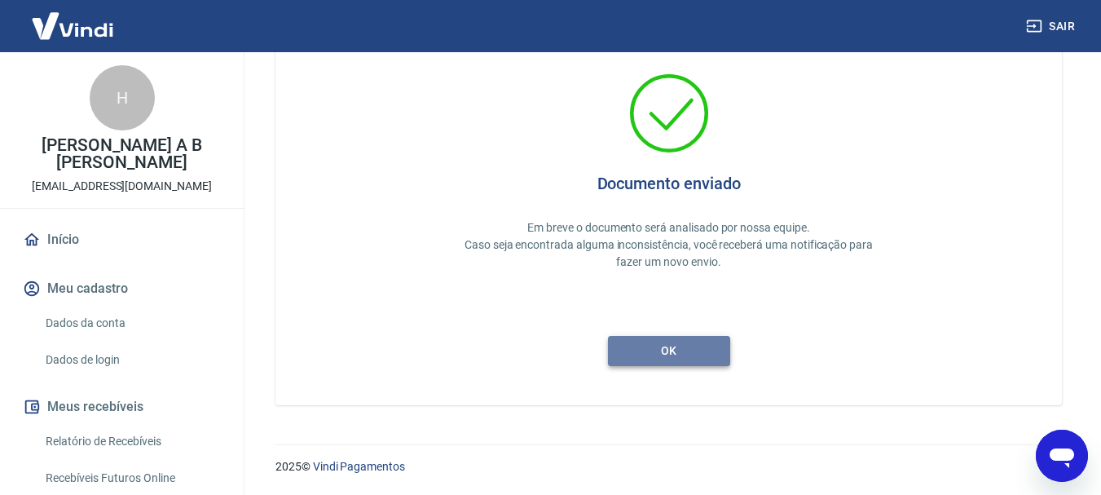
click at [686, 347] on button "ok" at bounding box center [669, 351] width 122 height 30
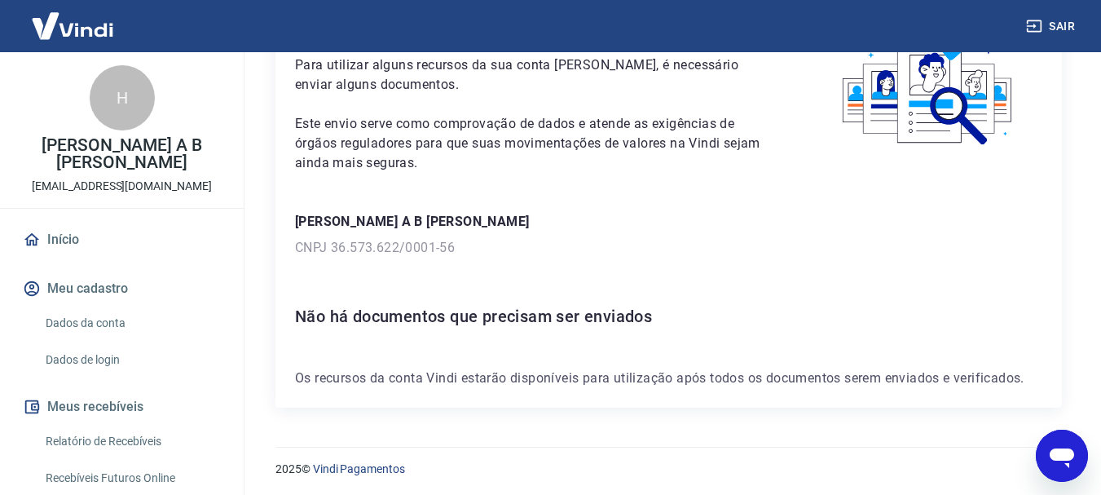
scroll to position [117, 0]
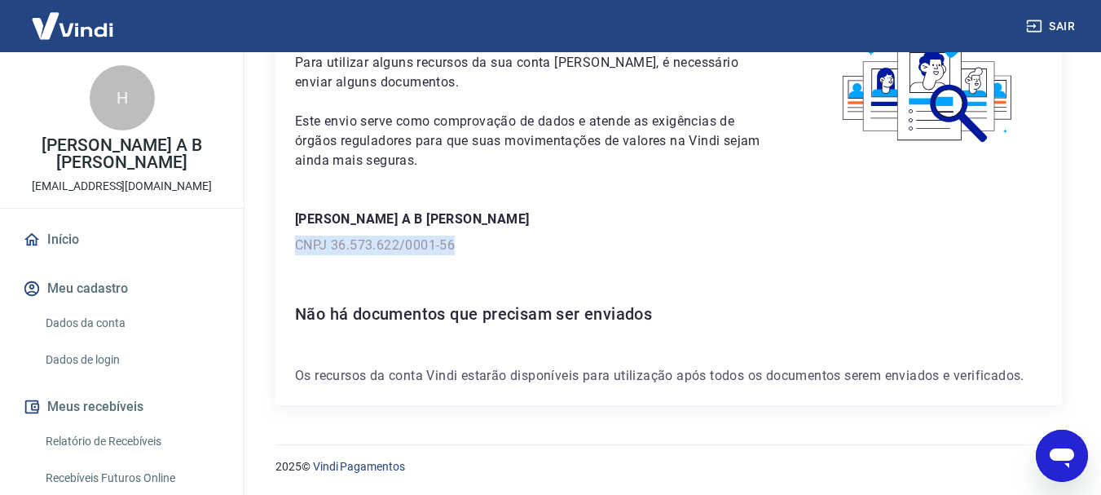
drag, startPoint x: 297, startPoint y: 242, endPoint x: 394, endPoint y: 237, distance: 97.1
click at [456, 245] on p "CNPJ 36.573.622/0001-56" at bounding box center [668, 246] width 747 height 20
drag, startPoint x: 403, startPoint y: 285, endPoint x: 0, endPoint y: 256, distance: 403.8
click at [395, 285] on div "Para utilizar alguns recursos da sua conta Vindi, é necessário enviar alguns do…" at bounding box center [669, 203] width 787 height 404
click at [86, 306] on link "Dados da conta" at bounding box center [131, 322] width 185 height 33
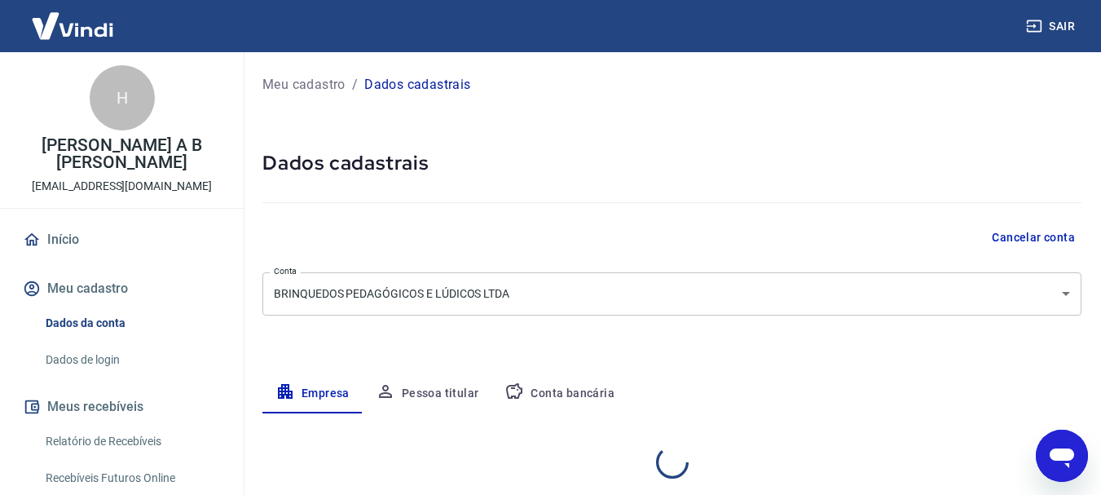
select select "SP"
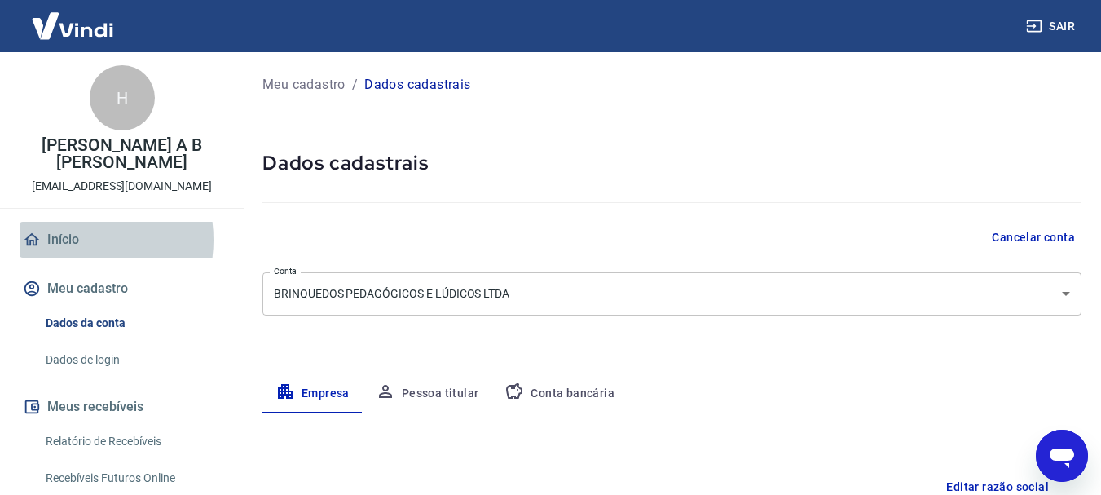
click at [66, 224] on link "Início" at bounding box center [122, 240] width 205 height 36
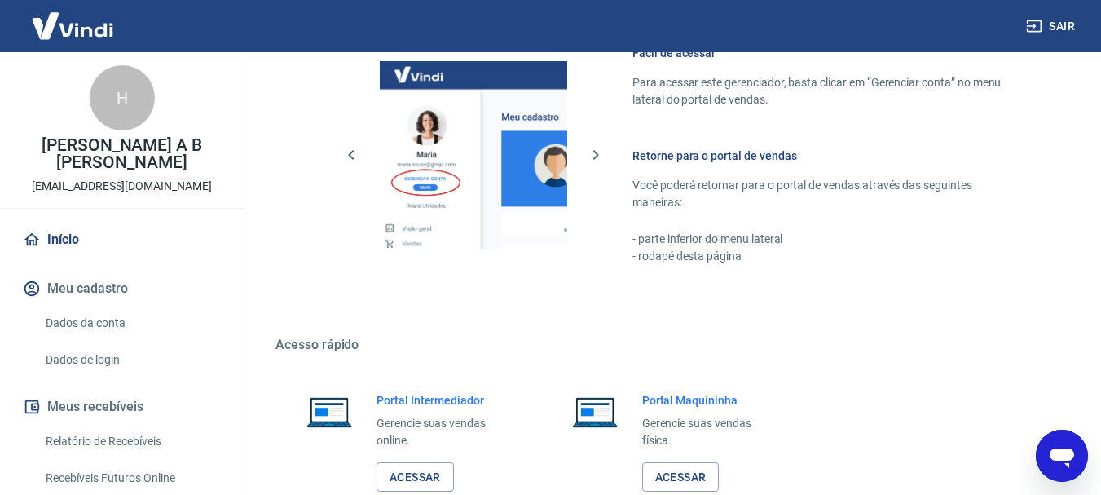
scroll to position [1012, 0]
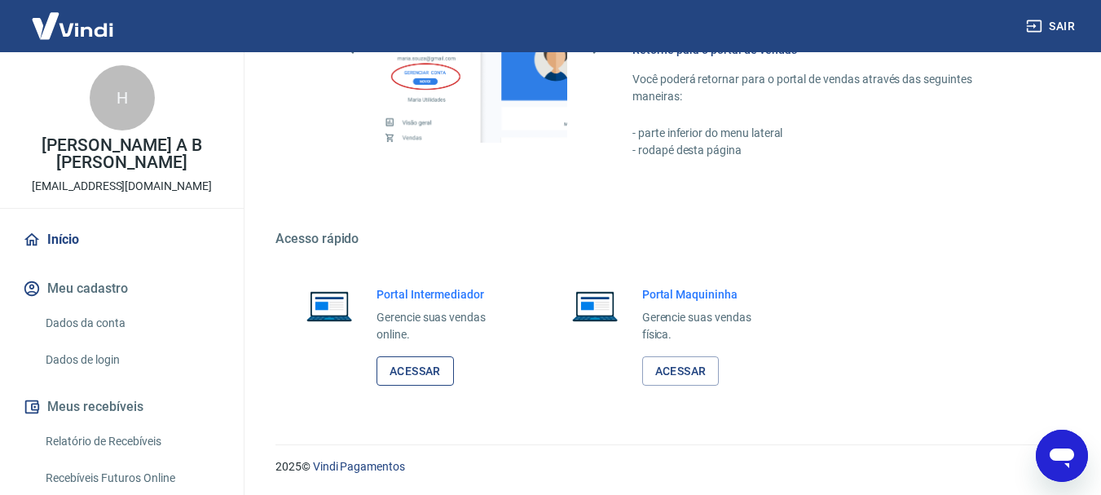
click at [421, 368] on link "Acessar" at bounding box center [415, 371] width 77 height 30
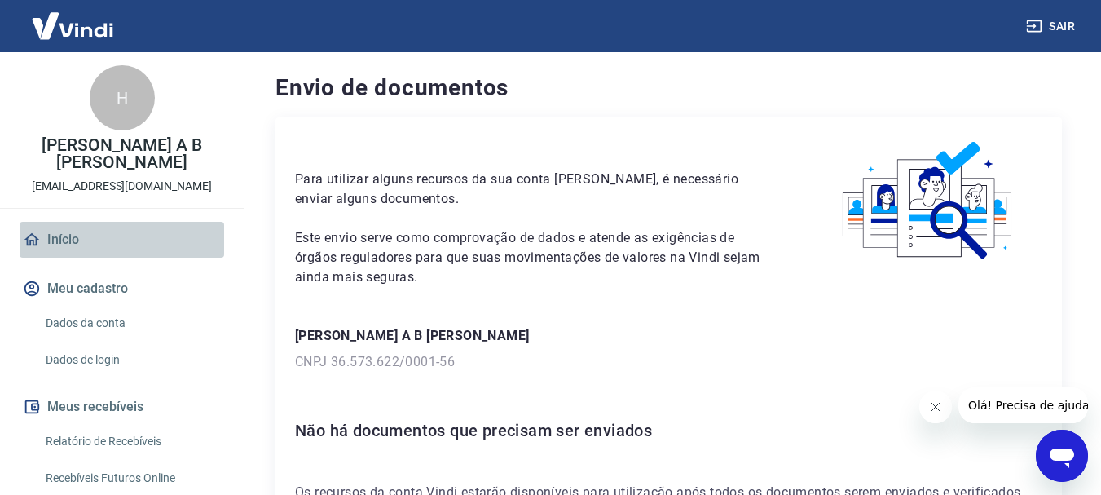
drag, startPoint x: 144, startPoint y: 218, endPoint x: 91, endPoint y: 160, distance: 79.1
click at [145, 222] on link "Início" at bounding box center [122, 240] width 205 height 36
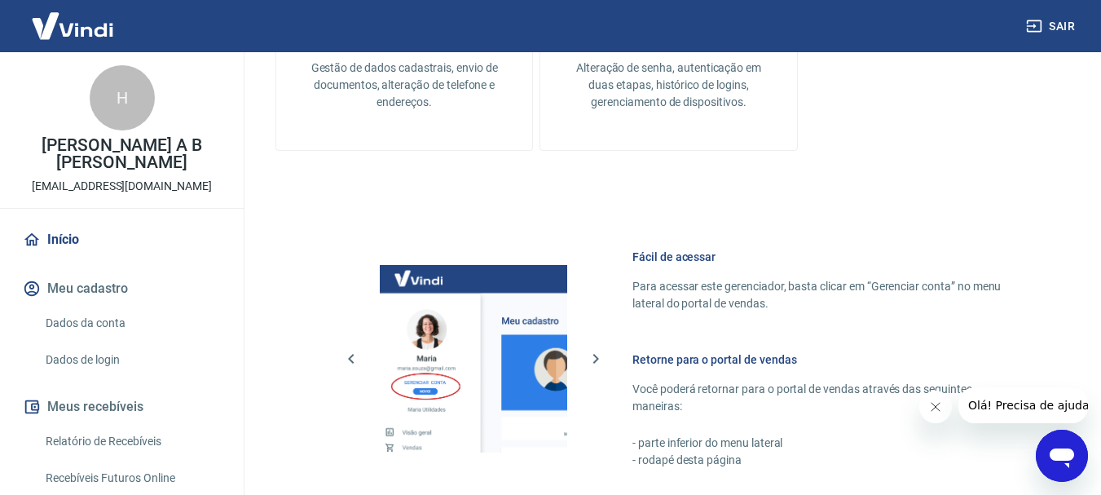
scroll to position [1012, 0]
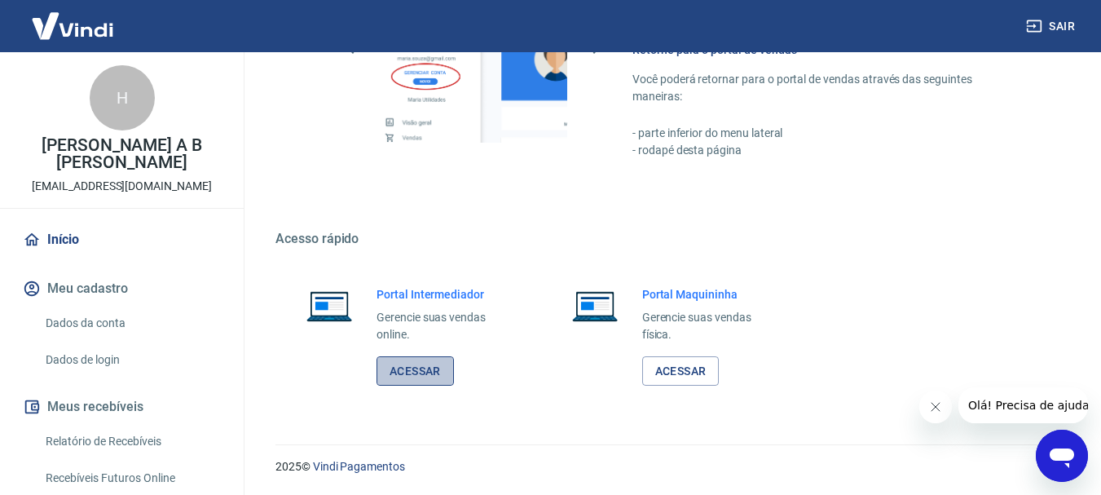
click at [410, 374] on link "Acessar" at bounding box center [415, 371] width 77 height 30
drag, startPoint x: 419, startPoint y: 4, endPoint x: 646, endPoint y: 214, distance: 309.2
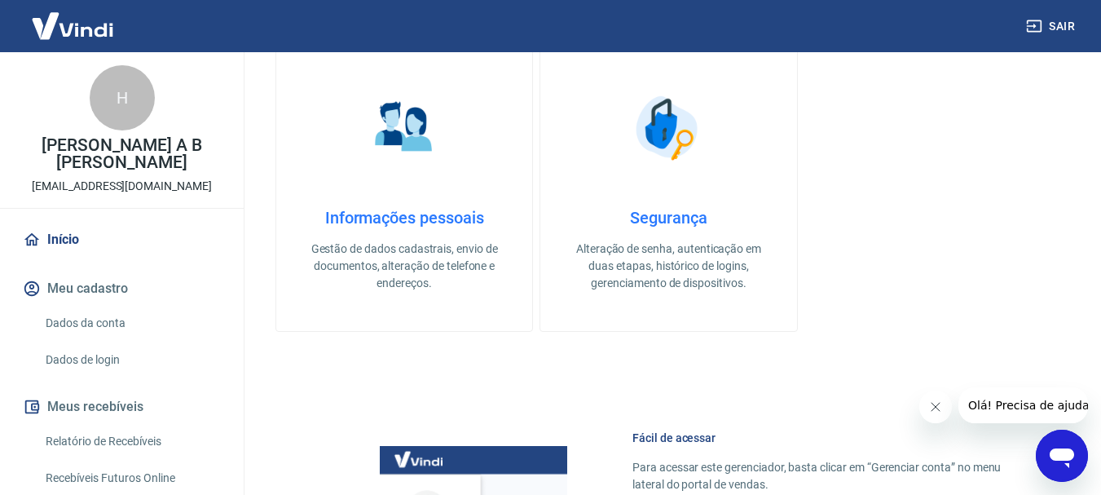
scroll to position [523, 0]
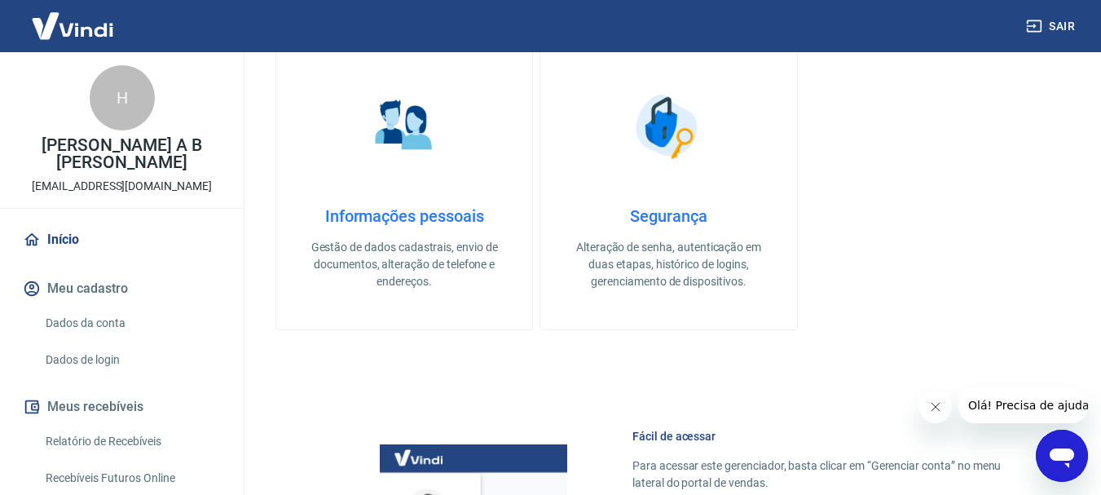
click at [663, 219] on h4 "Segurança" at bounding box center [669, 216] width 204 height 20
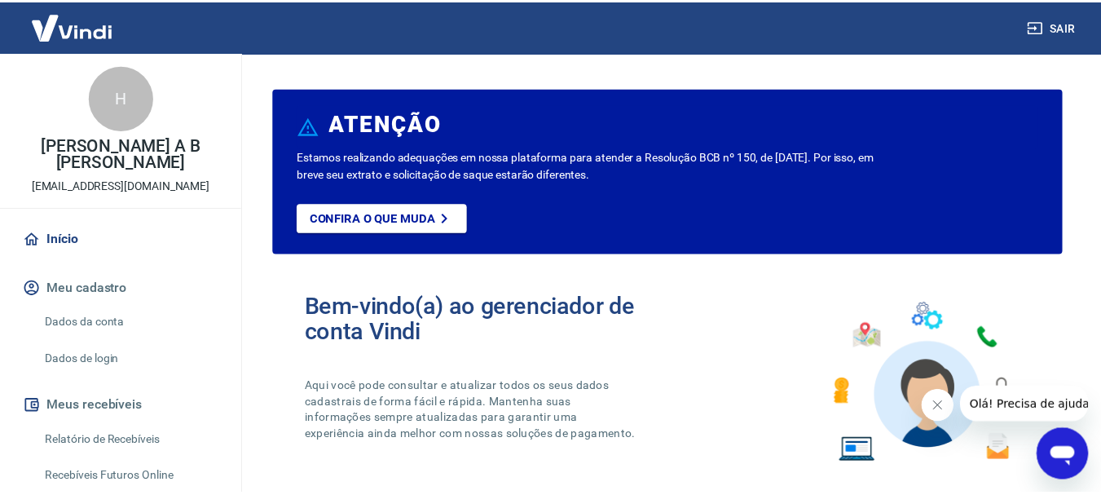
scroll to position [523, 0]
